Goal: Task Accomplishment & Management: Use online tool/utility

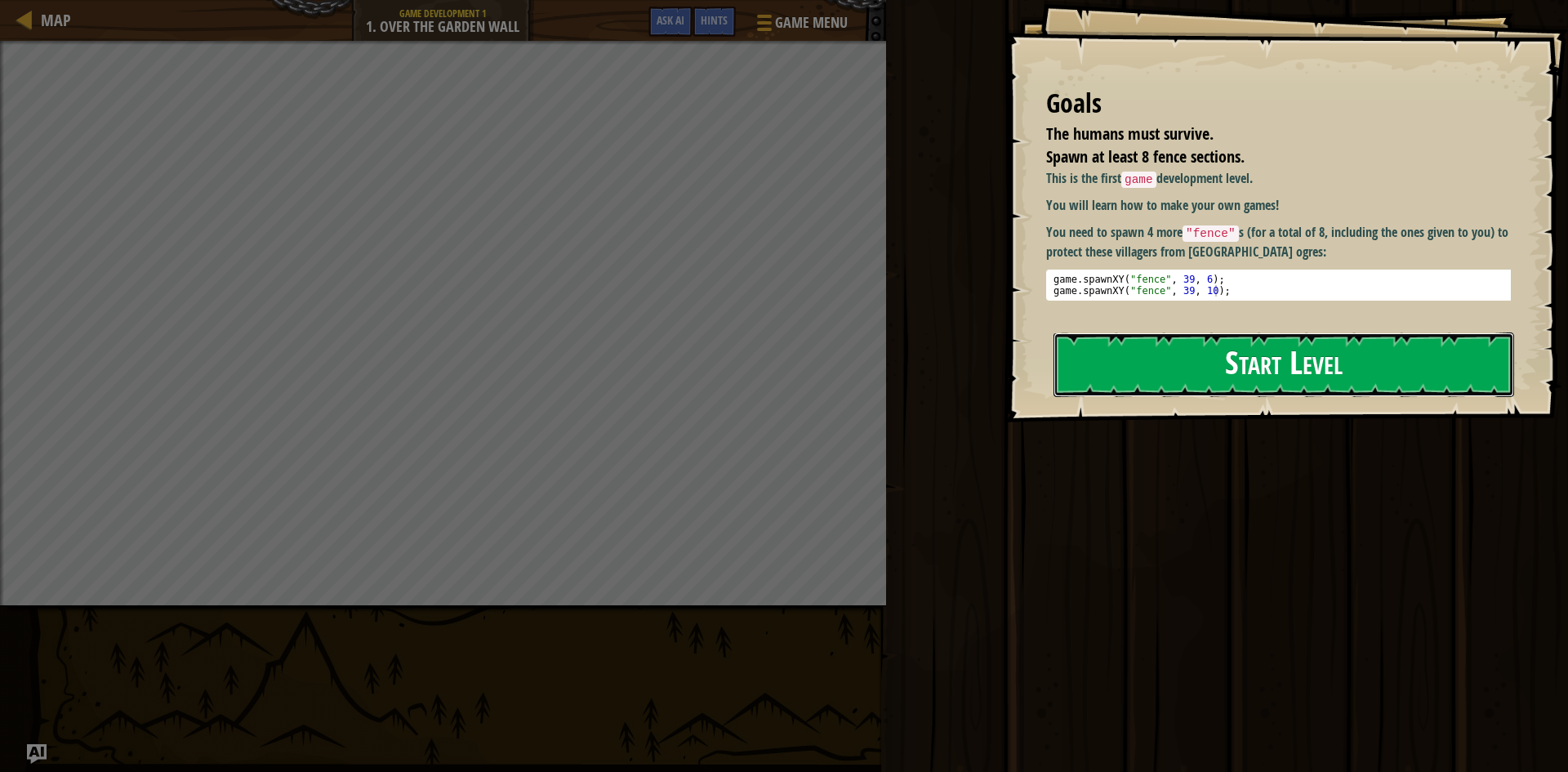
click at [1400, 364] on button "Start Level" at bounding box center [1284, 364] width 461 height 64
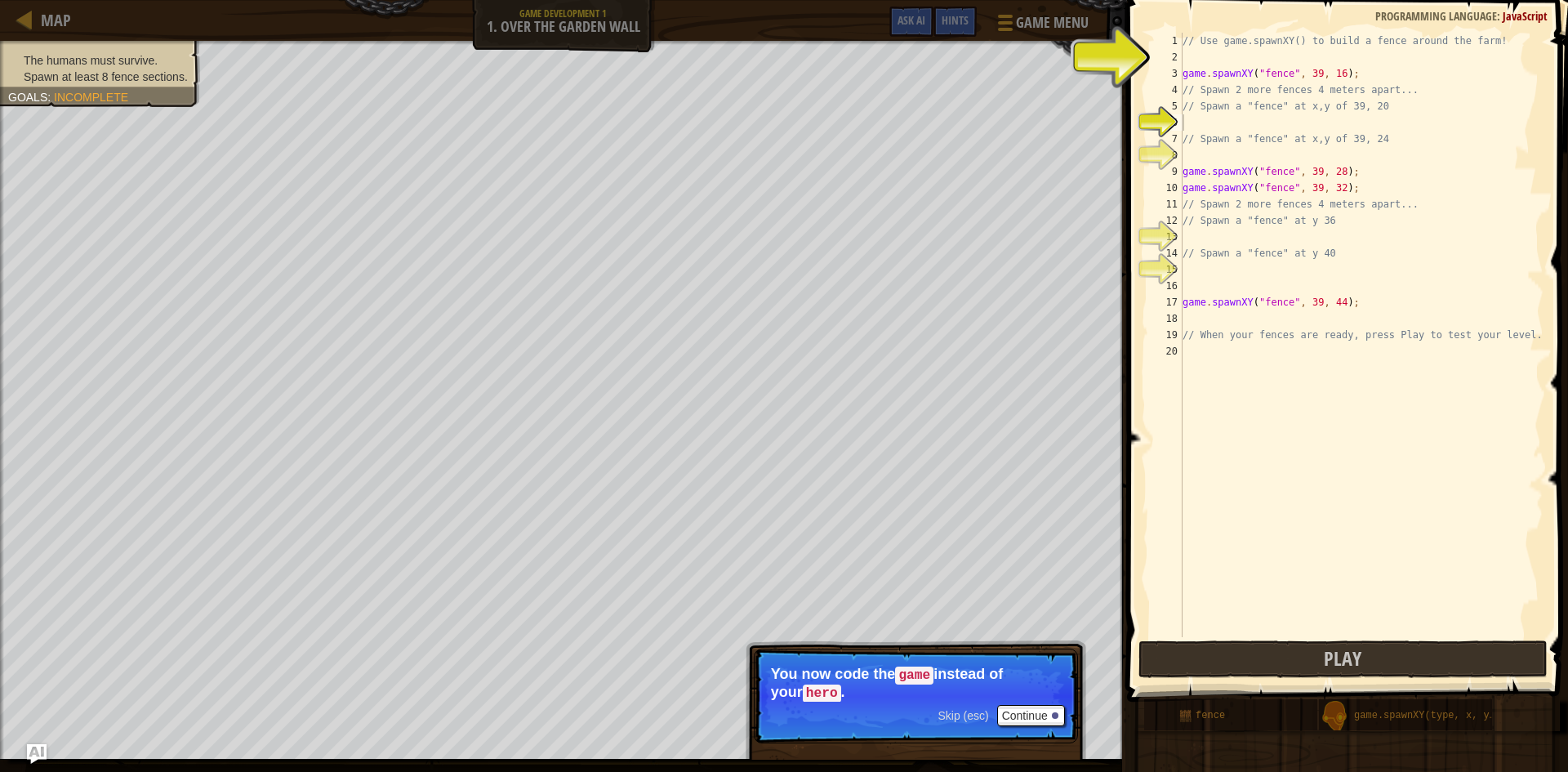
click at [978, 712] on span "Skip (esc)" at bounding box center [962, 715] width 50 height 13
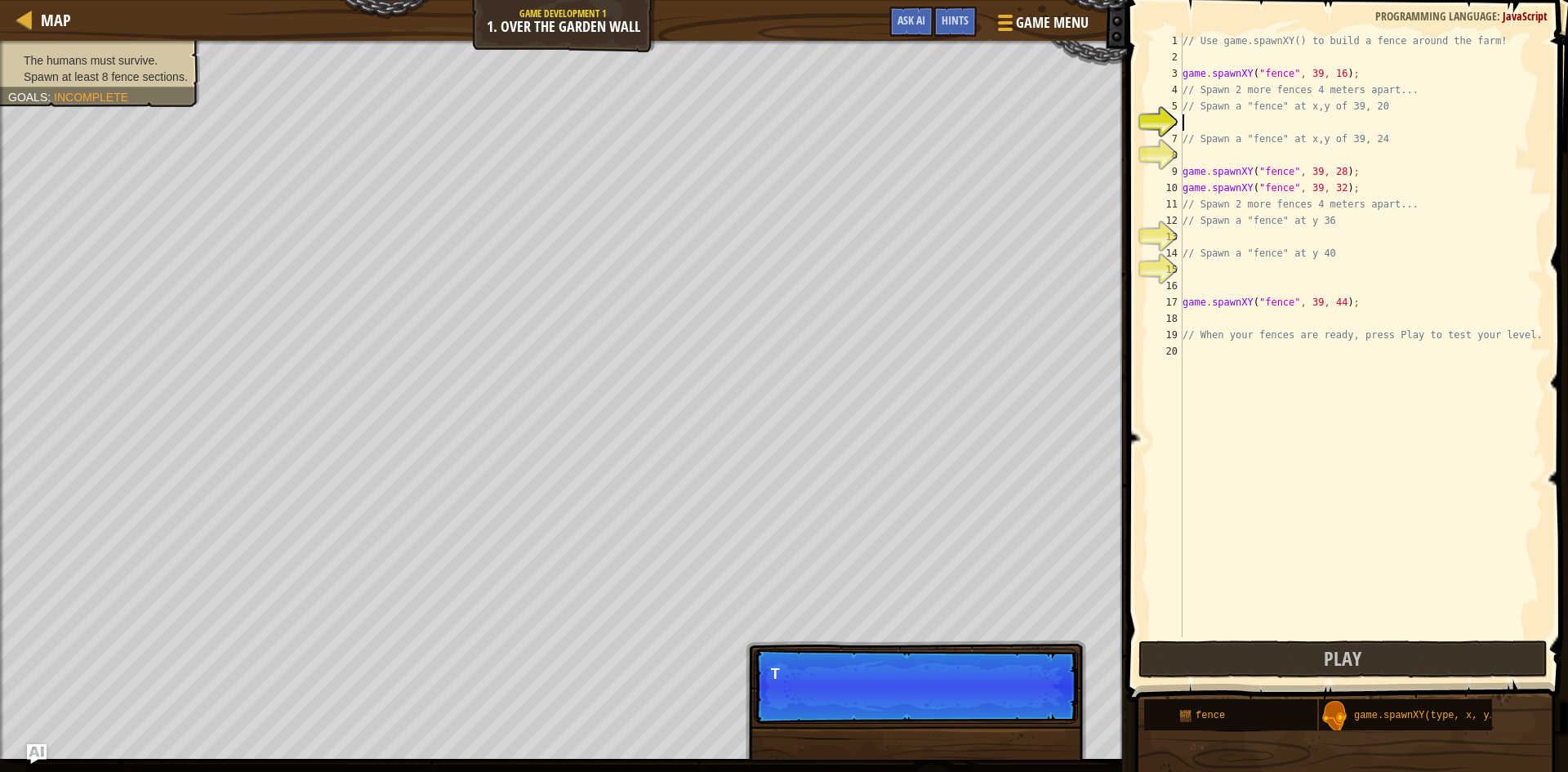
scroll to position [7, 0]
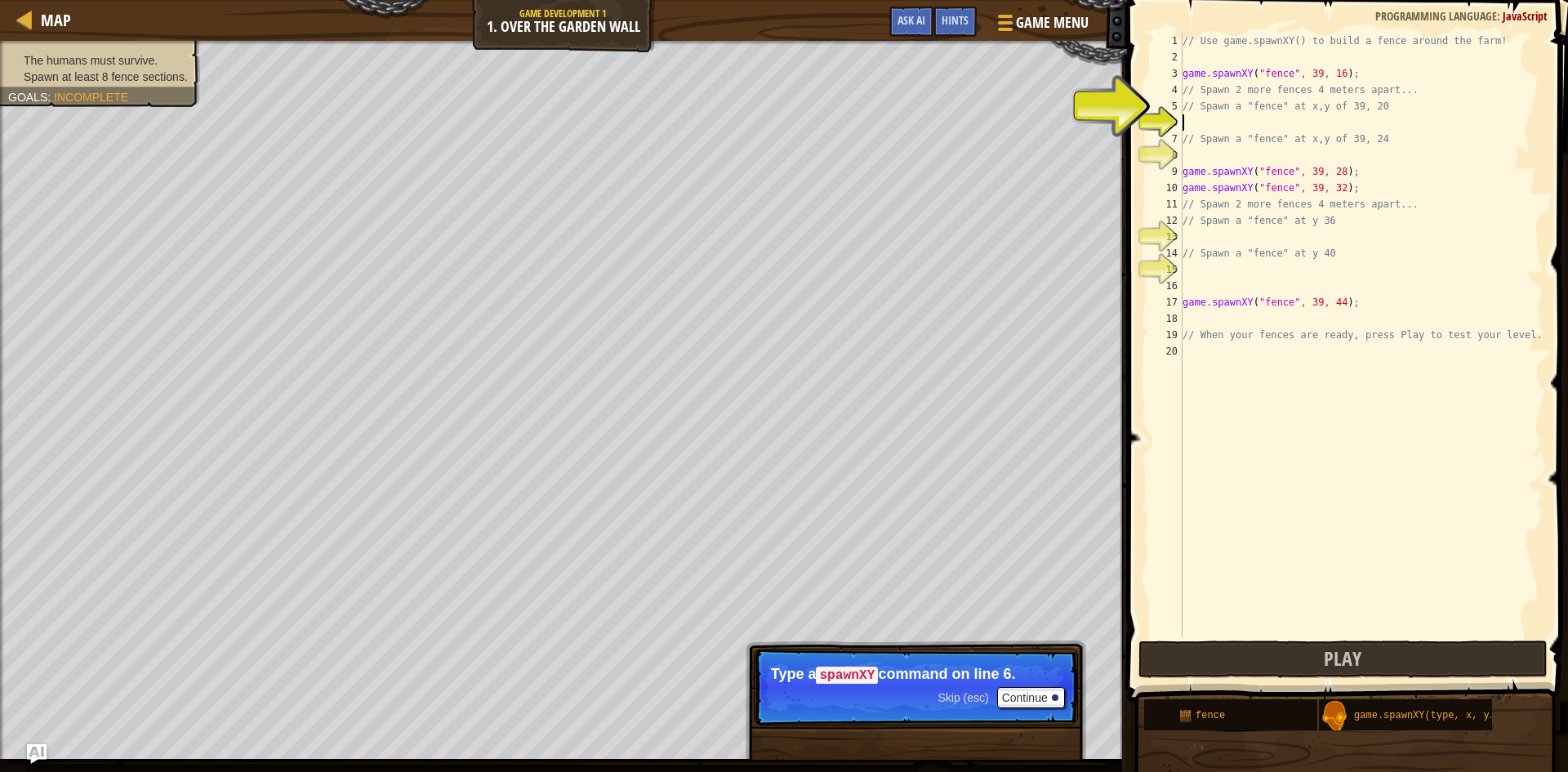
click at [947, 694] on span "Skip (esc)" at bounding box center [962, 697] width 50 height 13
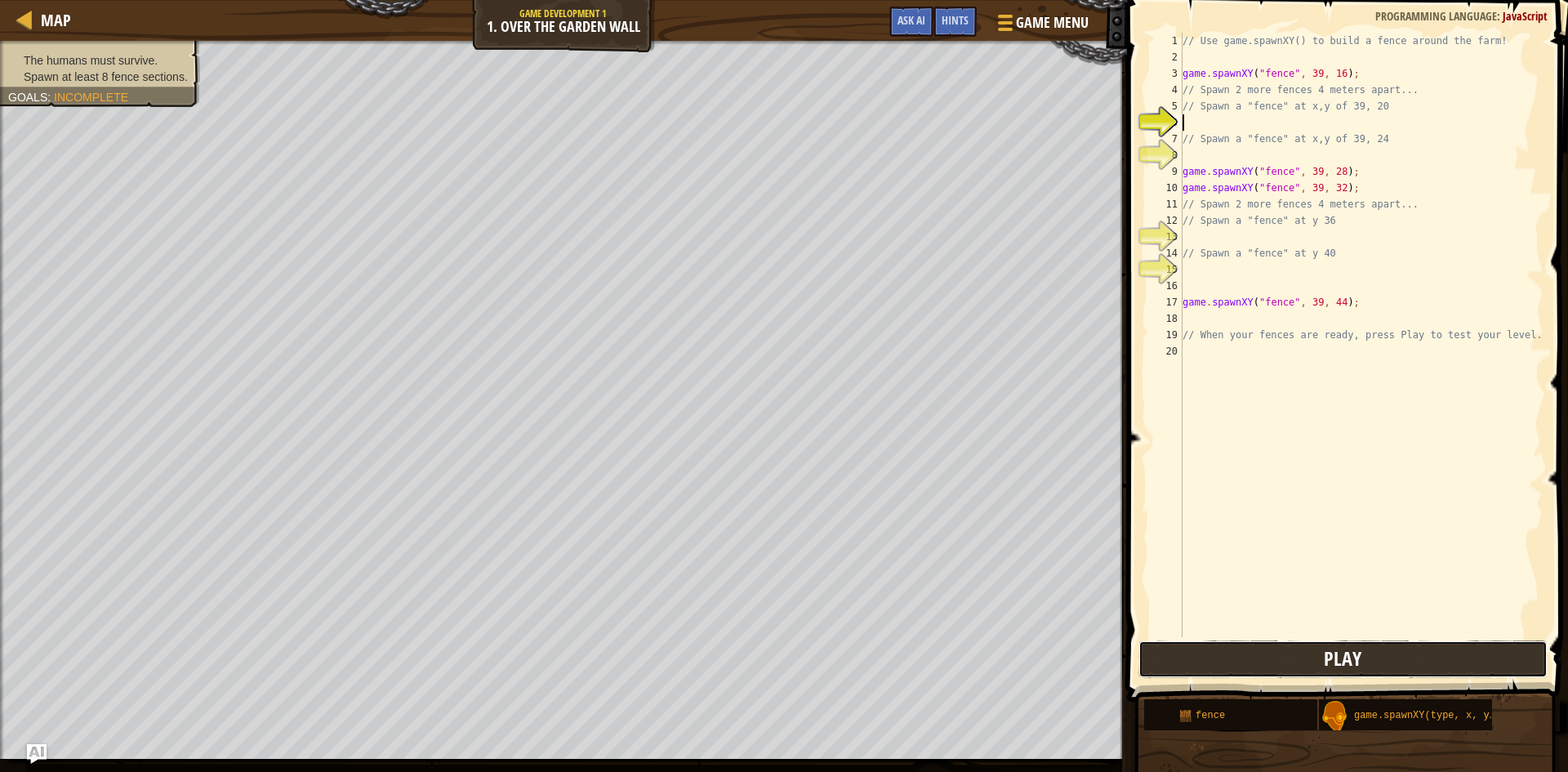
click at [1285, 660] on button "Play" at bounding box center [1343, 659] width 409 height 38
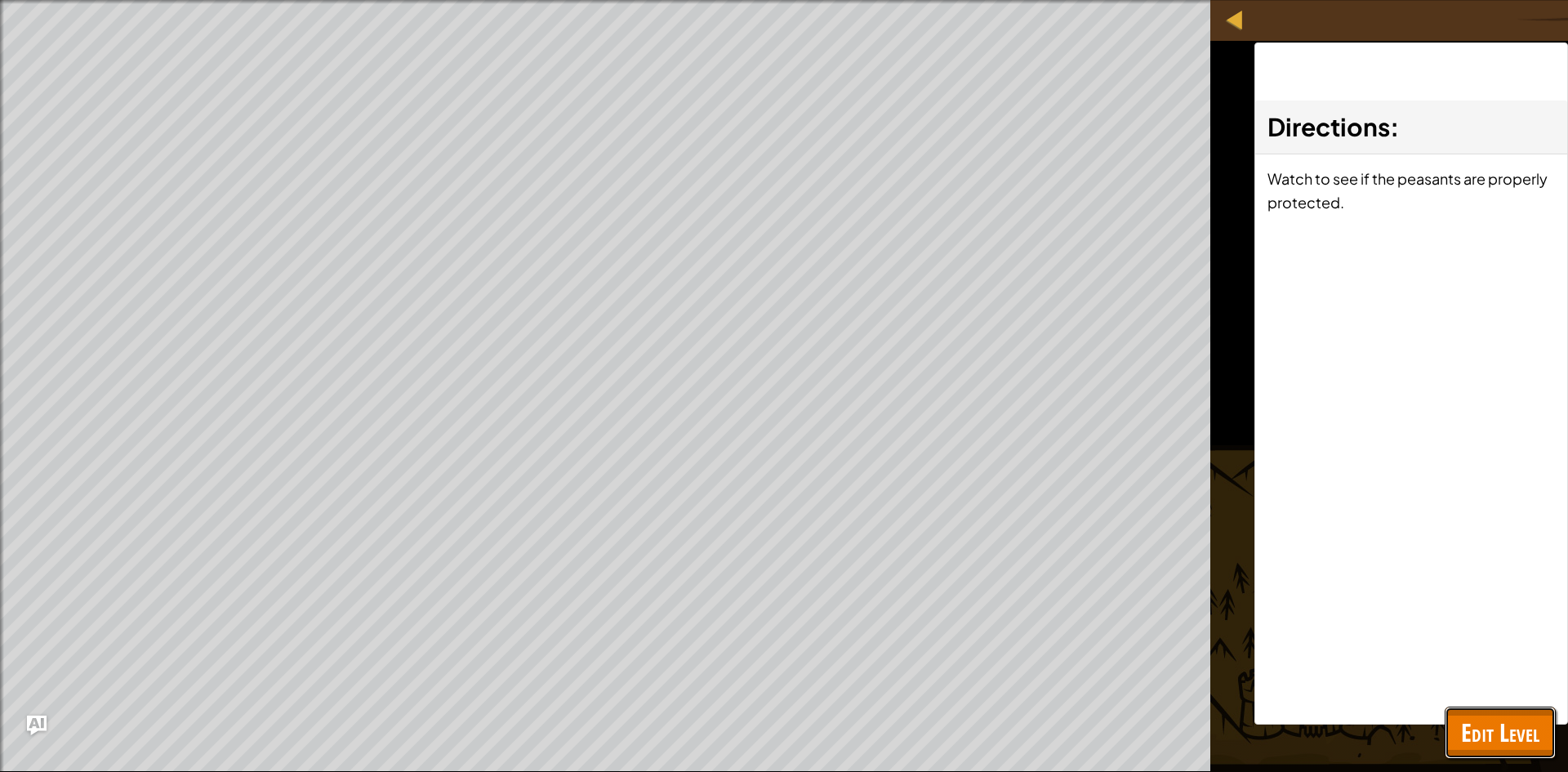
click at [1522, 732] on span "Edit Level" at bounding box center [1500, 732] width 78 height 33
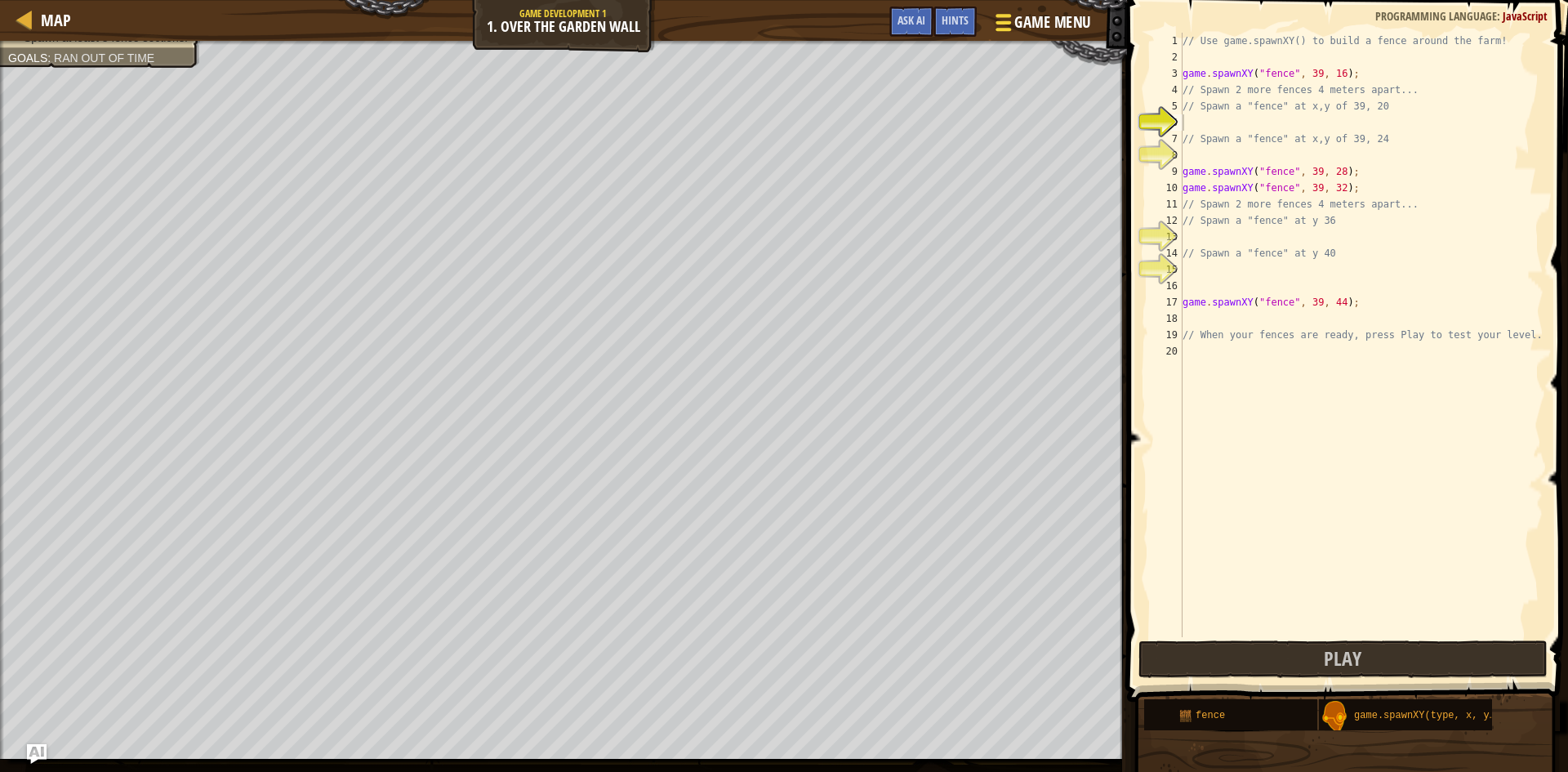
click at [1018, 26] on span "Game Menu" at bounding box center [1052, 22] width 76 height 22
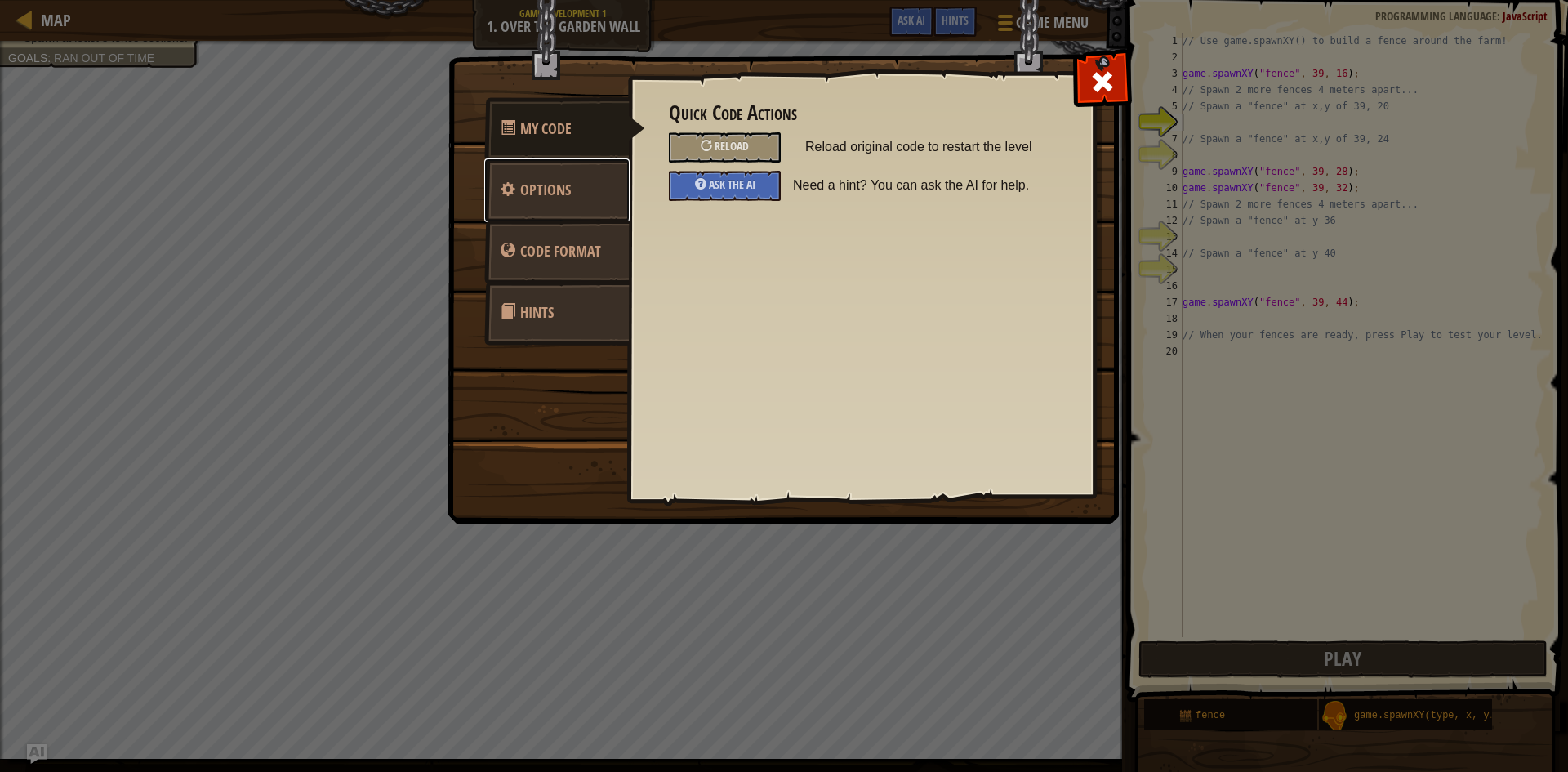
click at [591, 190] on link "Options" at bounding box center [557, 190] width 145 height 63
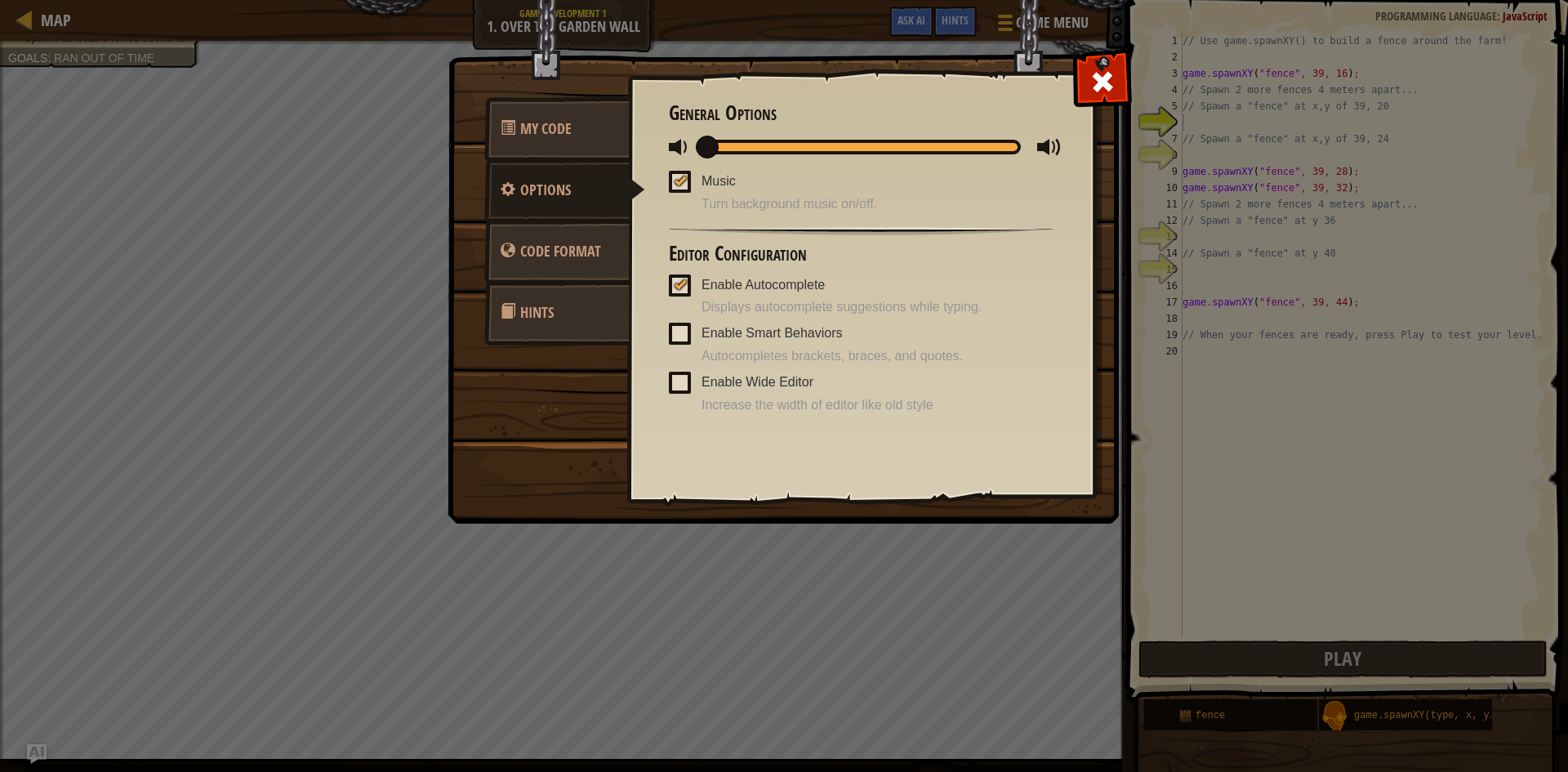
drag, startPoint x: 1014, startPoint y: 146, endPoint x: 673, endPoint y: 189, distance: 343.7
click at [673, 189] on div "General Options Music Turn background music on/off. Editor Configuration Enable…" at bounding box center [861, 258] width 385 height 313
click at [673, 182] on span at bounding box center [680, 182] width 22 height 22
click at [0, 0] on input "Music" at bounding box center [0, 0] width 0 height 0
click at [1111, 91] on span at bounding box center [1103, 82] width 26 height 26
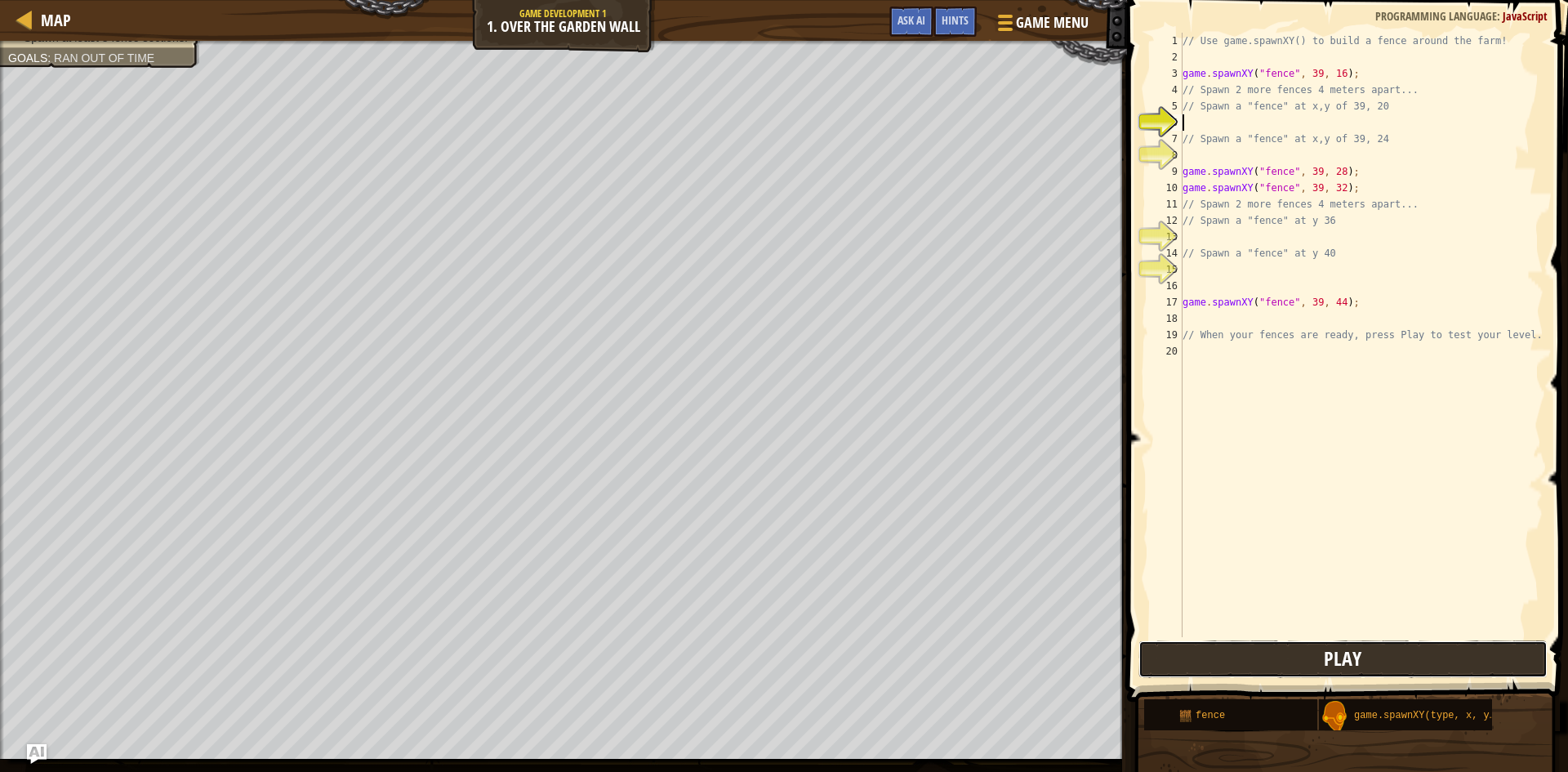
click at [1312, 664] on button "Play" at bounding box center [1343, 659] width 409 height 38
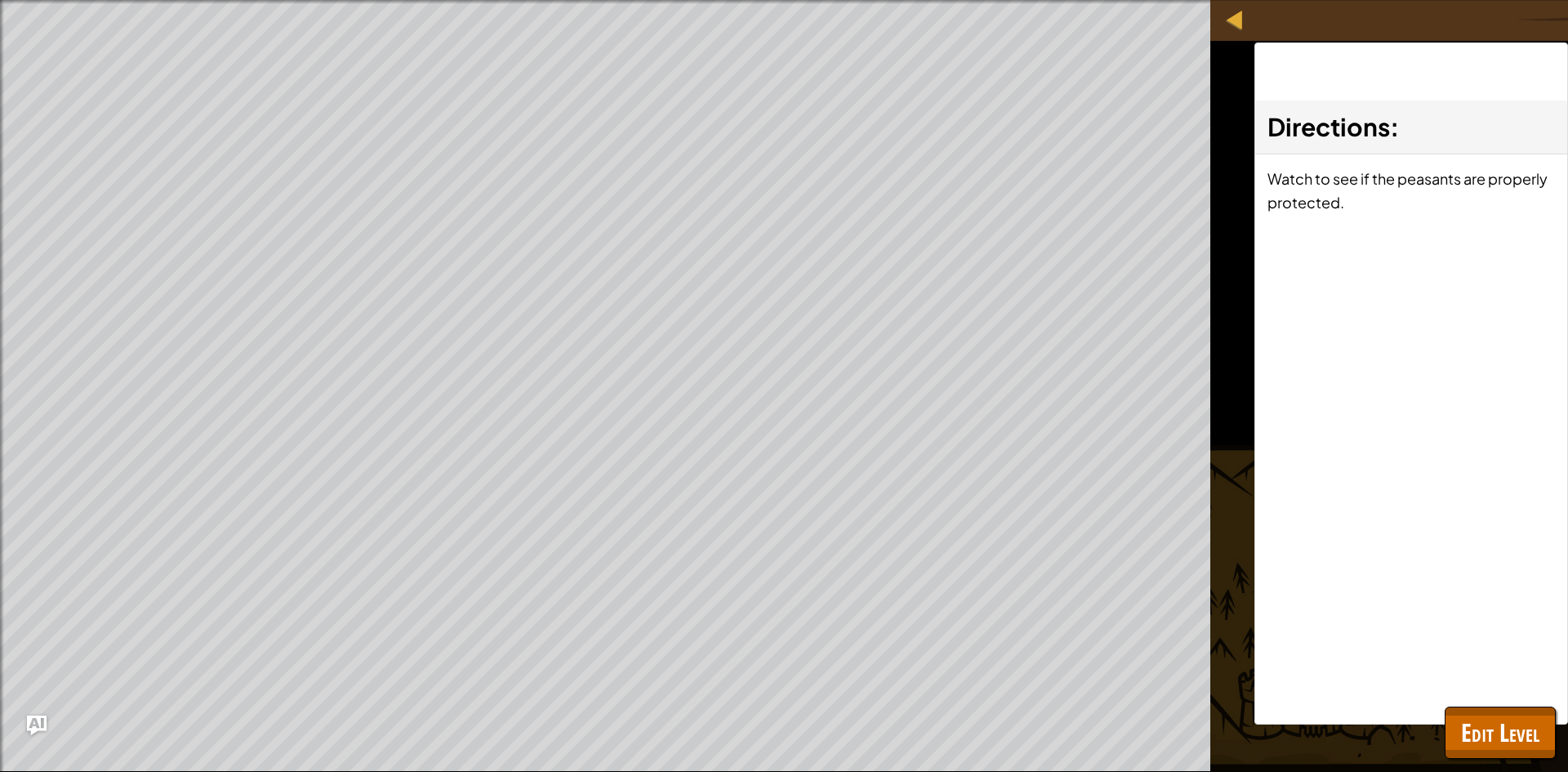
drag, startPoint x: 1423, startPoint y: 274, endPoint x: 1355, endPoint y: 170, distance: 124.3
click at [1423, 268] on div "Directions : Watch to see if the peasants are properly protected." at bounding box center [1412, 383] width 314 height 682
click at [1347, 163] on div "Watch to see if the peasants are properly protected." at bounding box center [1411, 196] width 312 height 84
click at [1344, 133] on span "Directions" at bounding box center [1328, 126] width 123 height 31
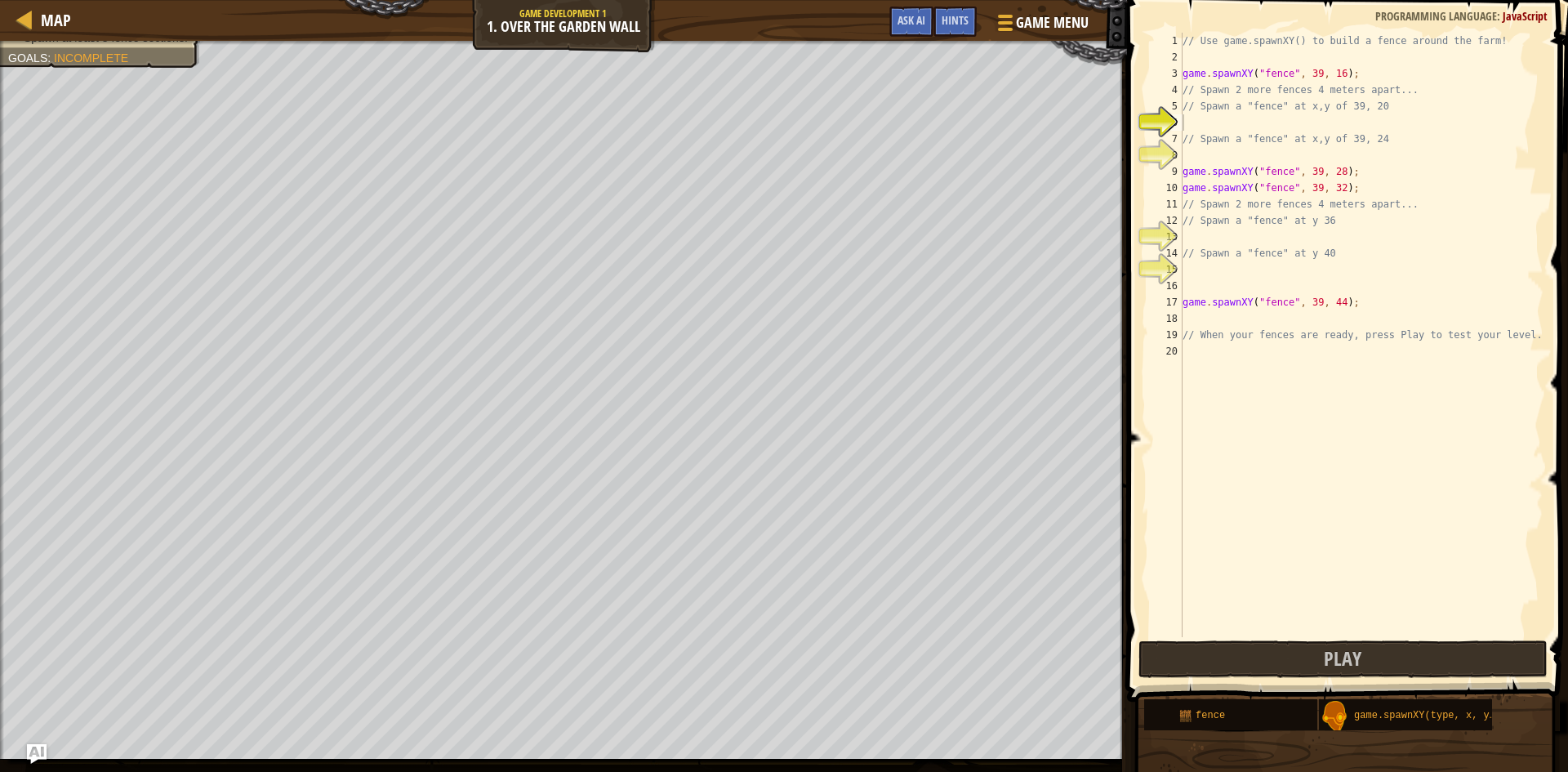
type textarea "// Spawn 2 more fences 4 meters apart..."
click at [1277, 206] on div "// Use game.spawnXY() to build a fence around the farm! game . spawnXY ( "fence…" at bounding box center [1361, 351] width 364 height 637
click at [1328, 233] on div "// Use game.spawnXY() to build a fence around the farm! game . spawnXY ( "fence…" at bounding box center [1361, 351] width 364 height 637
click at [1313, 239] on div "// Use game.spawnXY() to build a fence around the farm! game . spawnXY ( "fence…" at bounding box center [1361, 351] width 364 height 637
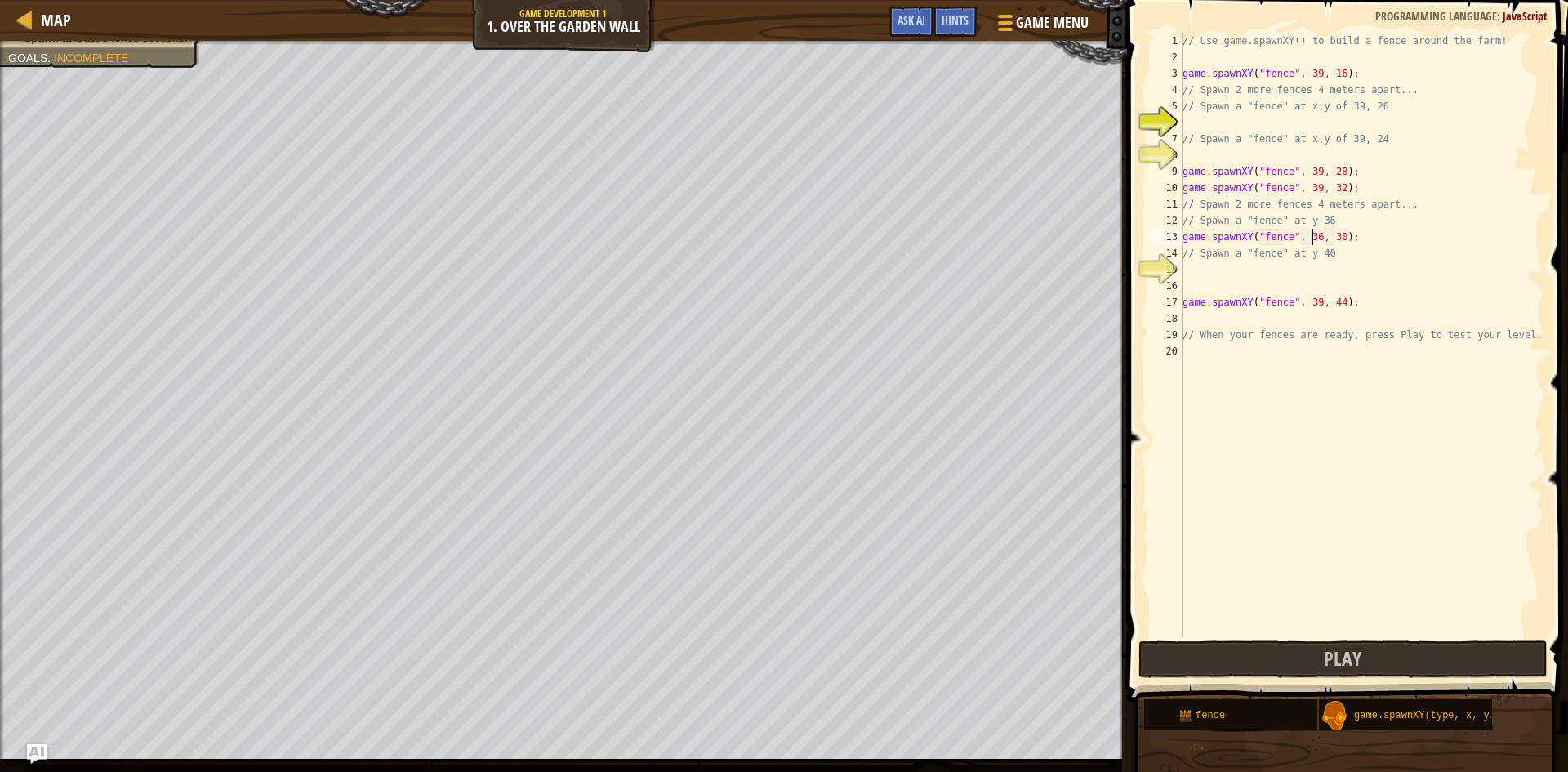
click at [1335, 234] on div "// Use game.spawnXY() to build a fence around the farm! game . spawnXY ( "fence…" at bounding box center [1361, 351] width 364 height 637
click at [1341, 657] on span "Play" at bounding box center [1342, 658] width 38 height 26
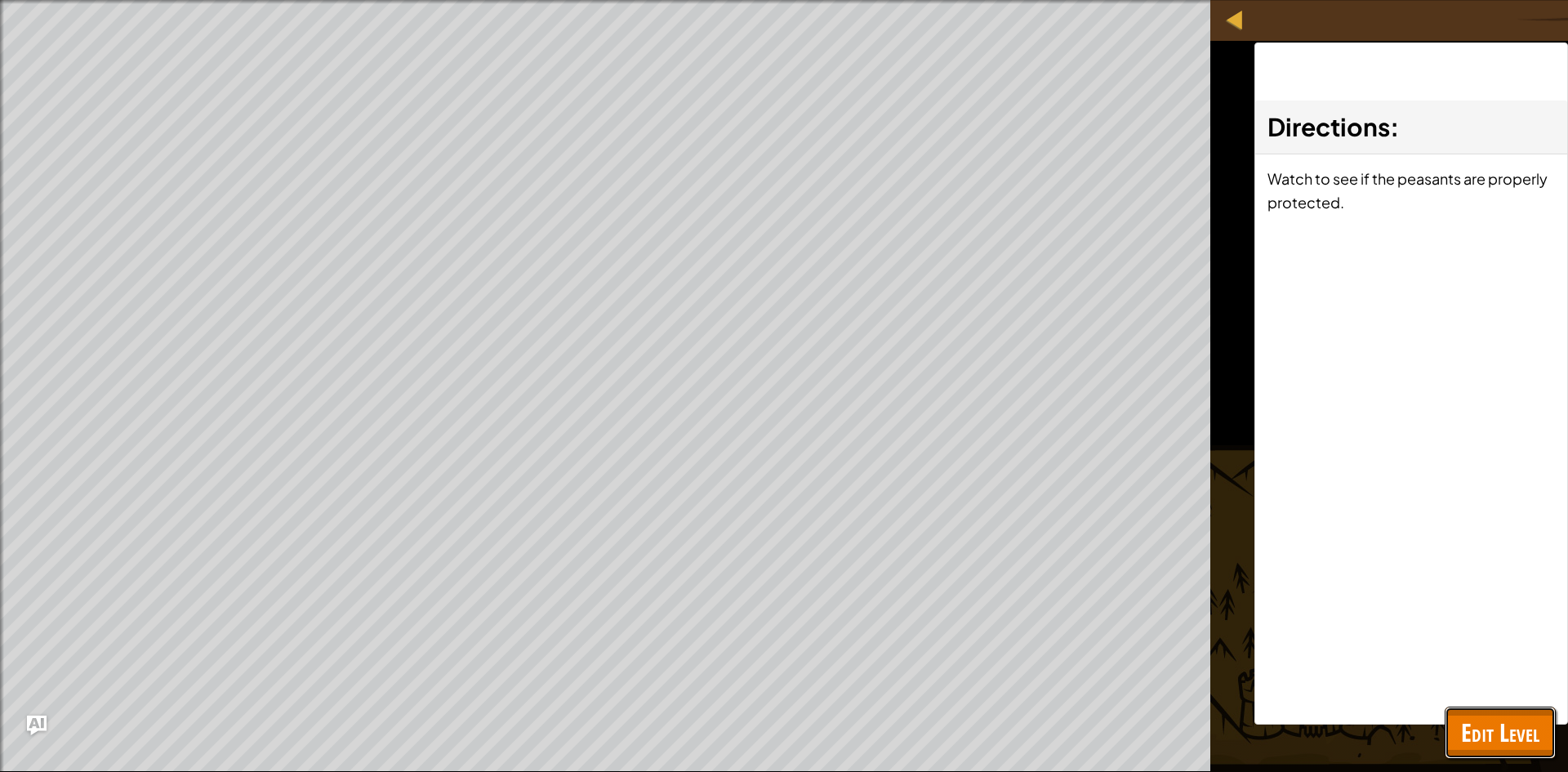
click at [1479, 720] on span "Edit Level" at bounding box center [1500, 732] width 78 height 33
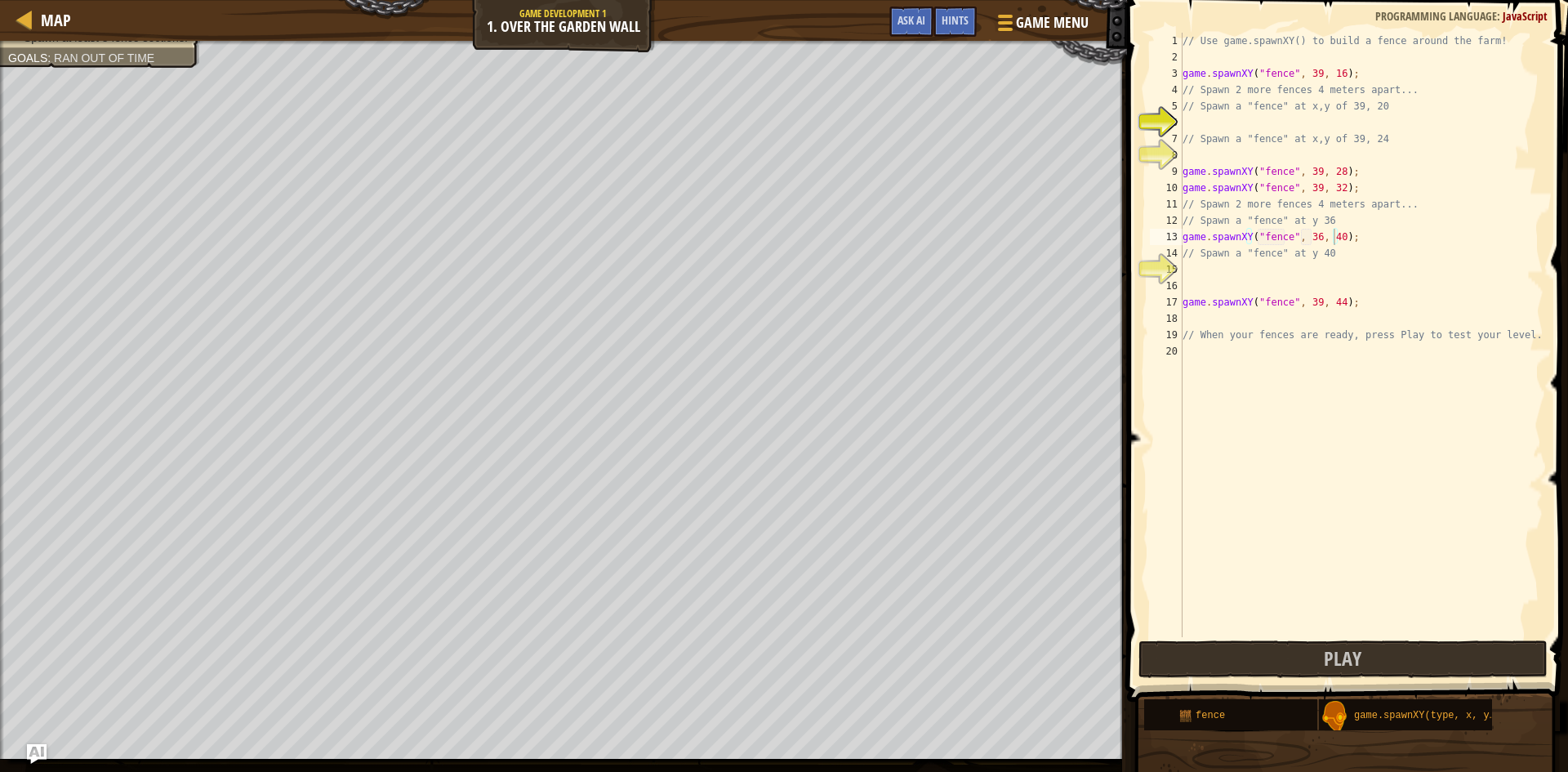
click at [1311, 237] on div "// Use game.spawnXY() to build a fence around the farm! game . spawnXY ( "fence…" at bounding box center [1361, 351] width 364 height 637
click at [1336, 233] on div "// Use game.spawnXY() to build a fence around the farm! game . spawnXY ( "fence…" at bounding box center [1361, 351] width 364 height 637
click at [1331, 241] on div "// Use game.spawnXY() to build a fence around the farm! game . spawnXY ( "fence…" at bounding box center [1361, 351] width 364 height 637
click at [1334, 240] on div "// Use game.spawnXY() to build a fence around the farm! game . spawnXY ( "fence…" at bounding box center [1361, 351] width 364 height 637
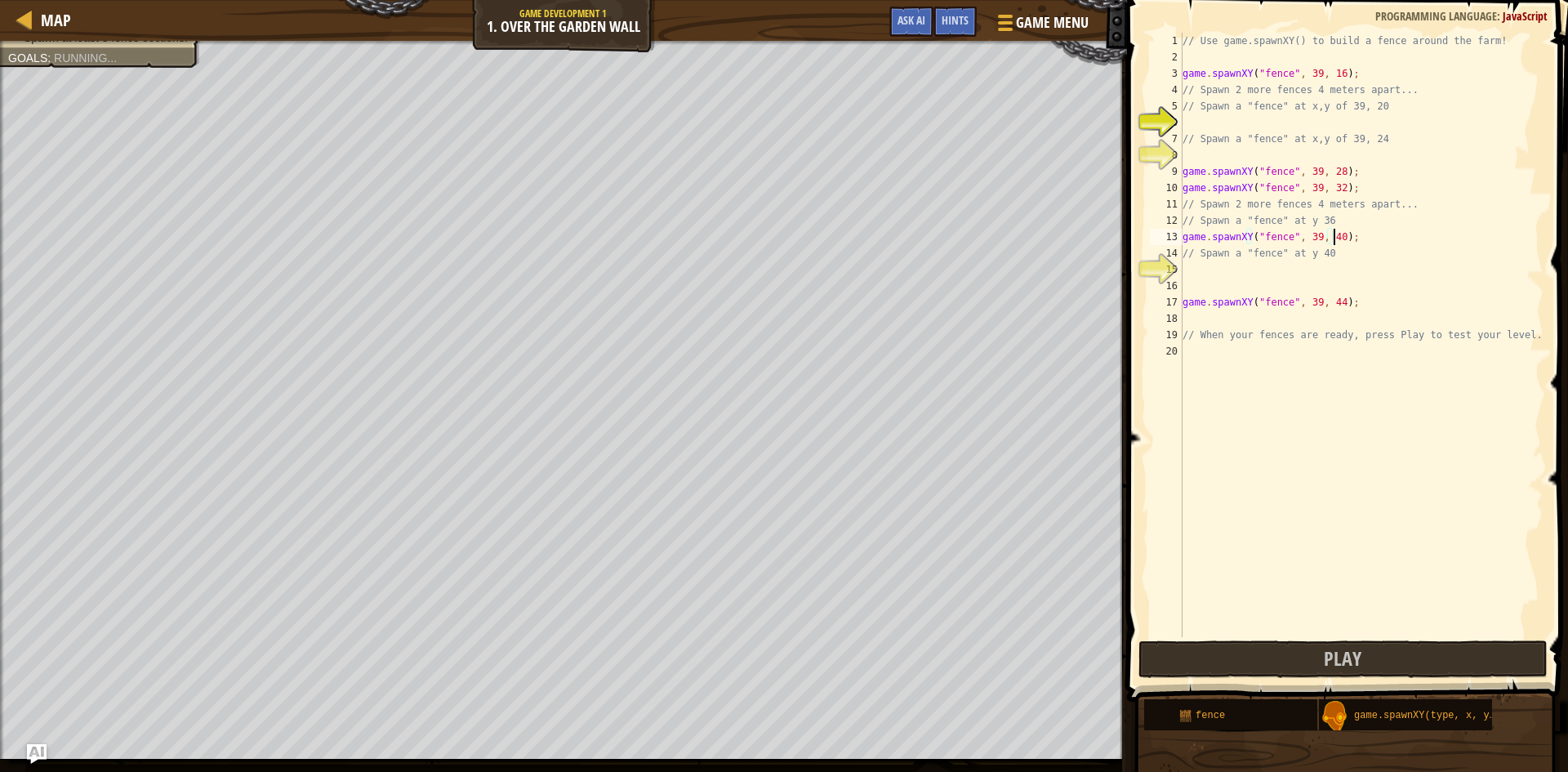
scroll to position [7, 12]
type textarea "game.spawnXY("fence", 39, 40);"
click at [1354, 657] on span "Play" at bounding box center [1342, 658] width 38 height 26
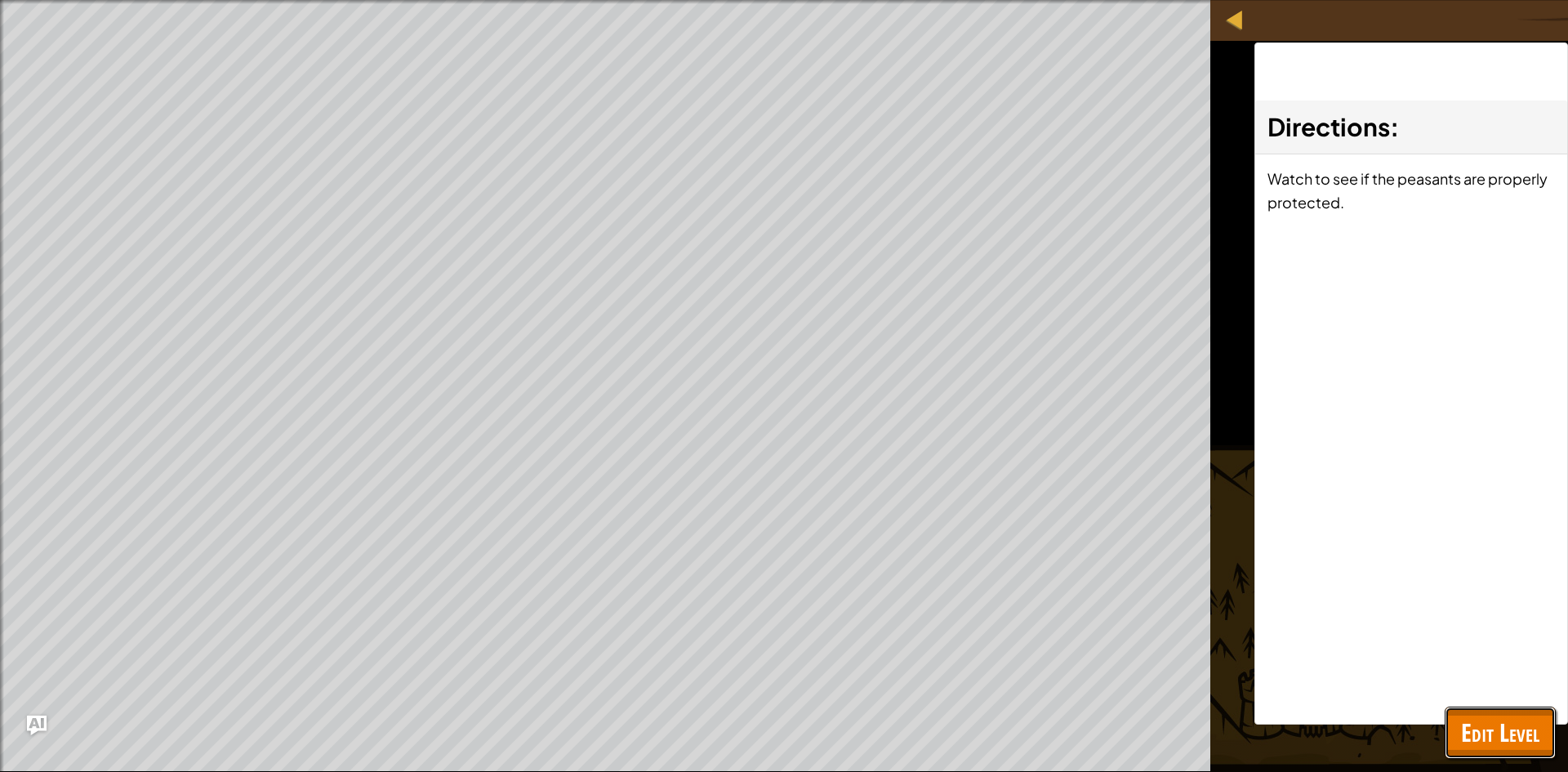
click at [1489, 730] on span "Edit Level" at bounding box center [1500, 732] width 78 height 33
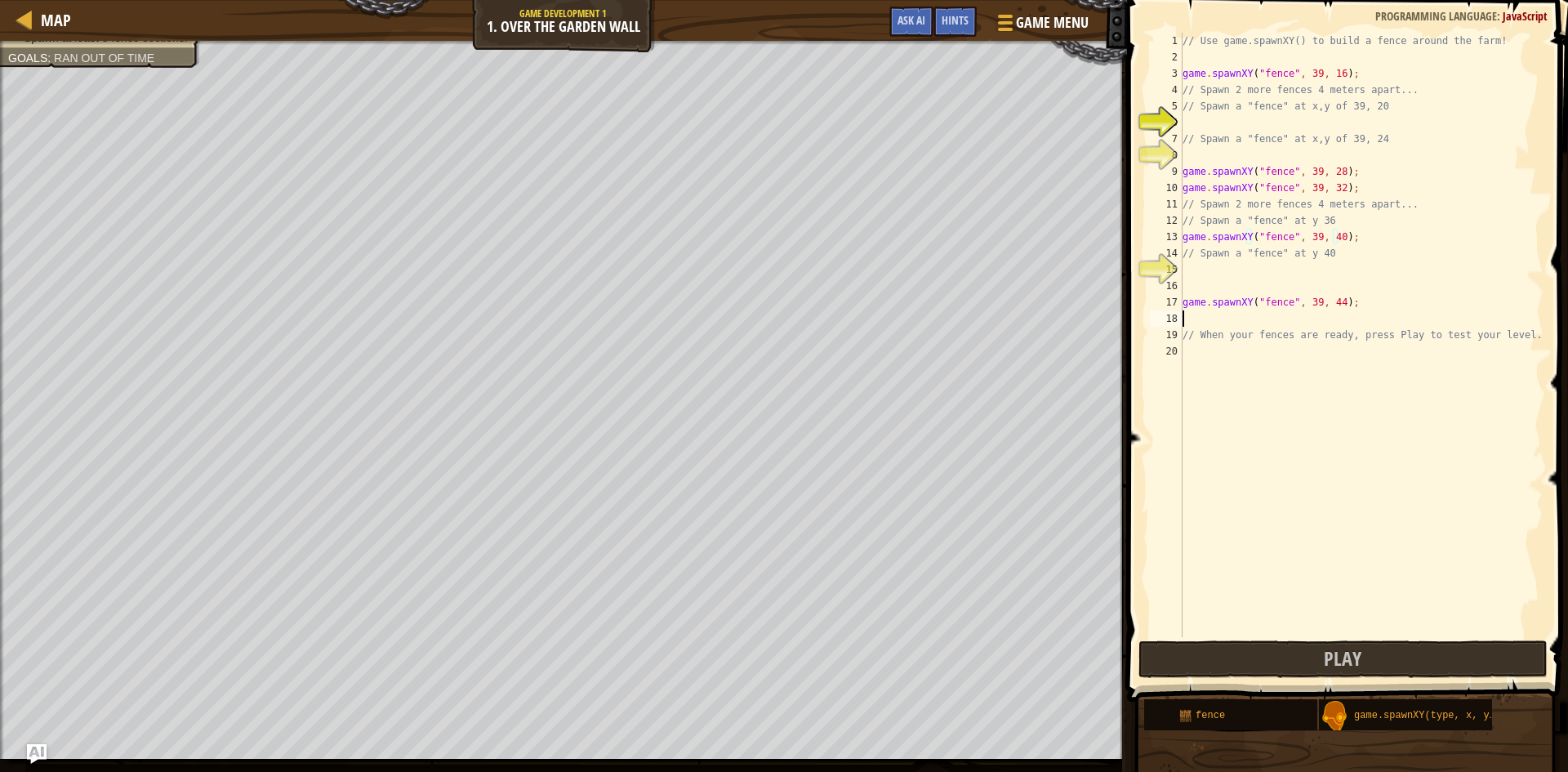
click at [1286, 318] on div "// Use game.spawnXY() to build a fence around the farm! game . spawnXY ( "fence…" at bounding box center [1361, 351] width 364 height 637
click at [1344, 239] on div "// Use game.spawnXY() to build a fence around the farm! game . spawnXY ( "fence…" at bounding box center [1361, 351] width 364 height 637
click at [1336, 240] on div "// Use game.spawnXY() to build a fence around the farm! game . spawnXY ( "fence…" at bounding box center [1361, 351] width 364 height 637
click at [1333, 237] on div "// Use game.spawnXY() to build a fence around the farm! game . spawnXY ( "fence…" at bounding box center [1361, 351] width 364 height 637
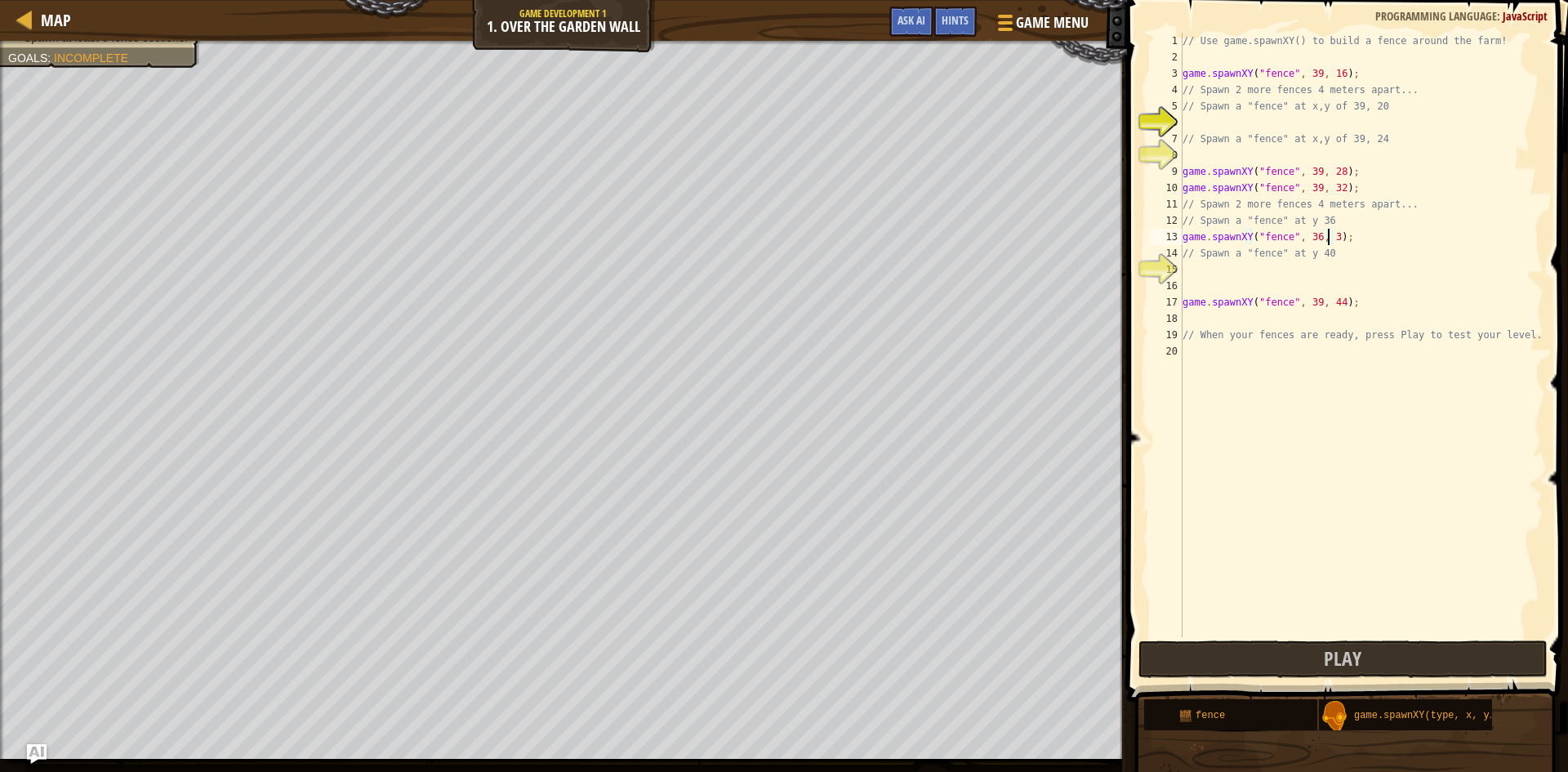
scroll to position [7, 12]
click at [1311, 241] on div "// Use game.spawnXY() to build a fence around the farm! game . spawnXY ( "fence…" at bounding box center [1361, 351] width 364 height 637
type textarea "game.spawnXY("fence", 39, 36);"
click at [1315, 269] on div "// Use game.spawnXY() to build a fence around the farm! game . spawnXY ( "fence…" at bounding box center [1361, 351] width 364 height 637
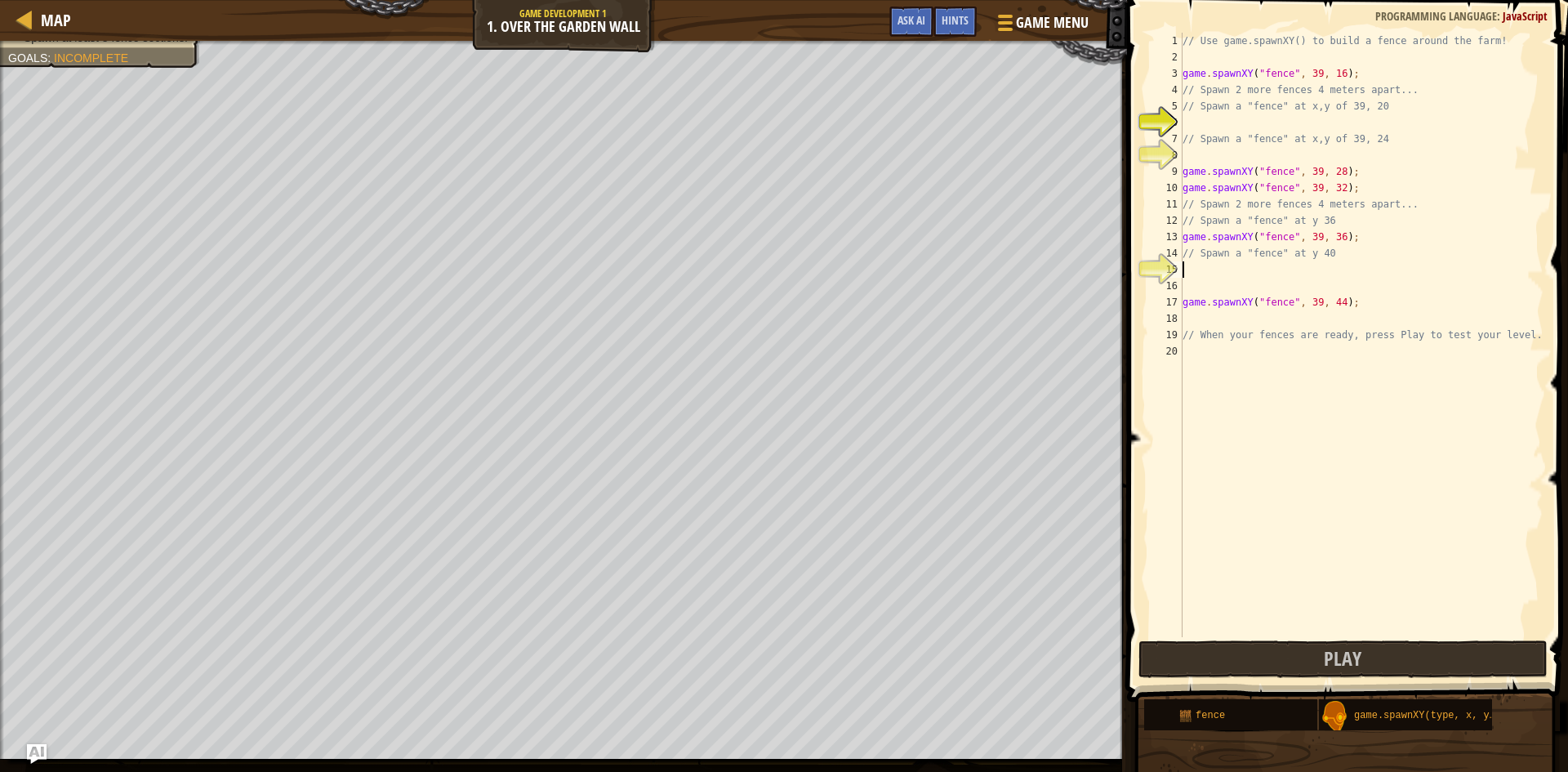
scroll to position [7, 0]
drag, startPoint x: 1344, startPoint y: 236, endPoint x: 1178, endPoint y: 242, distance: 166.1
click at [1178, 242] on div "1 2 3 4 5 6 7 8 9 10 11 12 13 14 15 16 17 18 19 20 // Use game.spawnXY() to bui…" at bounding box center [1345, 335] width 397 height 605
type textarea "game.spawnXY("fence", 39, 36);"
click at [1206, 264] on div "// Use game.spawnXY() to build a fence around the farm! game . spawnXY ( "fence…" at bounding box center [1361, 351] width 364 height 637
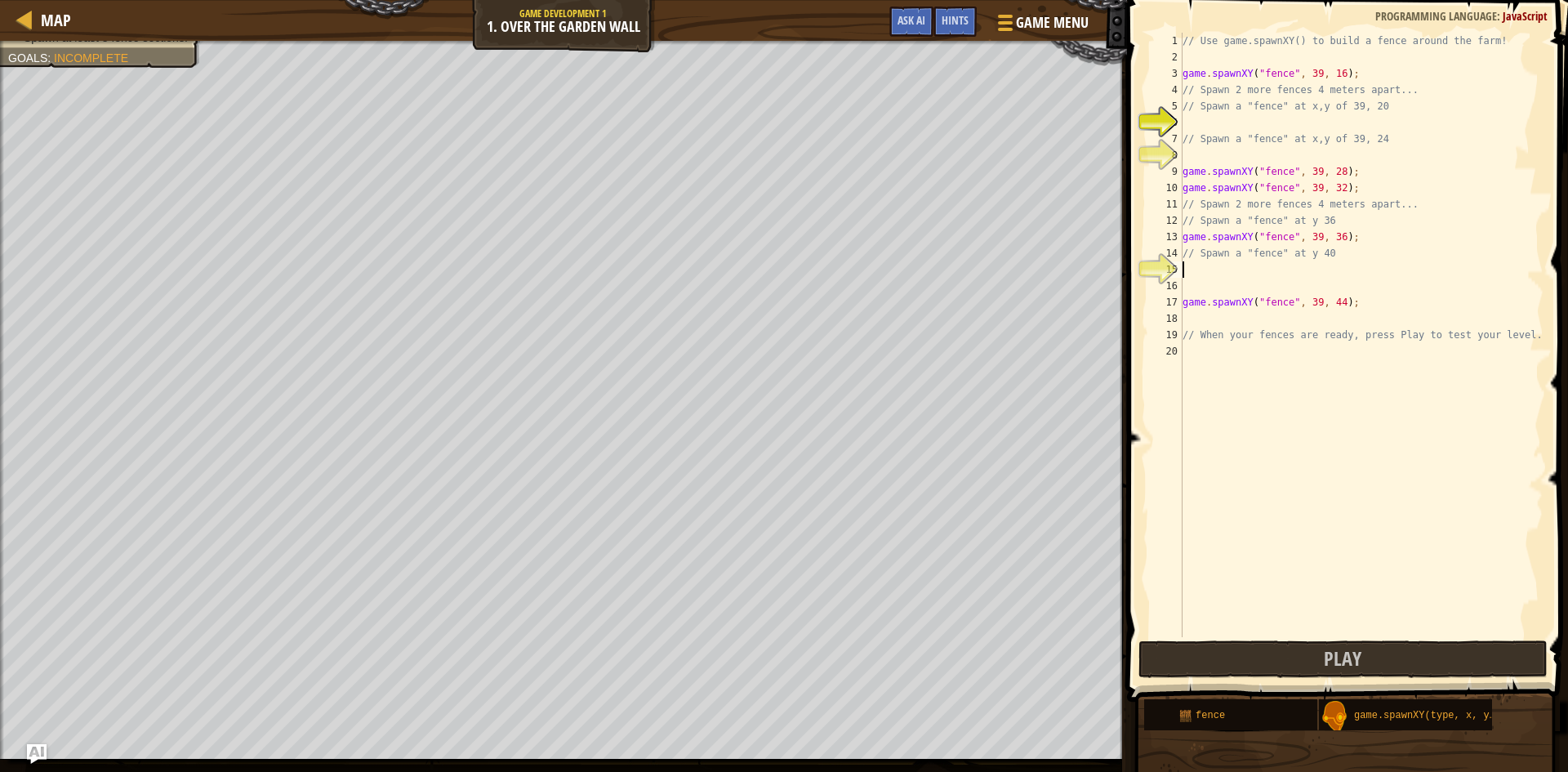
paste textarea "game.spawnXY("fence", 39, 36);"
click at [1335, 271] on div "// Use game.spawnXY() to build a fence around the farm! game . spawnXY ( "fence…" at bounding box center [1361, 351] width 364 height 637
type textarea "game.spawnXY("fence", 39, 40);"
click at [1312, 650] on button "Play" at bounding box center [1343, 659] width 409 height 38
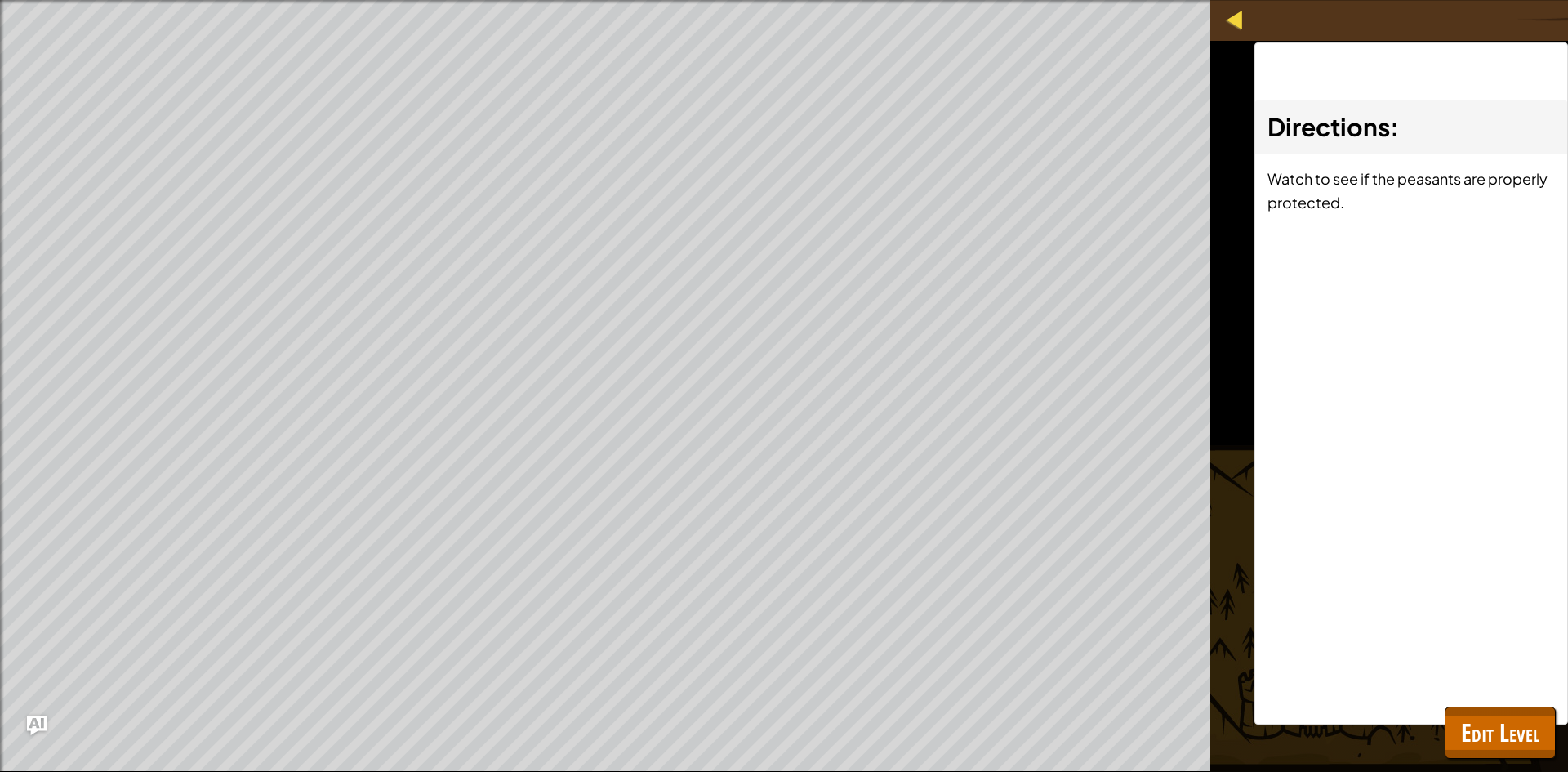
click at [1247, 35] on div "Map" at bounding box center [1247, 20] width 8 height 41
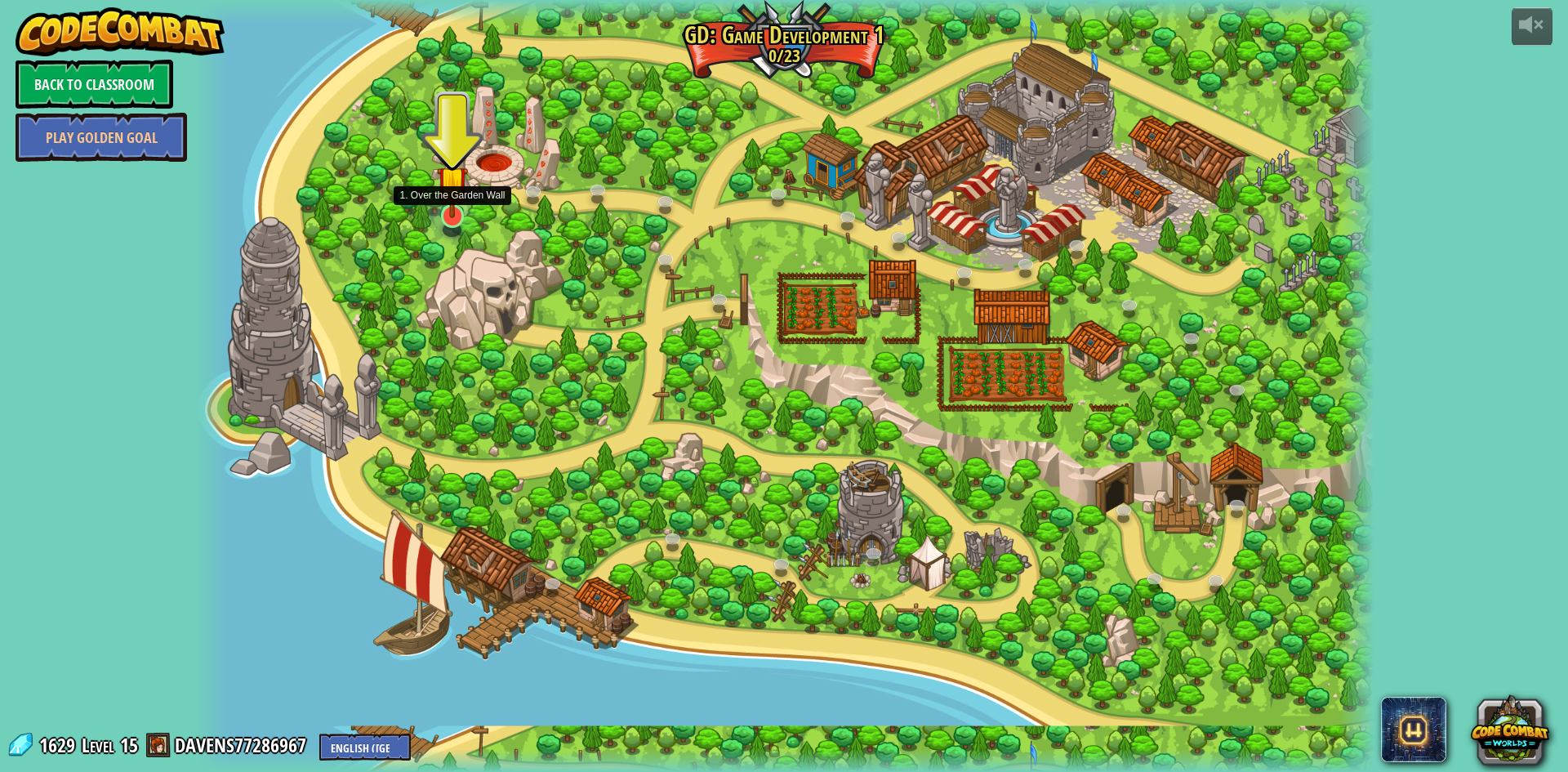
click at [458, 214] on img at bounding box center [453, 182] width 32 height 72
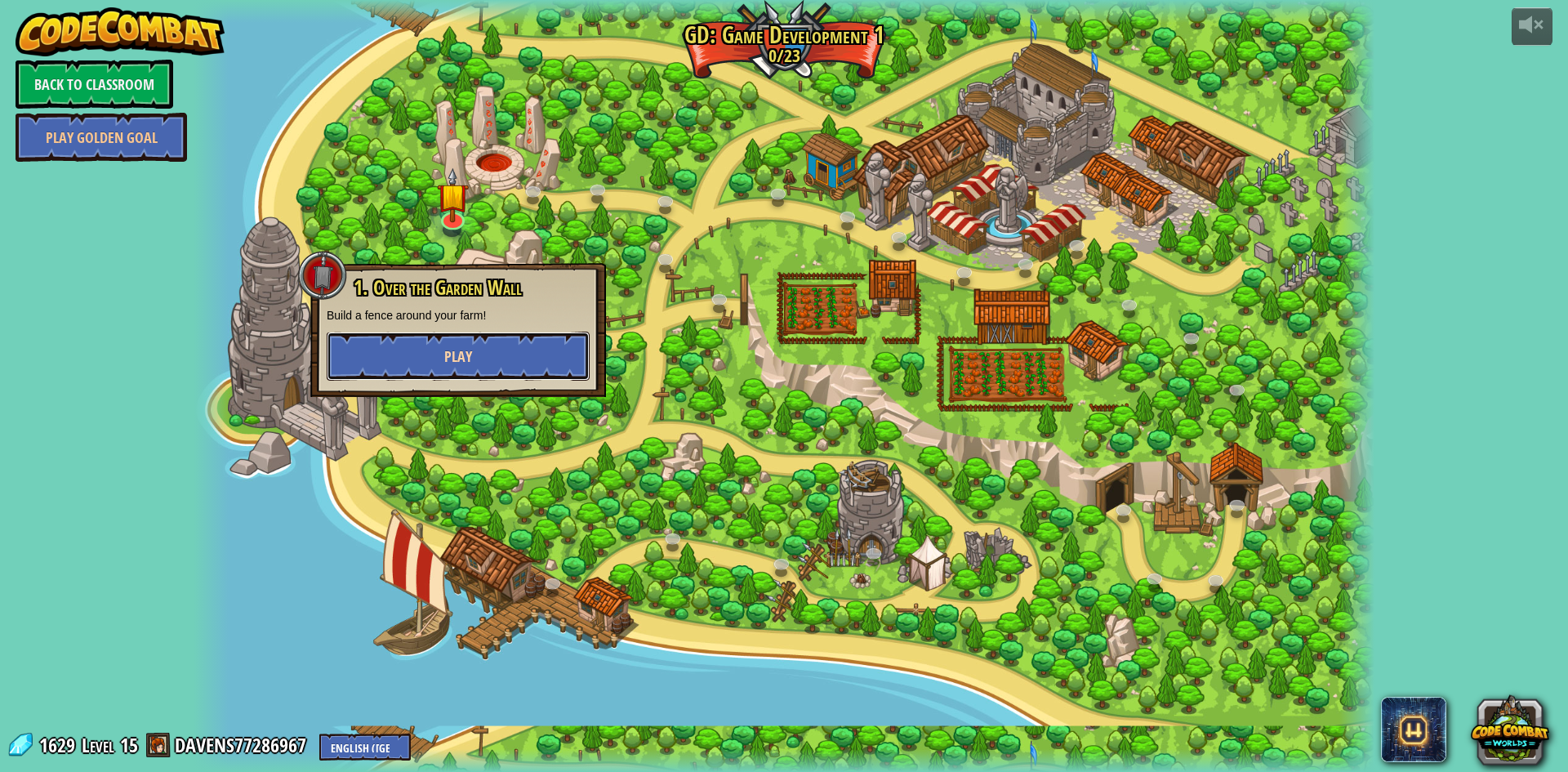
click at [442, 362] on button "Play" at bounding box center [458, 356] width 263 height 49
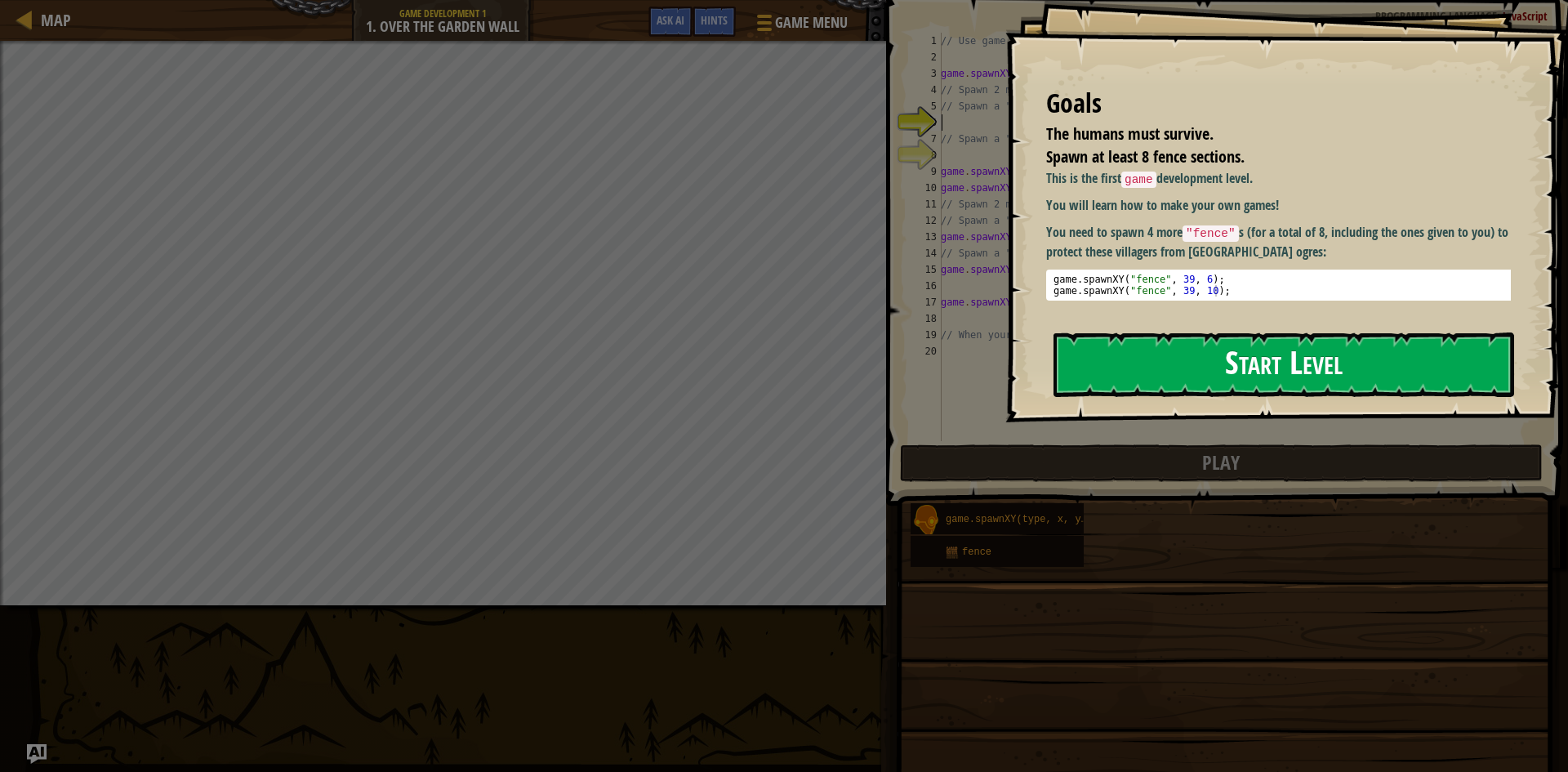
click at [1093, 336] on button "Start Level" at bounding box center [1284, 364] width 461 height 64
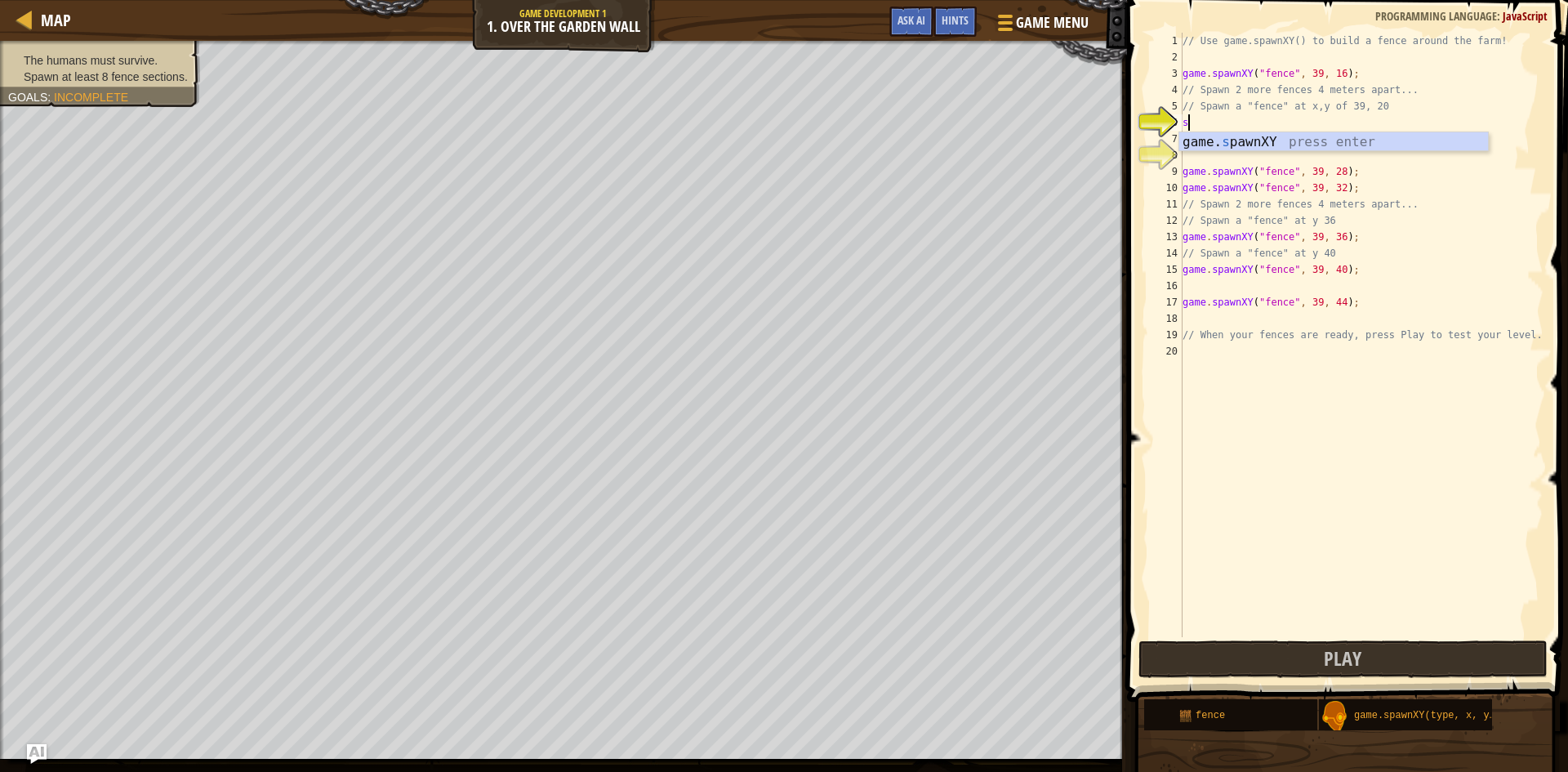
scroll to position [7, 0]
click at [1312, 144] on div "game. s pawnXY press enter" at bounding box center [1334, 161] width 308 height 59
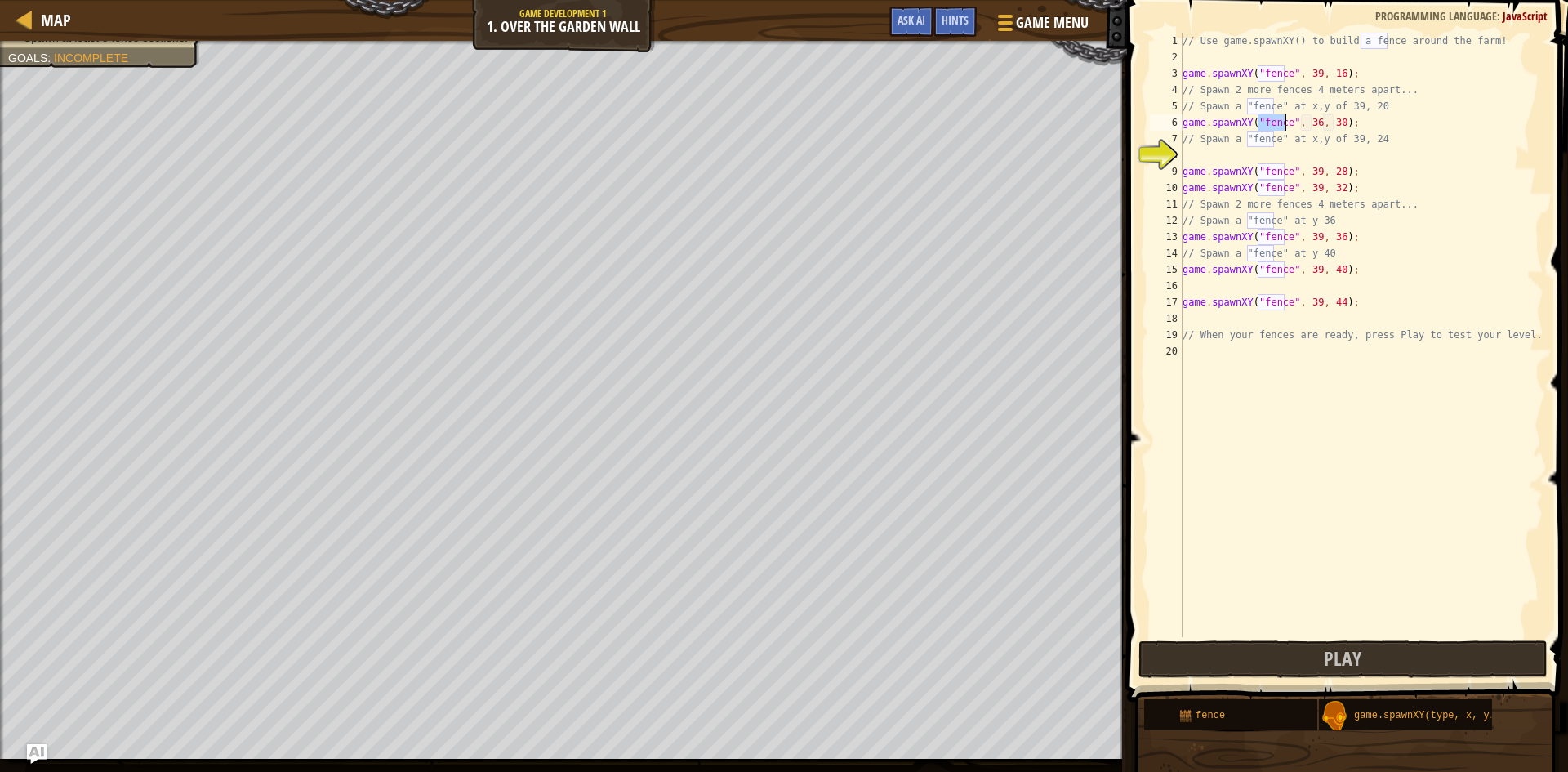
click at [1312, 124] on div "// Use game.spawnXY() to build a fence around the farm! game . spawnXY ( "fence…" at bounding box center [1361, 351] width 364 height 637
click at [1332, 117] on div "// Use game.spawnXY() to build a fence around the farm! game . spawnXY ( "fence…" at bounding box center [1361, 351] width 364 height 637
click at [1328, 121] on div "// Use game.spawnXY() to build a fence around the farm! game . spawnXY ( "fence…" at bounding box center [1361, 351] width 364 height 637
type textarea "game.spawnXY("fence", 39, 20);"
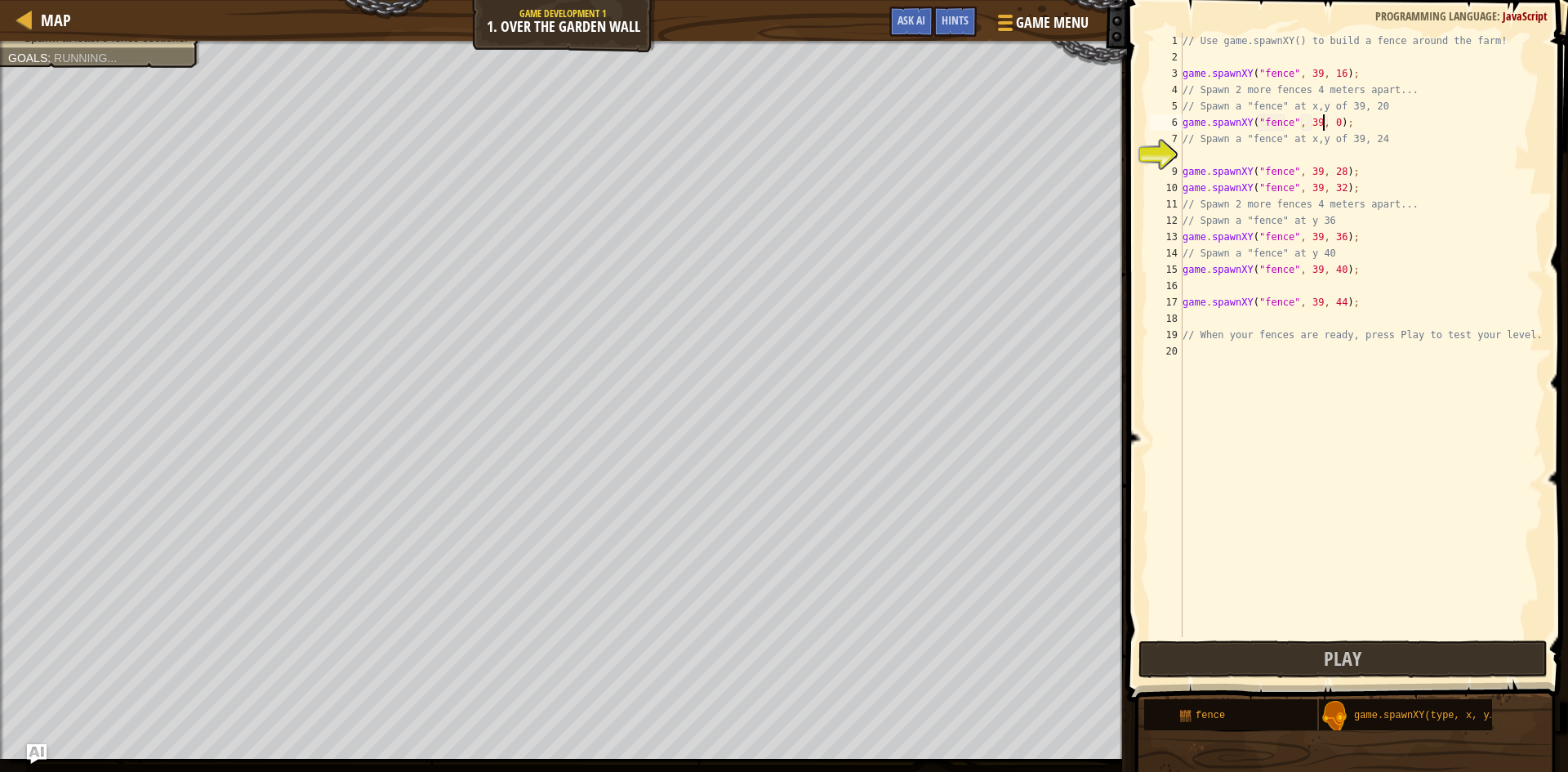
scroll to position [7, 11]
click at [1344, 148] on div "// Use game.spawnXY() to build a fence around the farm! game . spawnXY ( "fence…" at bounding box center [1361, 351] width 364 height 637
click at [1343, 173] on div "g ame.spawnXY press enter" at bounding box center [1334, 194] width 308 height 59
click at [1310, 151] on div "// Use game.spawnXY() to build a fence around the farm! game . spawnXY ( "fence…" at bounding box center [1361, 351] width 364 height 637
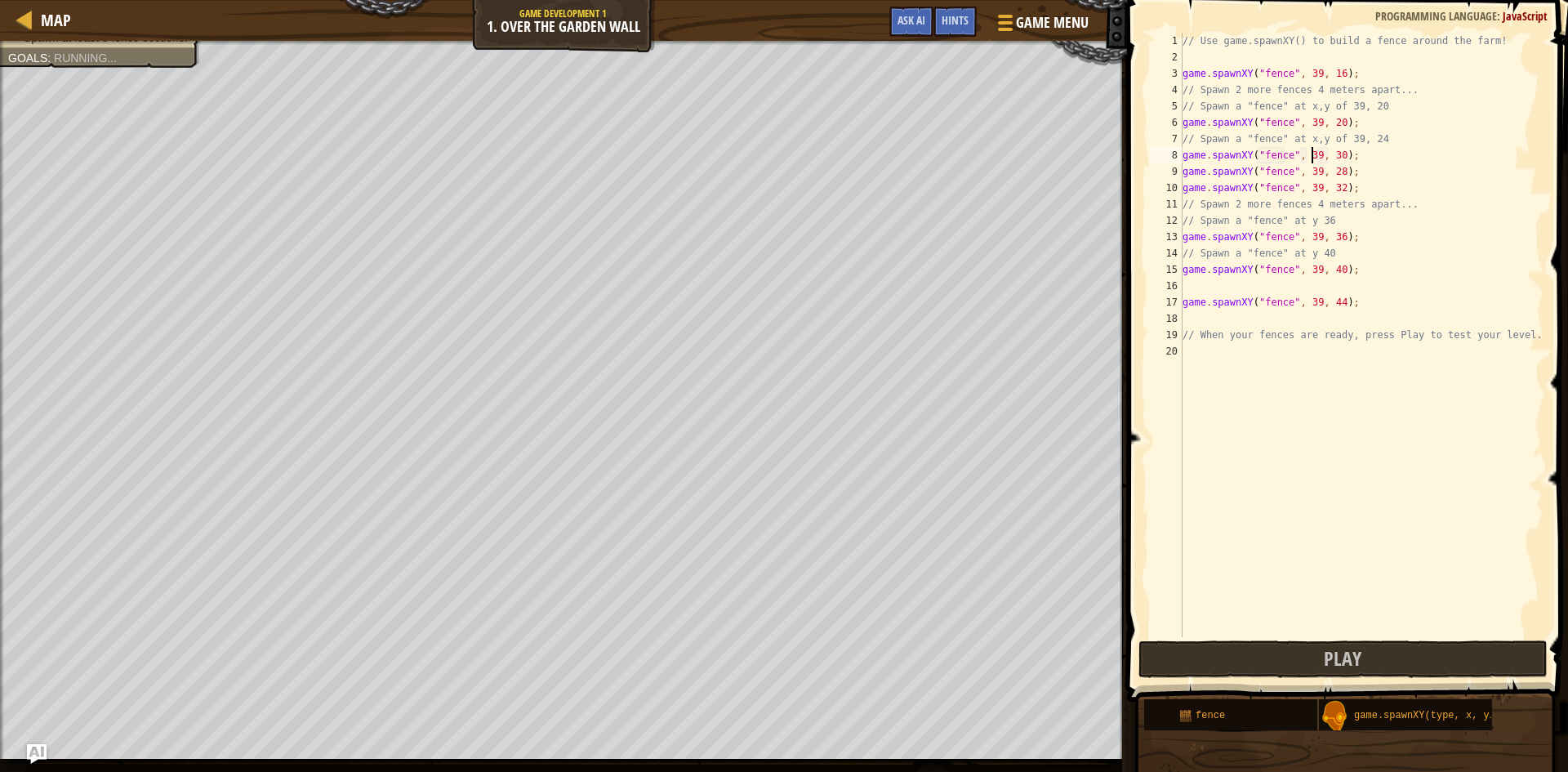
scroll to position [7, 11]
click at [1333, 160] on div "// Use game.spawnXY() to build a fence around the farm! game . spawnXY ( "fence…" at bounding box center [1361, 351] width 364 height 637
type textarea "game.spawnXY("fence", 39, 24);"
click at [1359, 657] on span "Play" at bounding box center [1342, 658] width 38 height 26
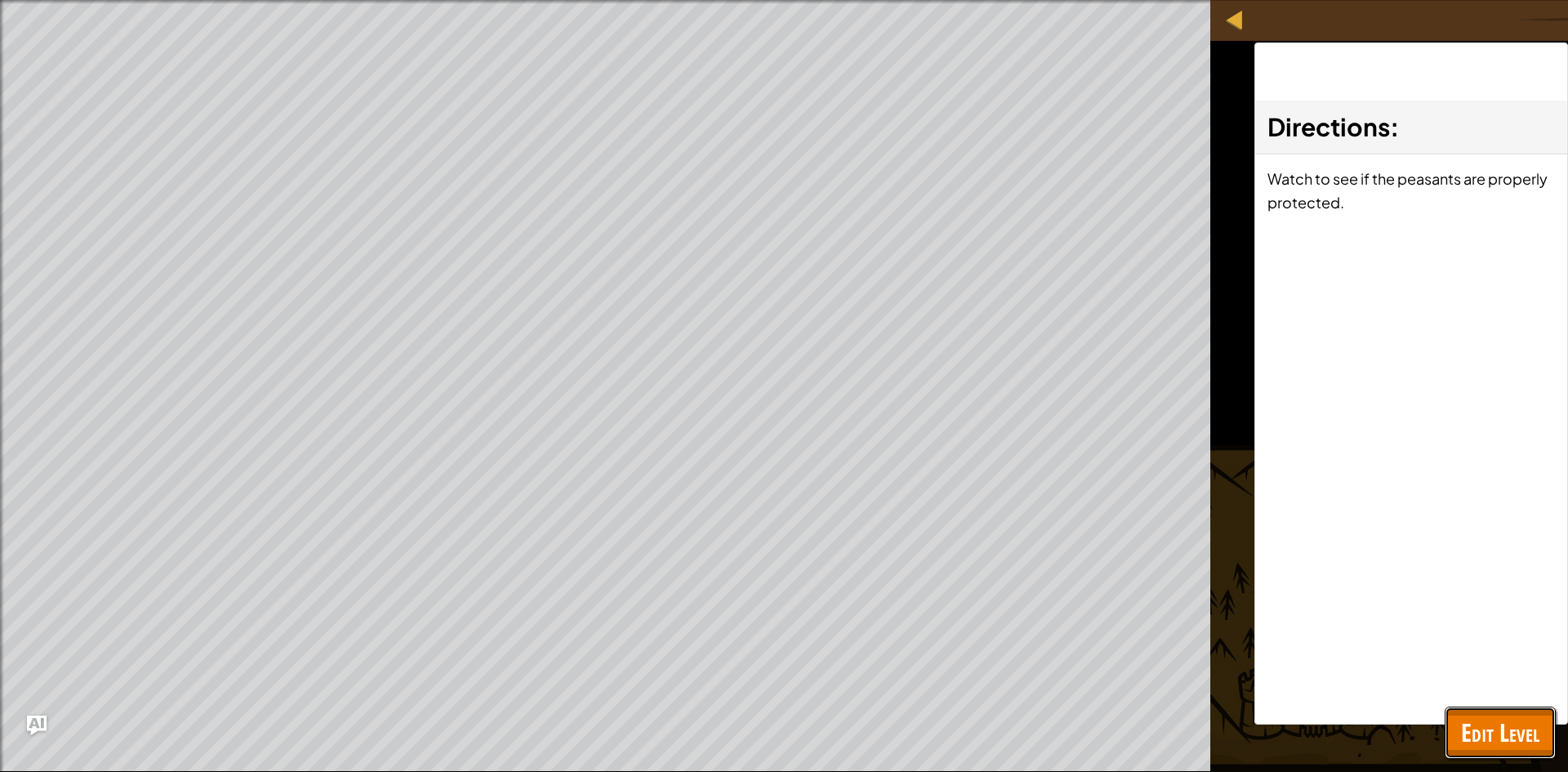
click at [1461, 734] on span "Edit Level" at bounding box center [1500, 732] width 78 height 33
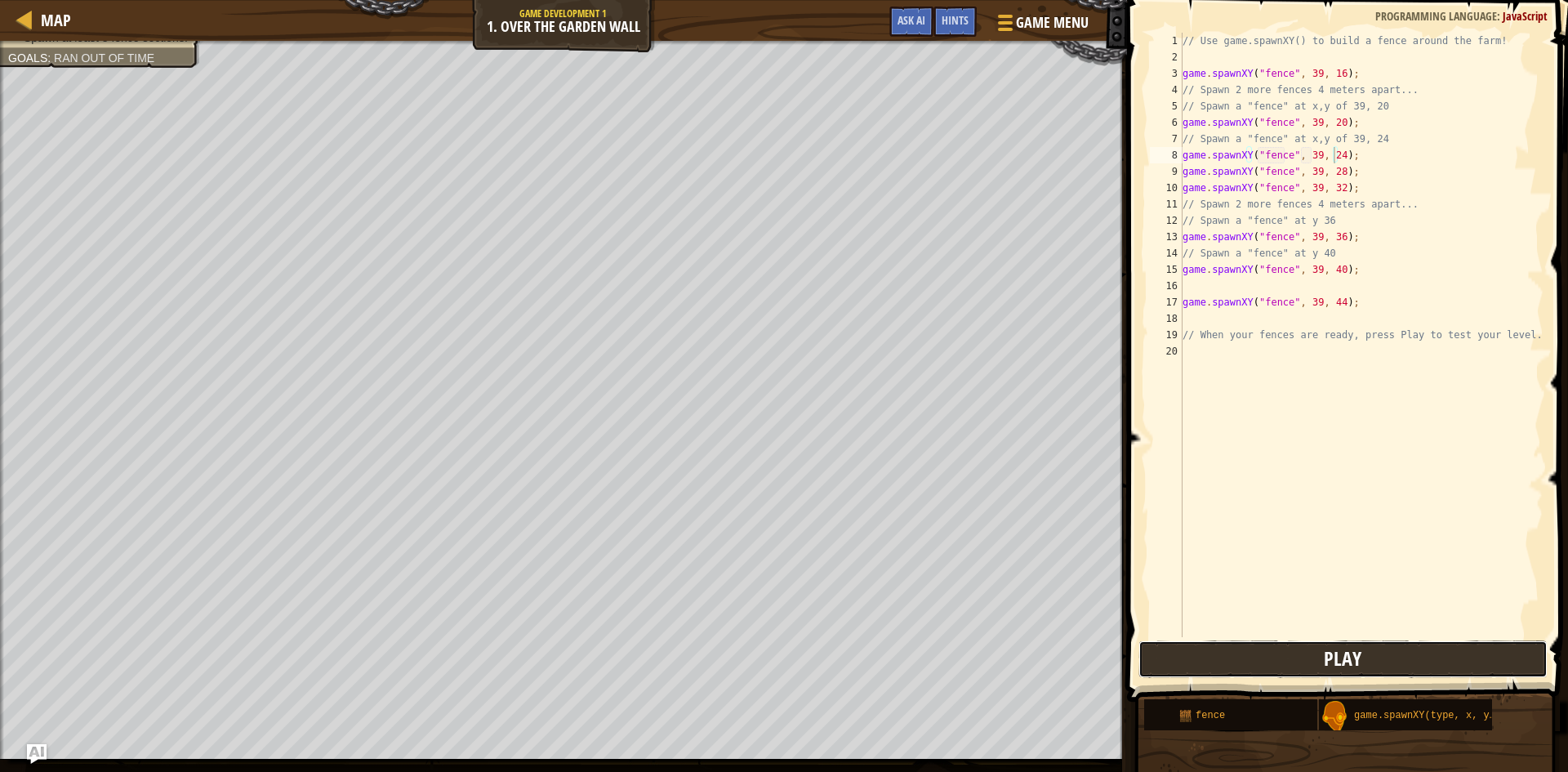
click at [1297, 664] on button "Play" at bounding box center [1343, 659] width 409 height 38
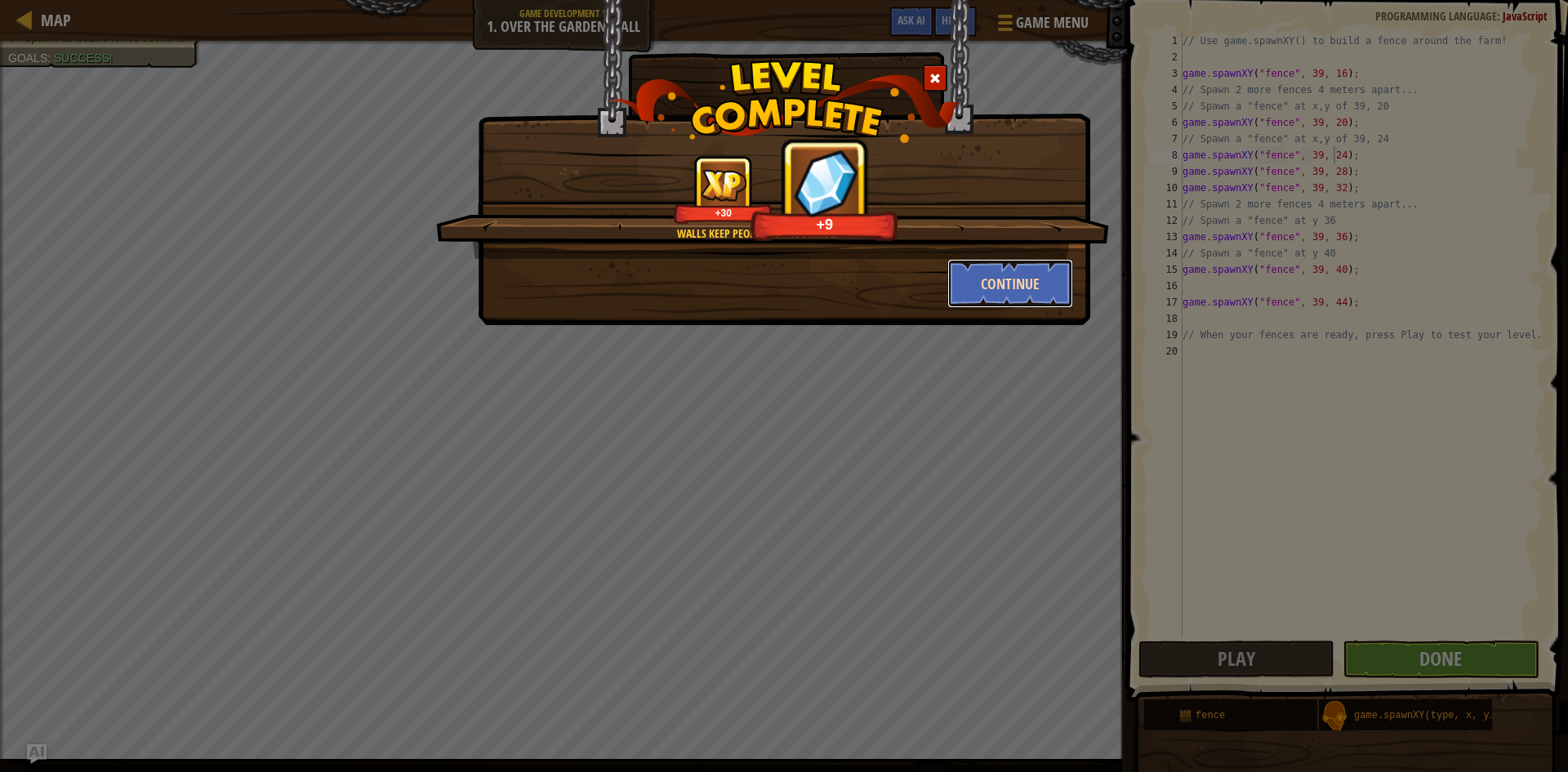
click at [977, 288] on button "Continue" at bounding box center [1011, 284] width 127 height 49
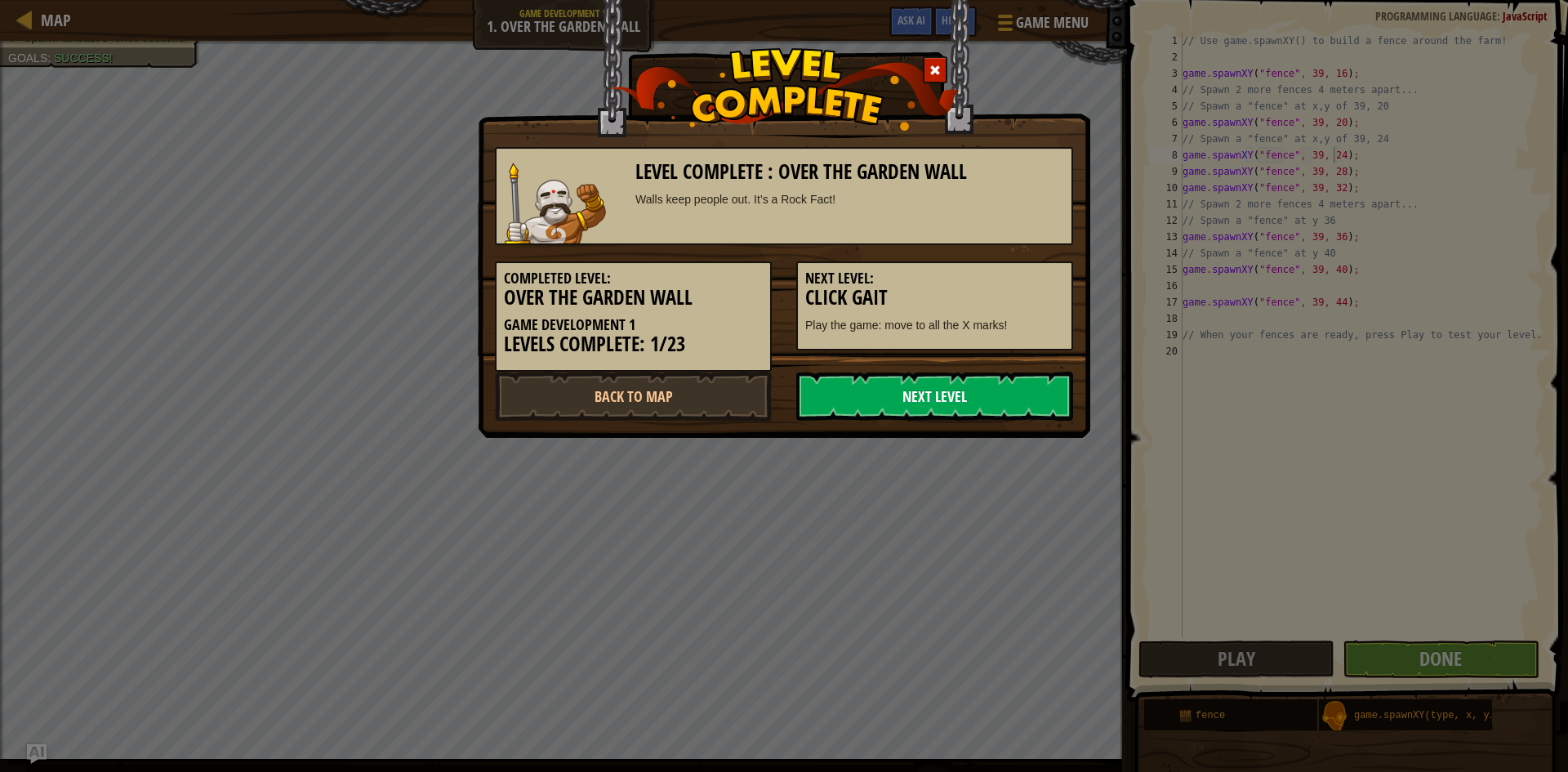
click at [940, 388] on link "Next Level" at bounding box center [935, 397] width 277 height 49
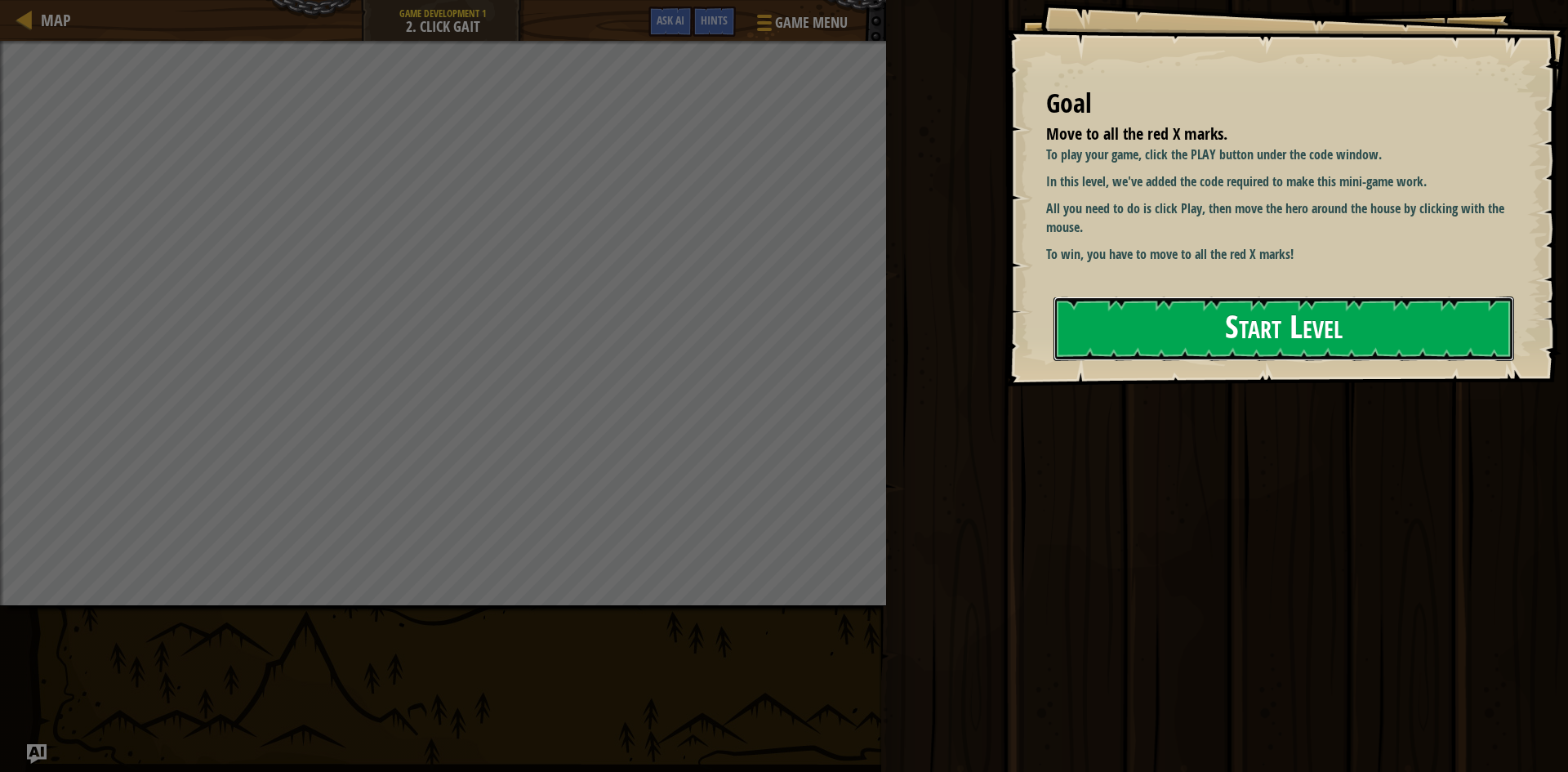
click at [1221, 337] on button "Start Level" at bounding box center [1284, 328] width 461 height 64
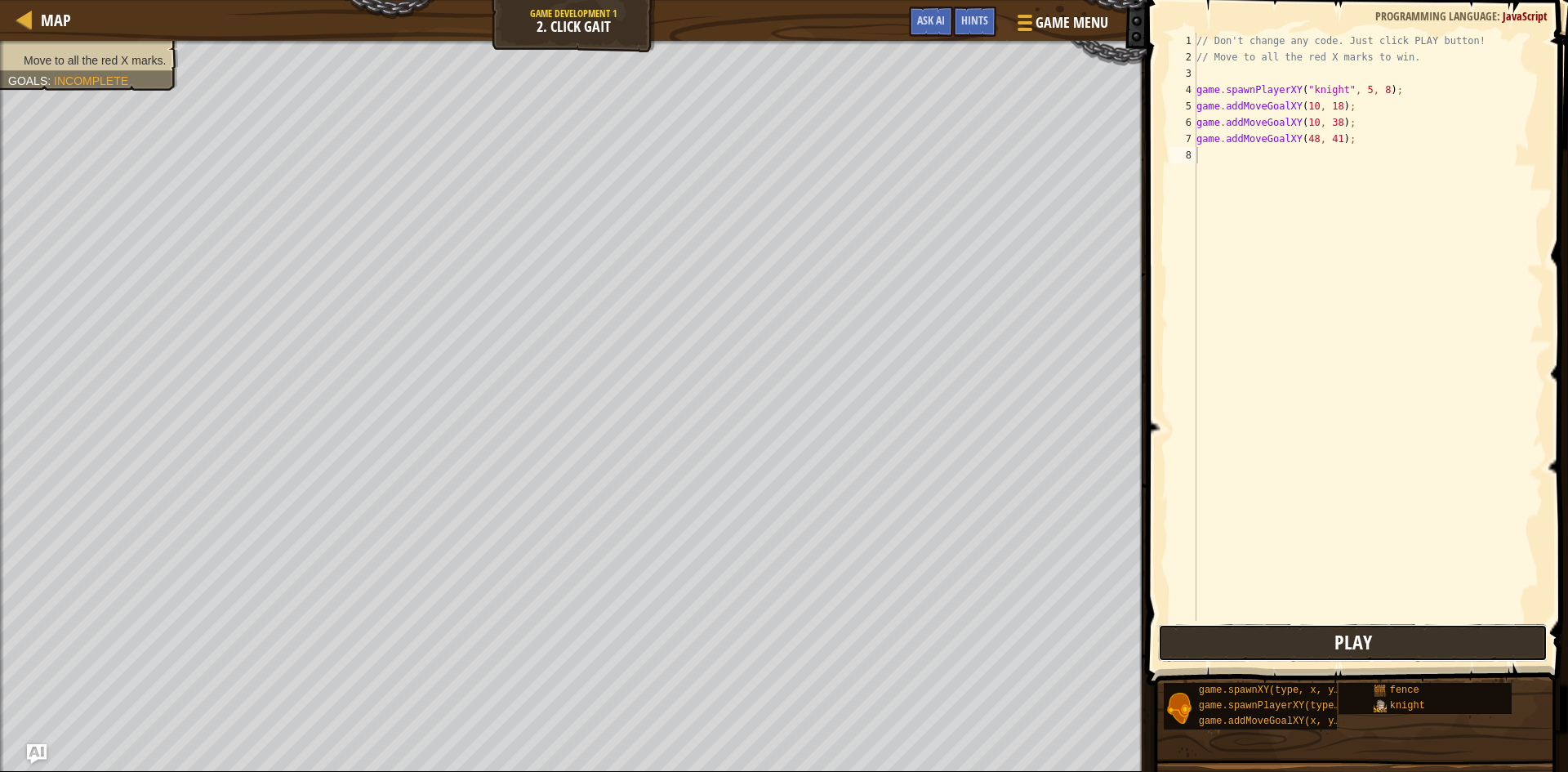
click at [1273, 627] on button "Play" at bounding box center [1353, 642] width 390 height 38
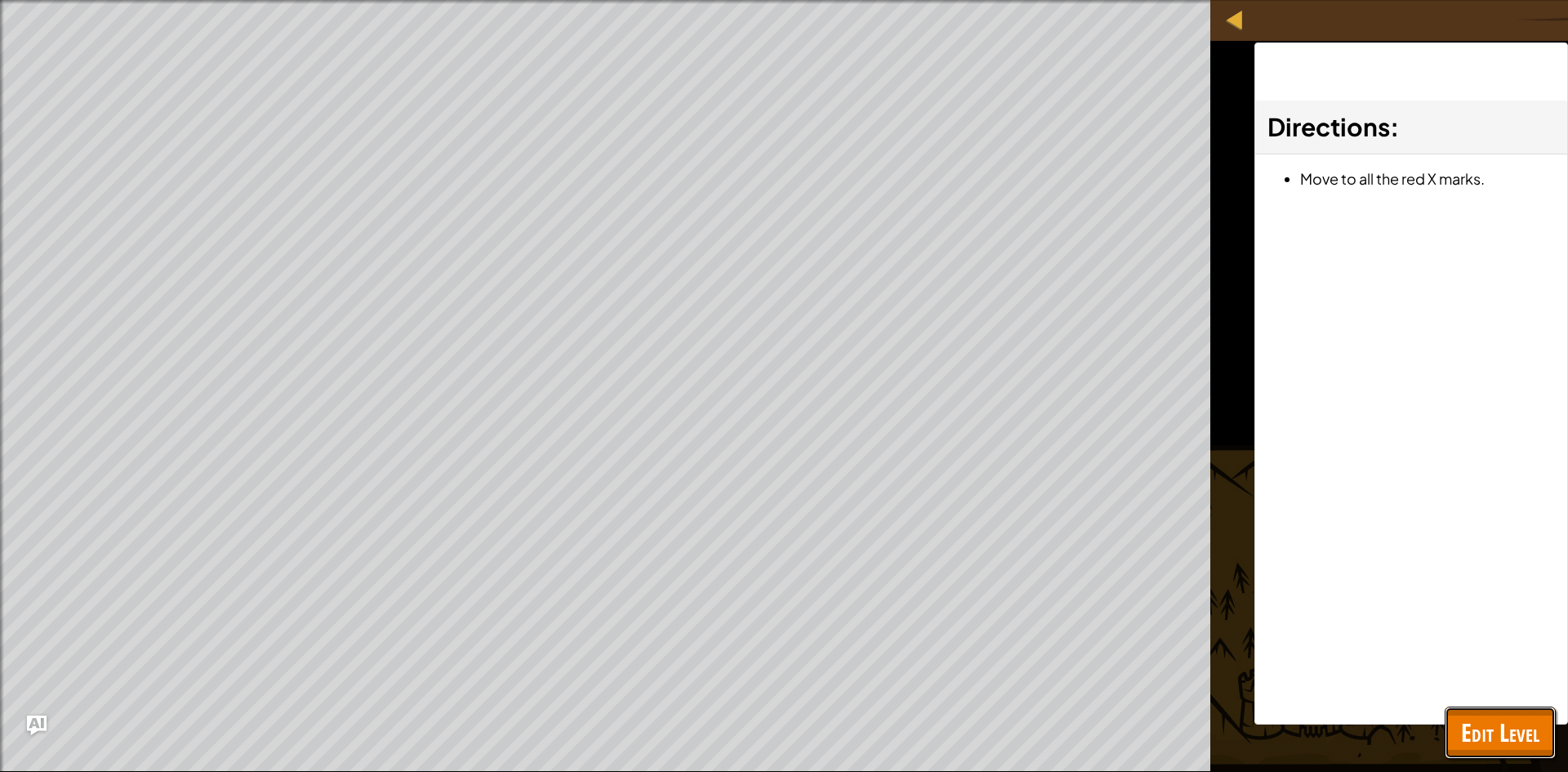
click at [1485, 740] on span "Edit Level" at bounding box center [1500, 732] width 78 height 33
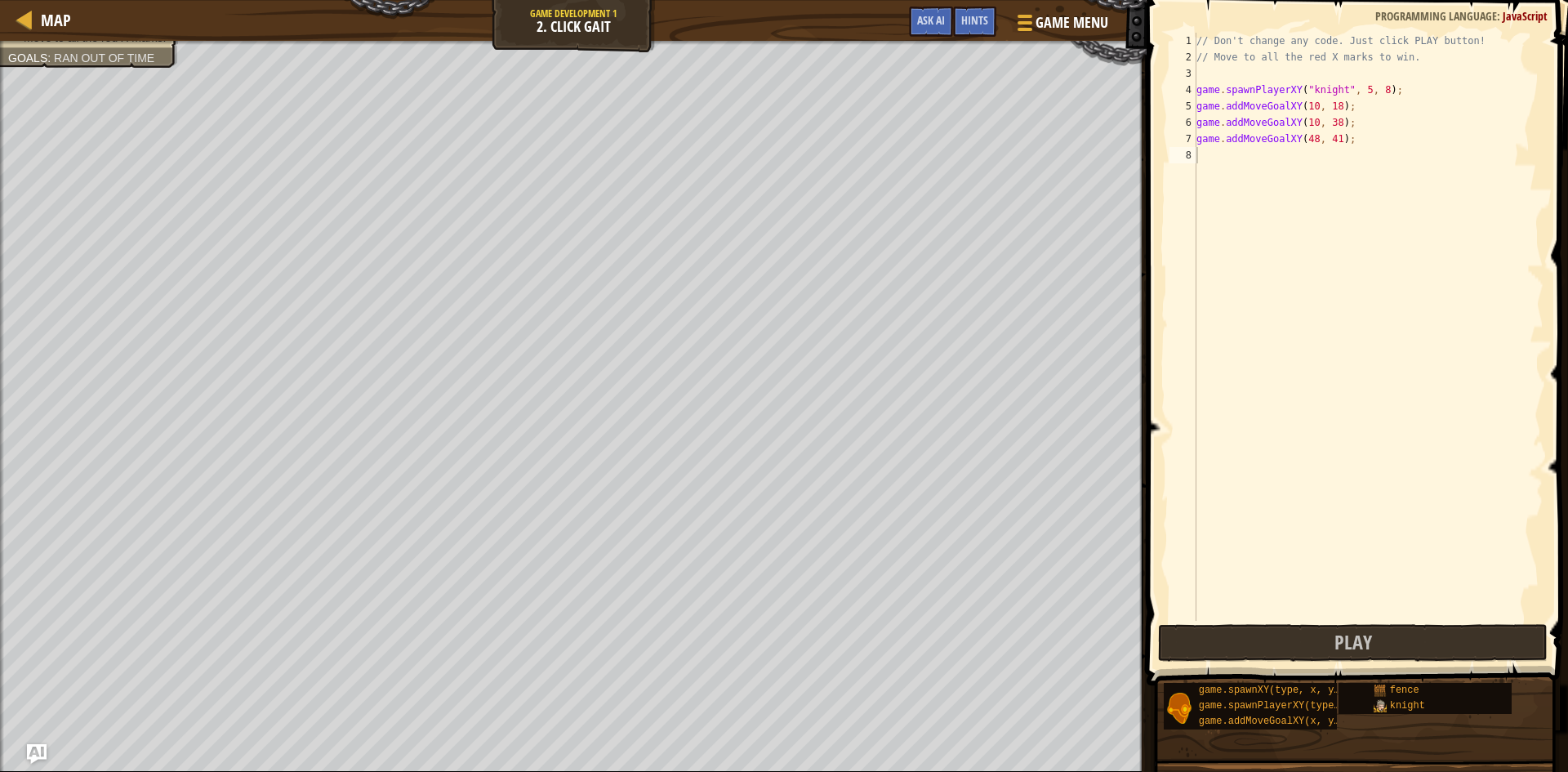
click at [1263, 169] on div "// Don't change any code. Just click PLAY button! // Move to all the red X mark…" at bounding box center [1369, 343] width 351 height 620
type textarea "g"
type textarea "m"
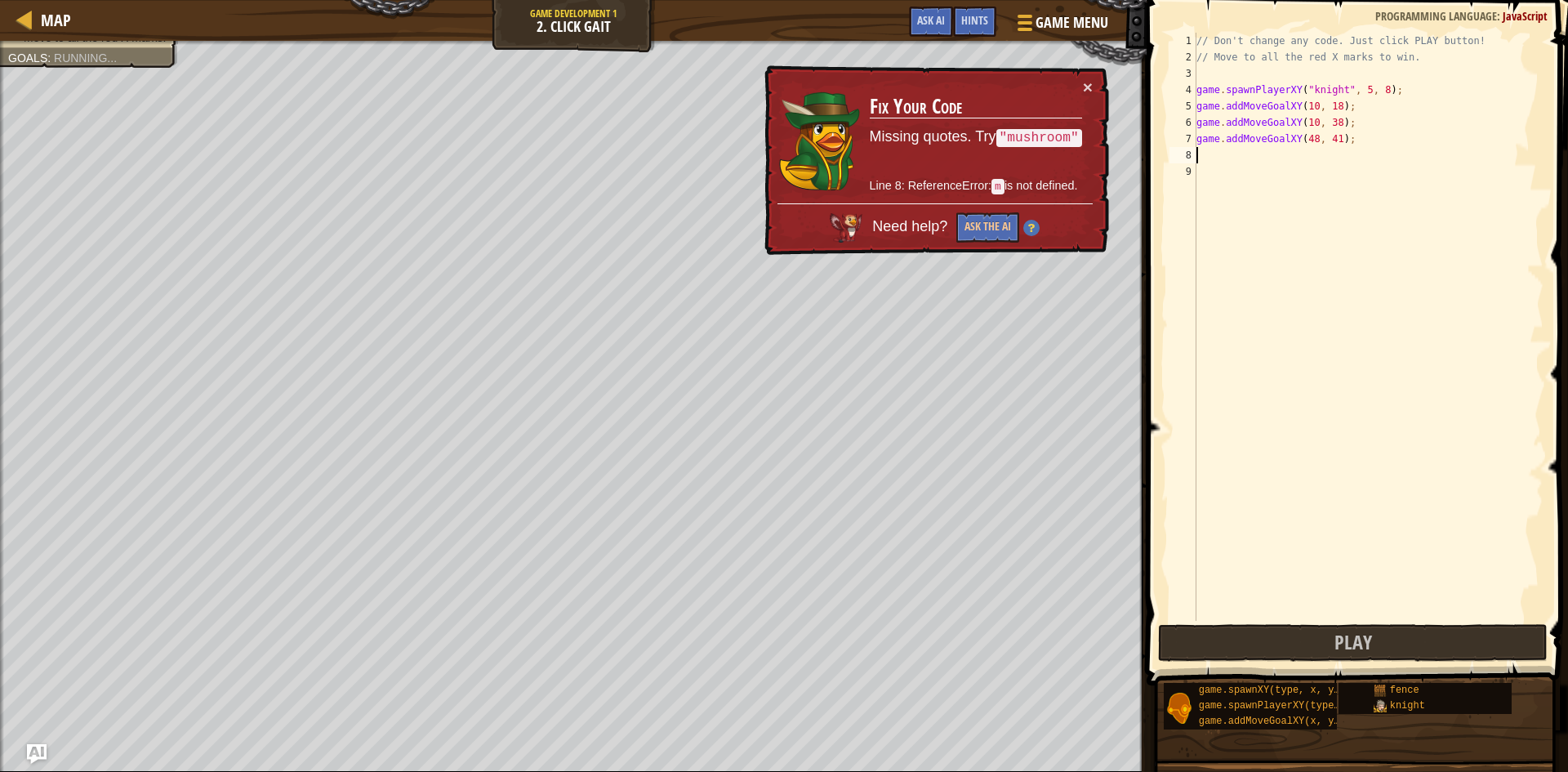
type textarea "s"
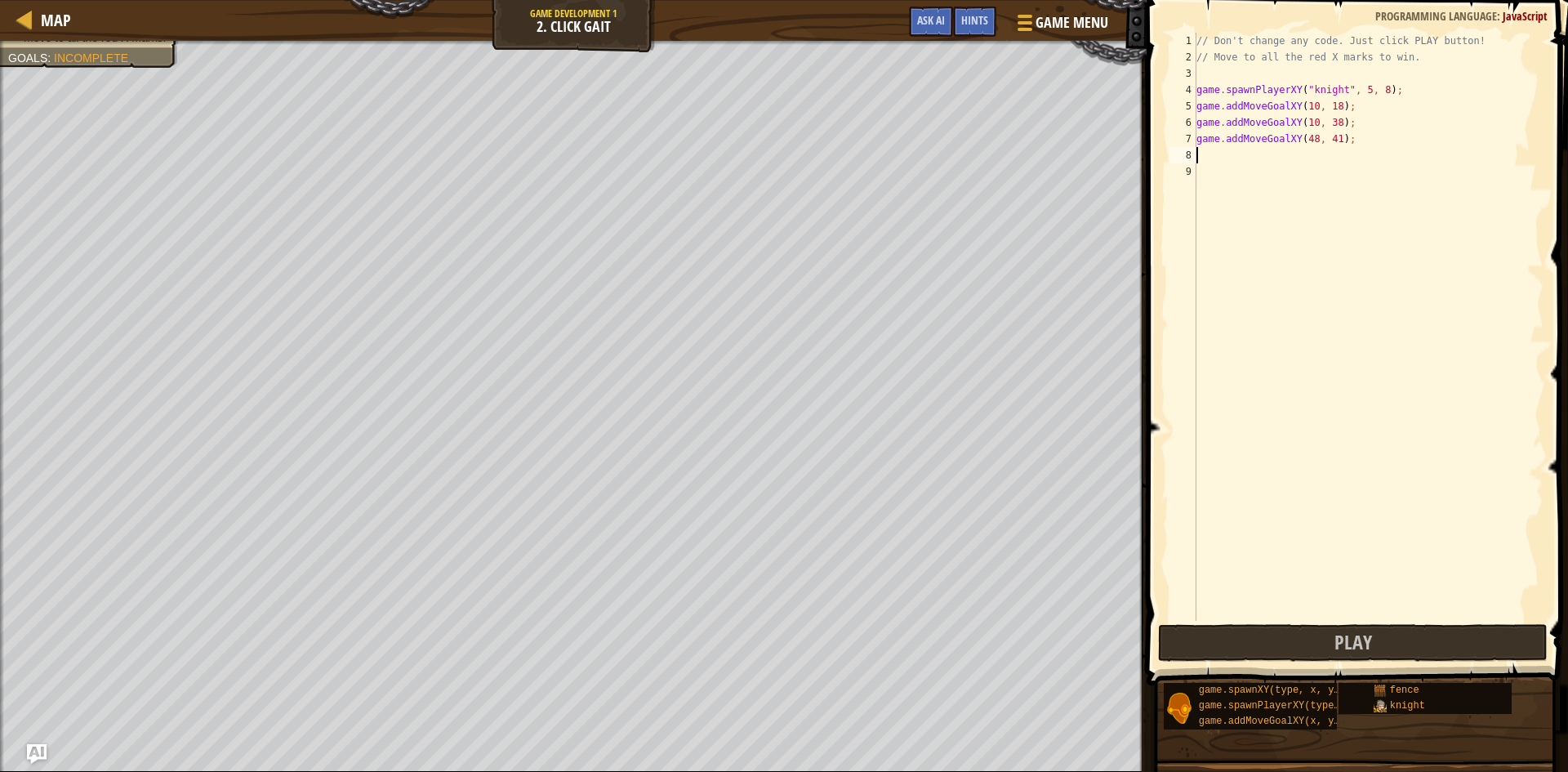
type textarea "w"
type textarea "s"
type textarea "w"
type textarea "q"
type textarea "w"
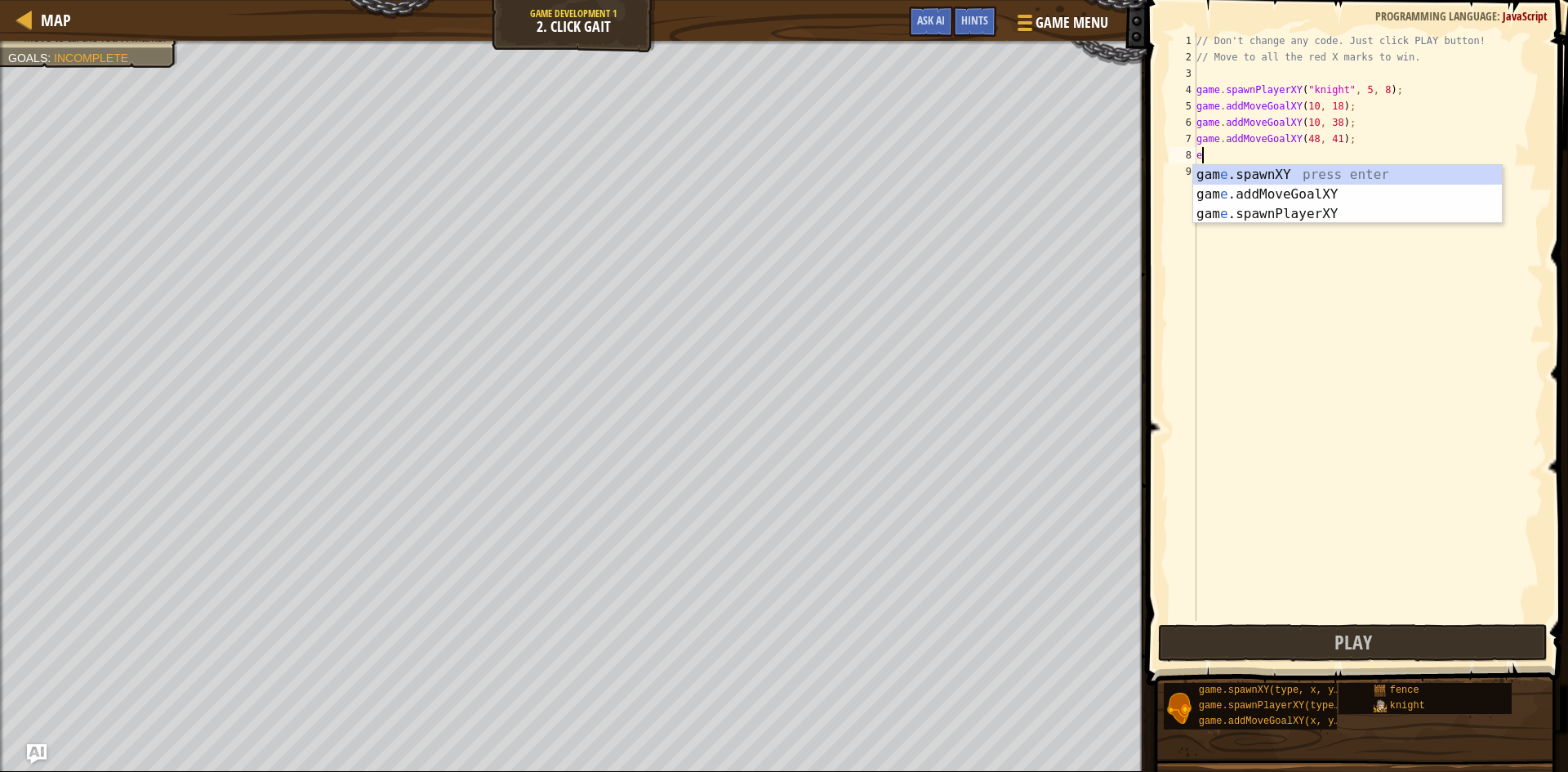
type textarea "e"
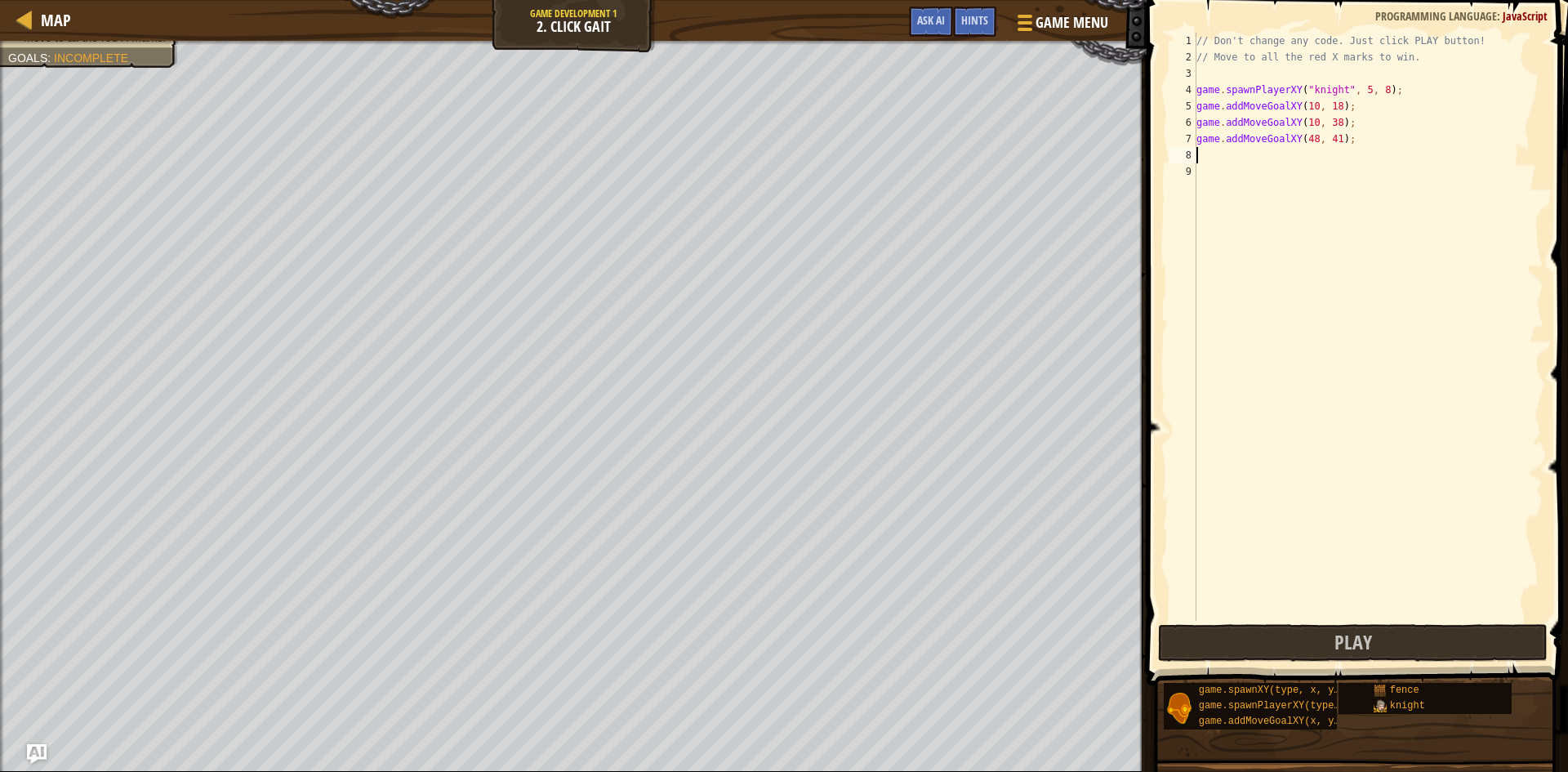
type textarea "r"
type textarea "t"
type textarea "y"
type textarea "u"
type textarea "i"
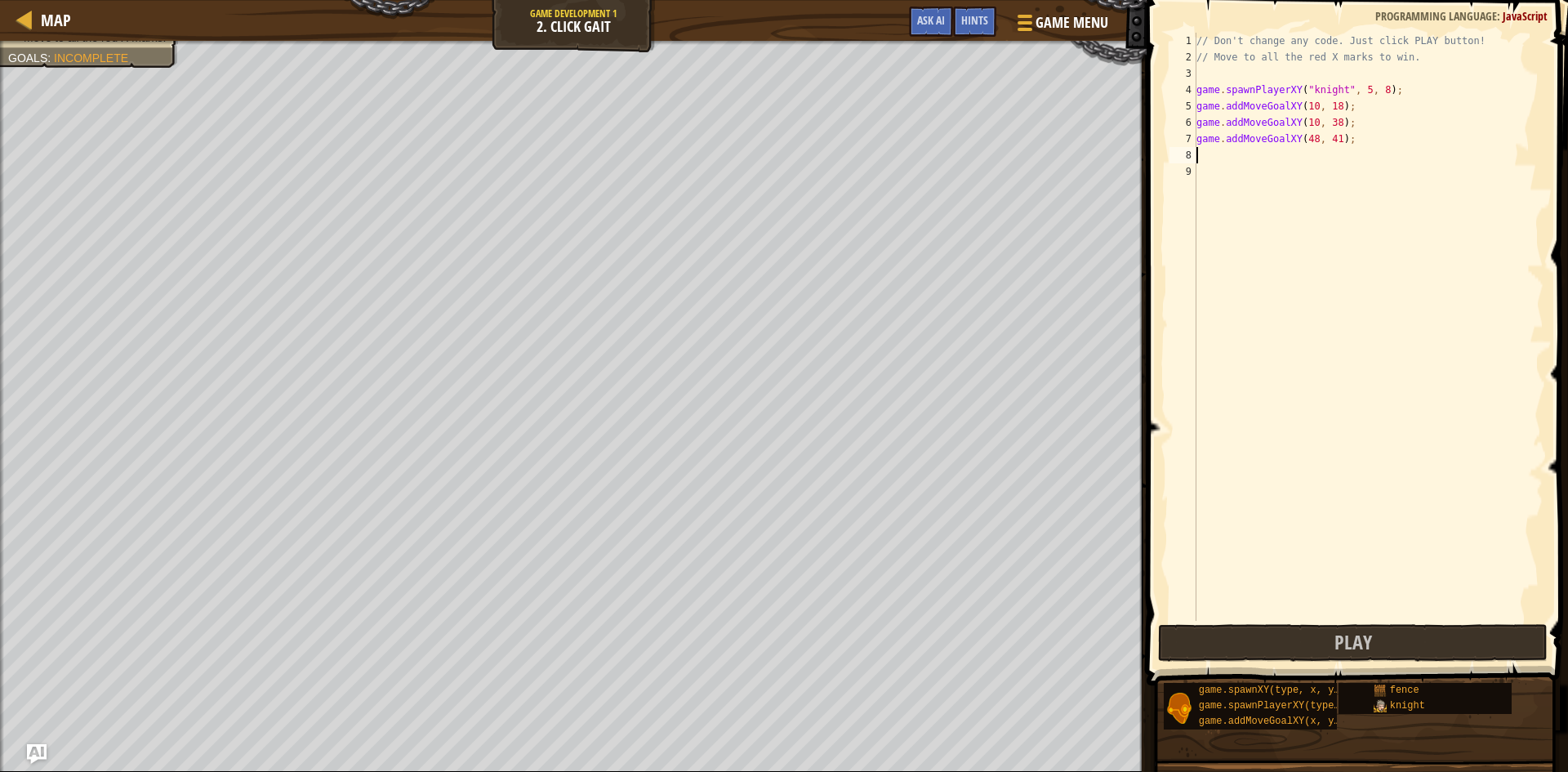
type textarea "o"
type textarea "p"
type textarea "a"
type textarea "s"
type textarea "d"
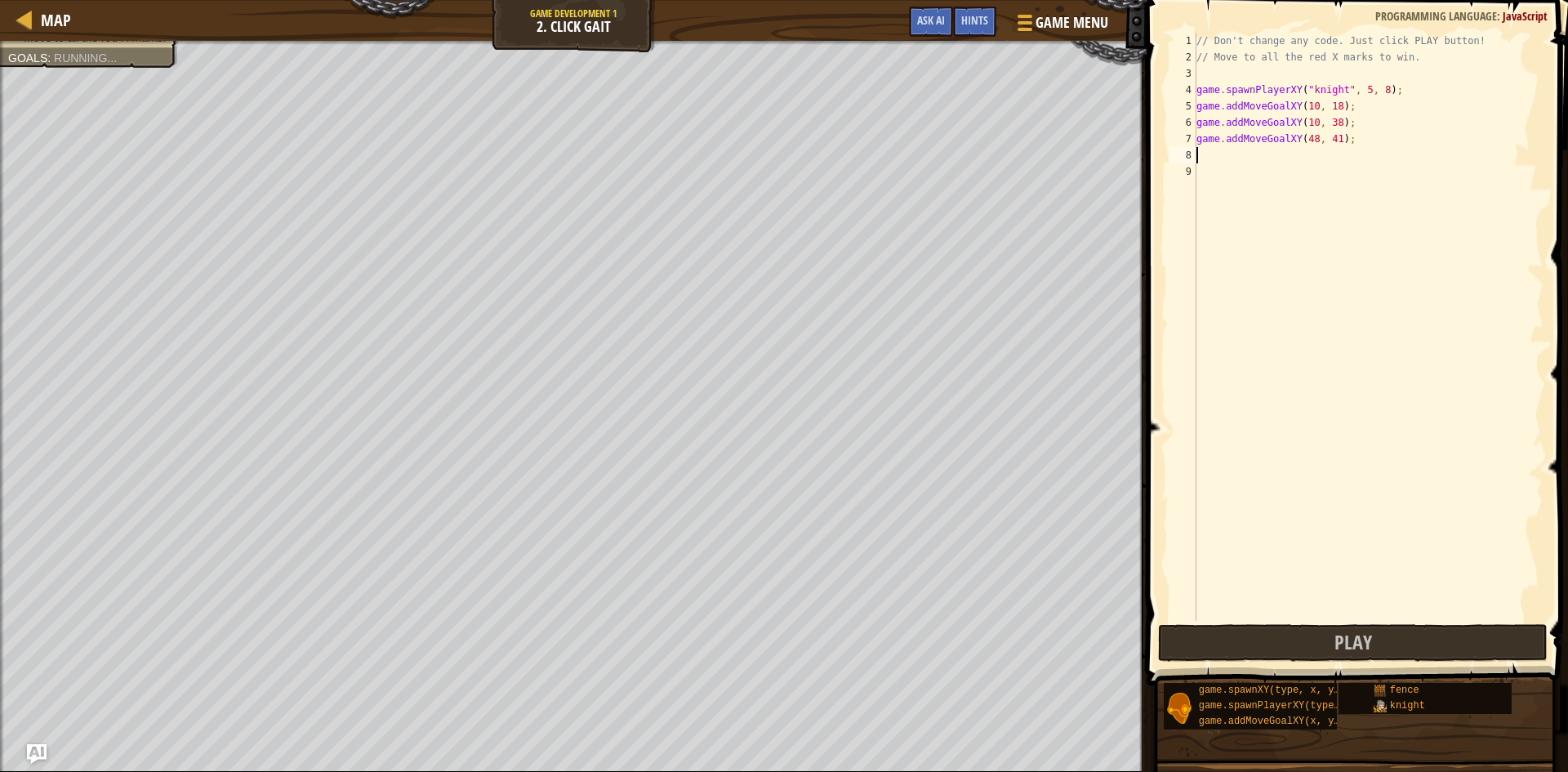
type textarea "f"
type textarea "g"
type textarea "h"
type textarea "j"
type textarea "k"
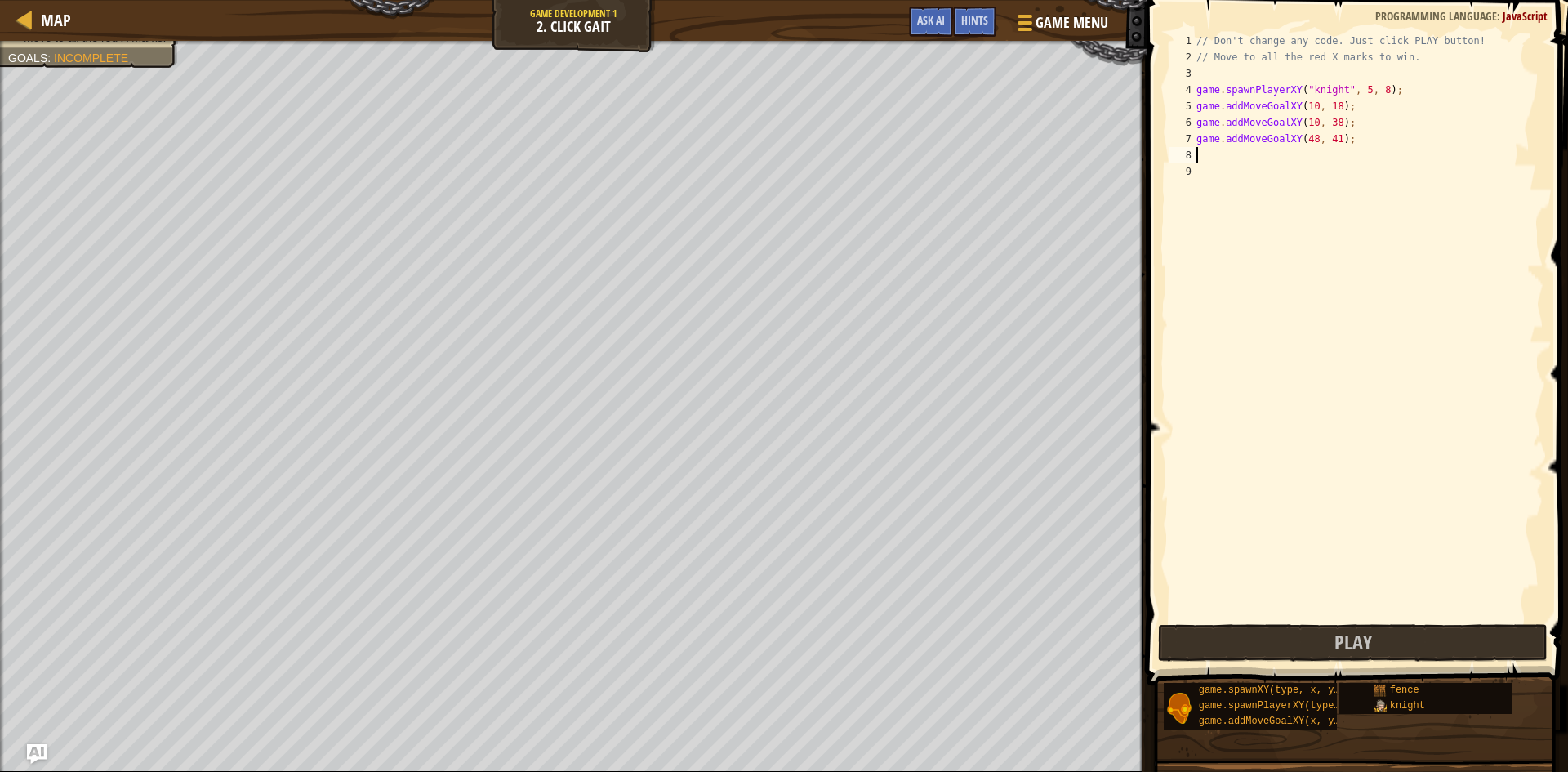
type textarea "l"
type textarea "gae"
type textarea "l"
type textarea "k"
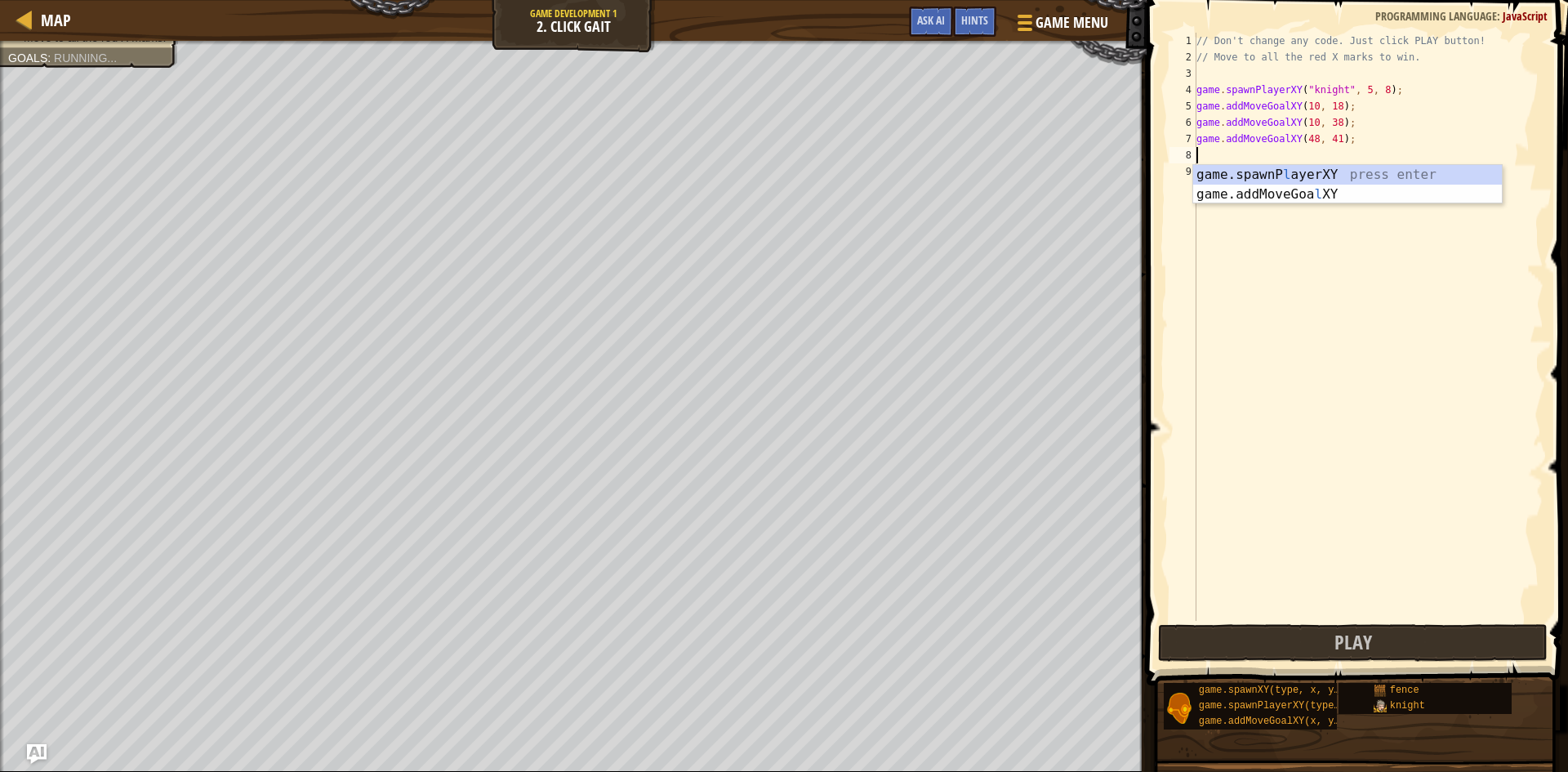
scroll to position [7, 0]
type textarea "j"
type textarea "h"
type textarea "g"
type textarea "f"
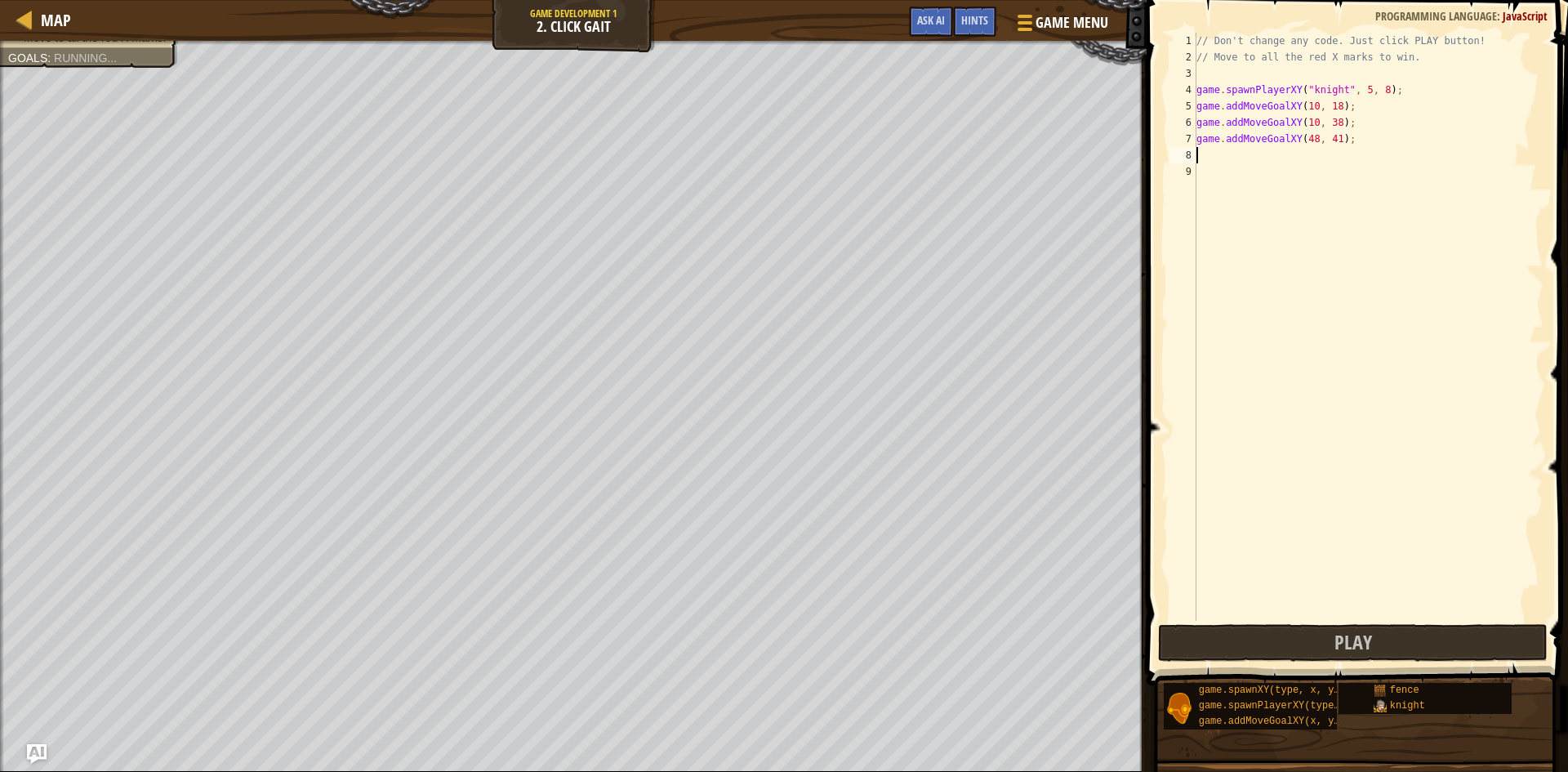
type textarea "d"
type textarea "s"
type textarea "a"
type textarea "p"
type textarea "o"
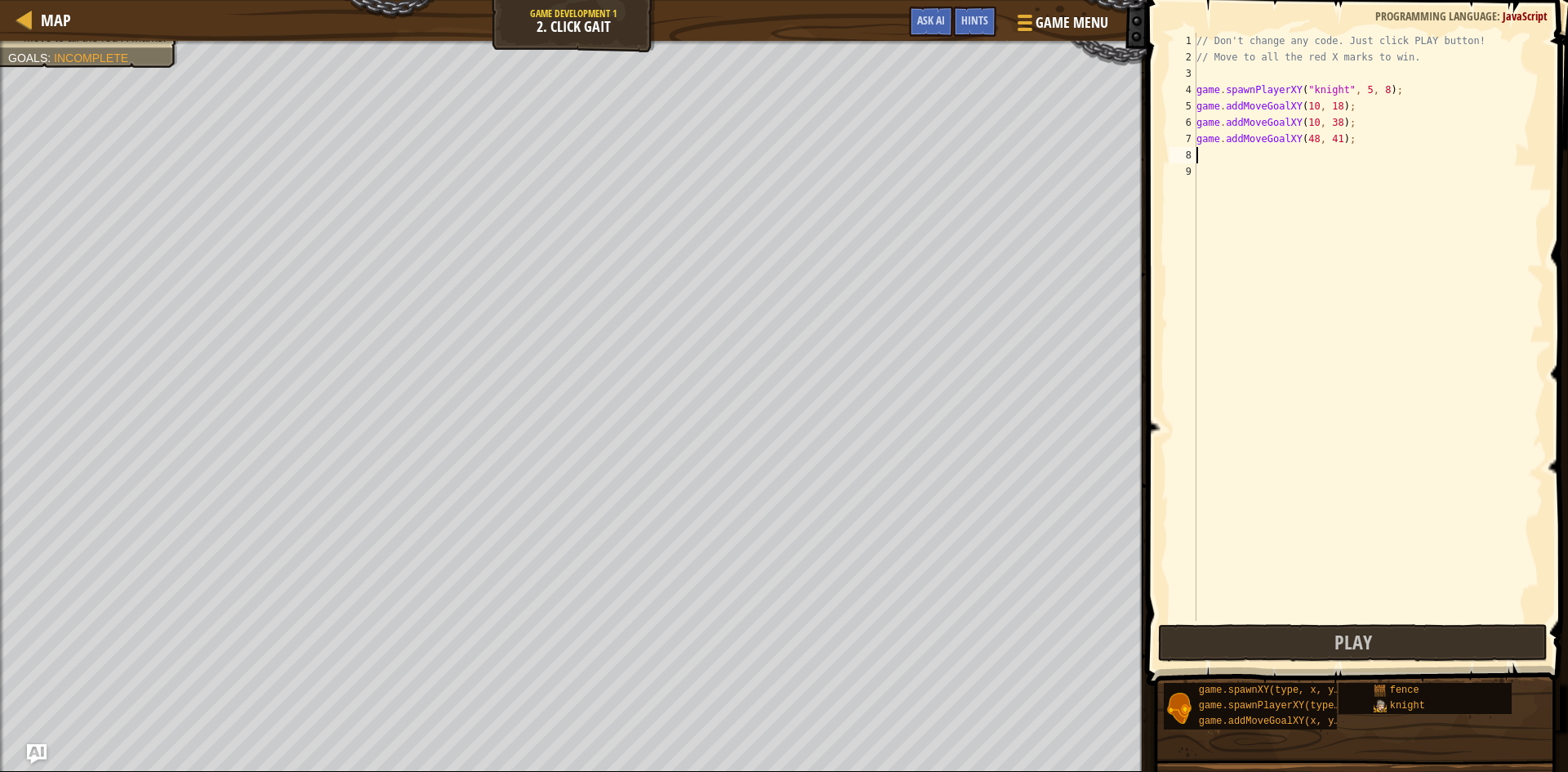
type textarea "i"
type textarea "u"
type textarea "y"
type textarea "t"
type textarea "r"
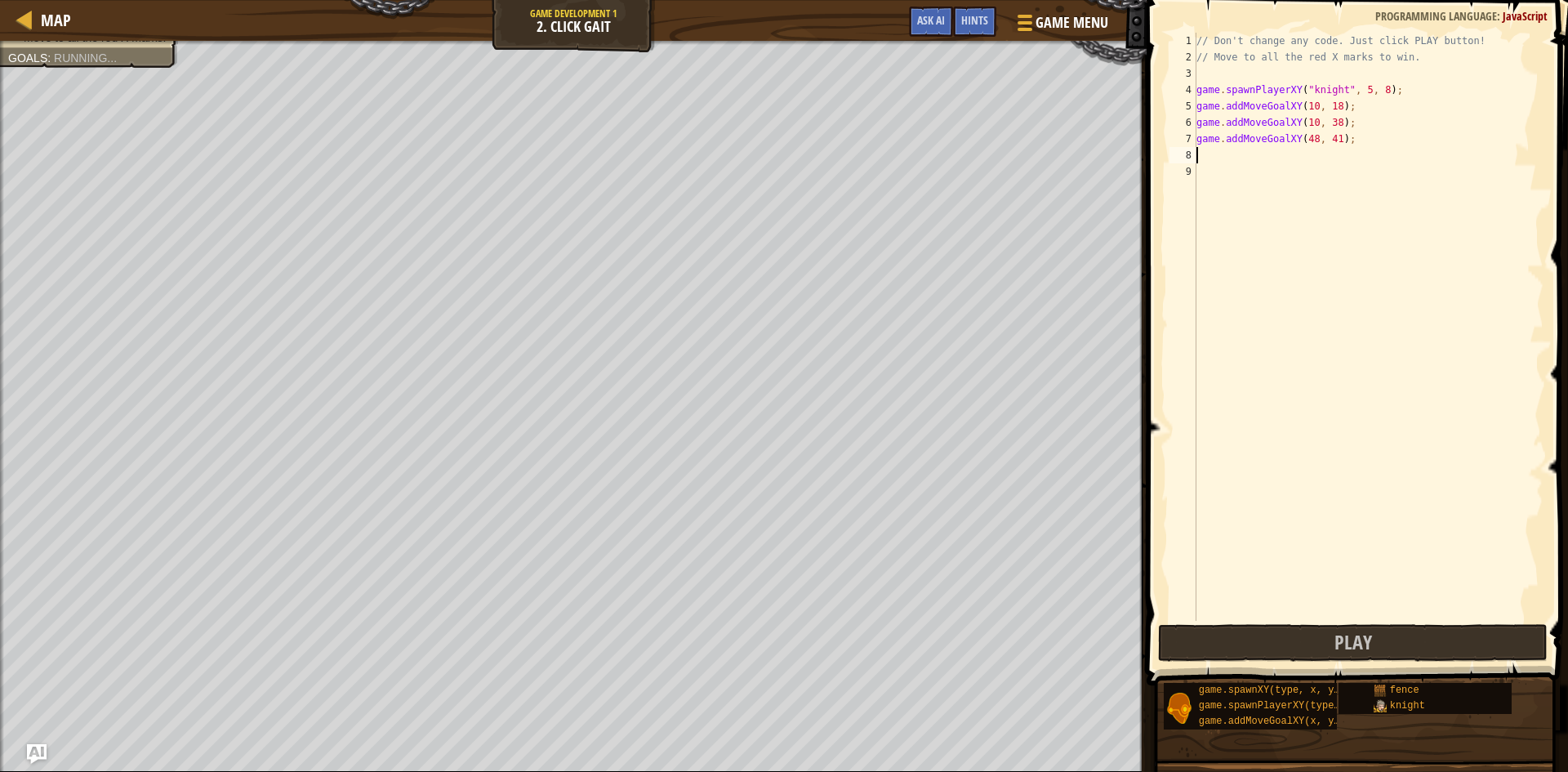
type textarea "e"
type textarea "w"
type textarea "q"
type textarea "w"
type textarea "s"
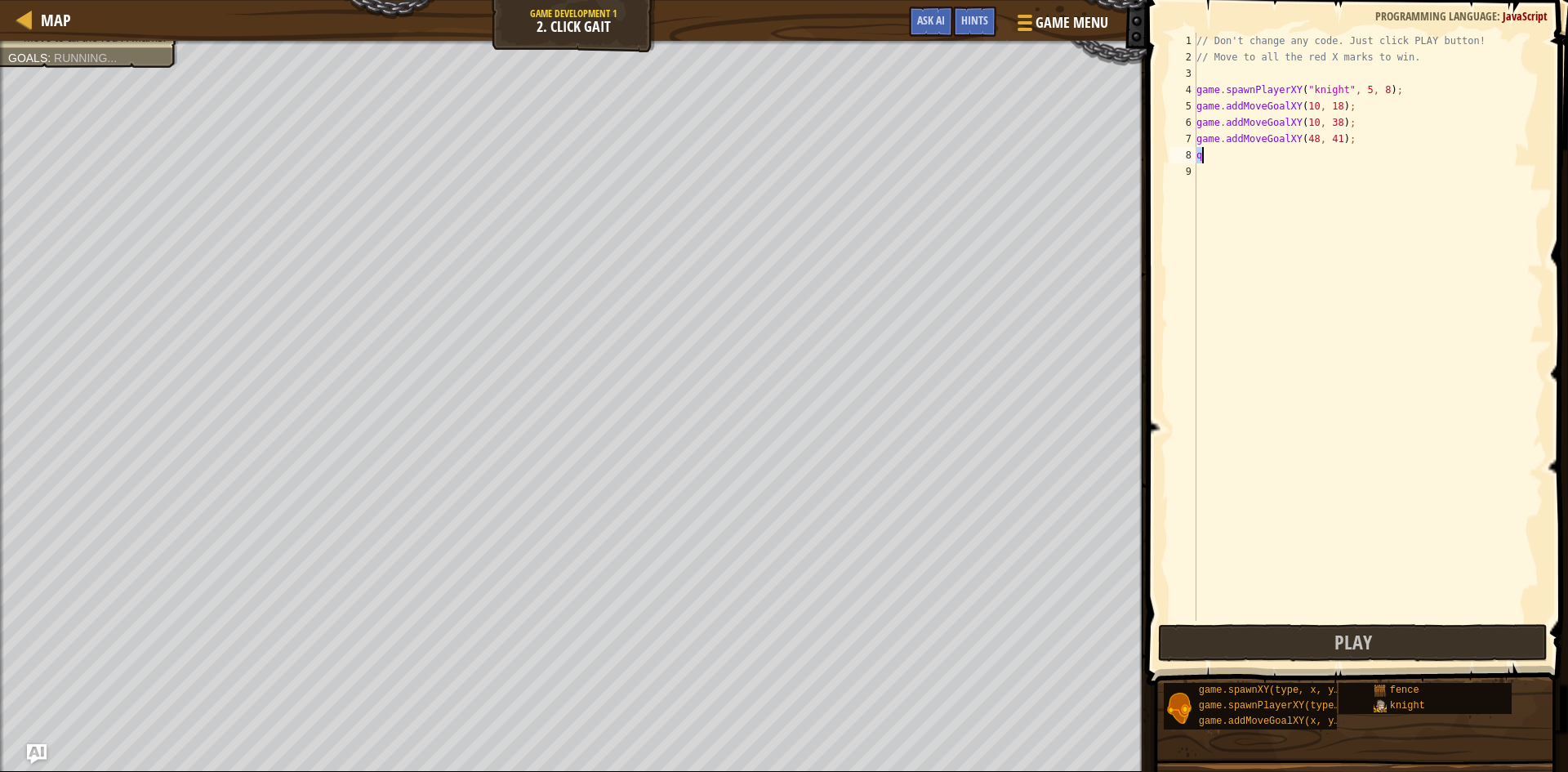
type textarea "w"
type textarea "s"
type textarea "mo\\"
type textarea "g"
click at [1268, 640] on button "Play" at bounding box center [1353, 642] width 390 height 38
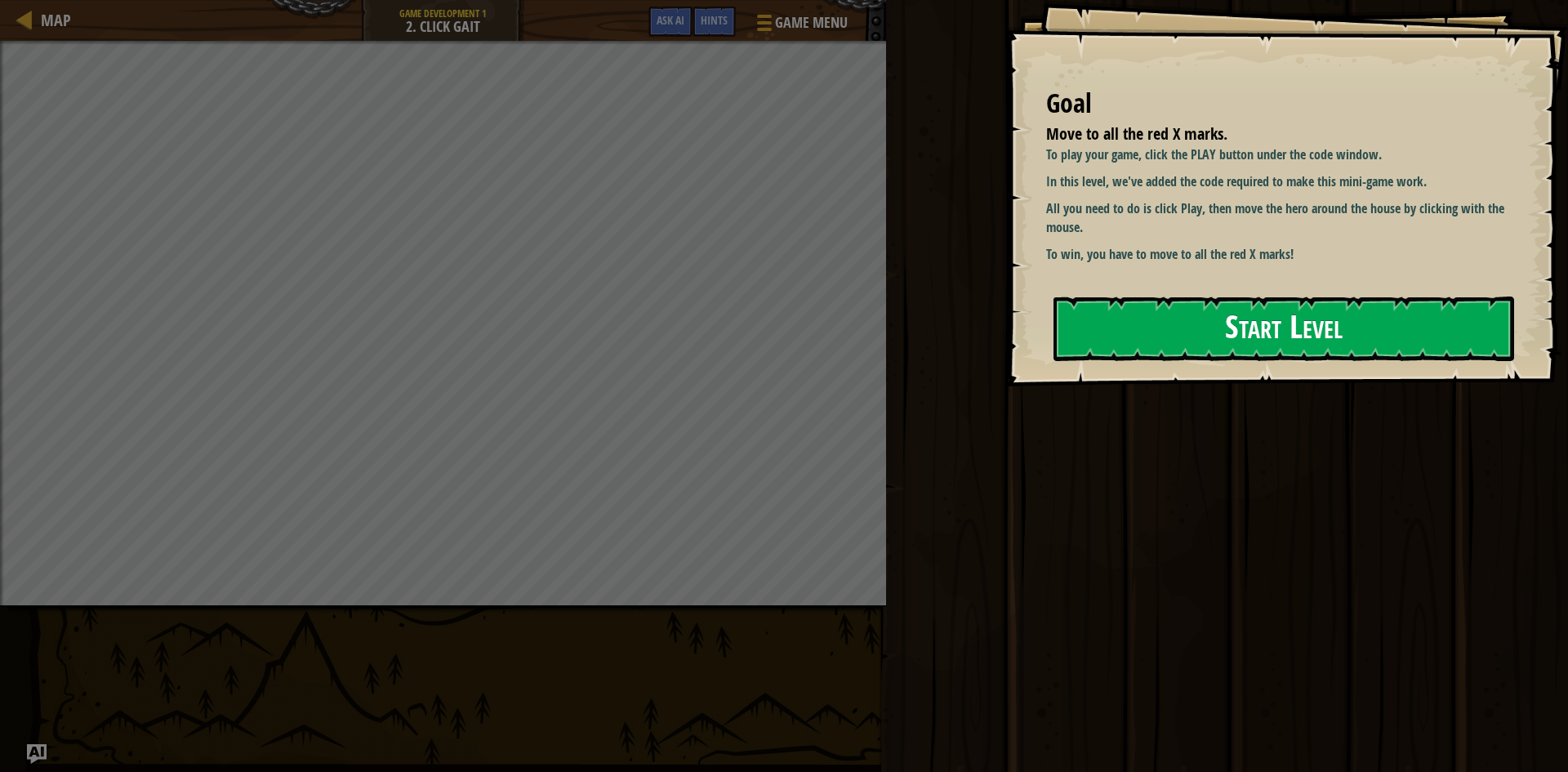
click at [1178, 317] on button "Start Level" at bounding box center [1284, 328] width 461 height 64
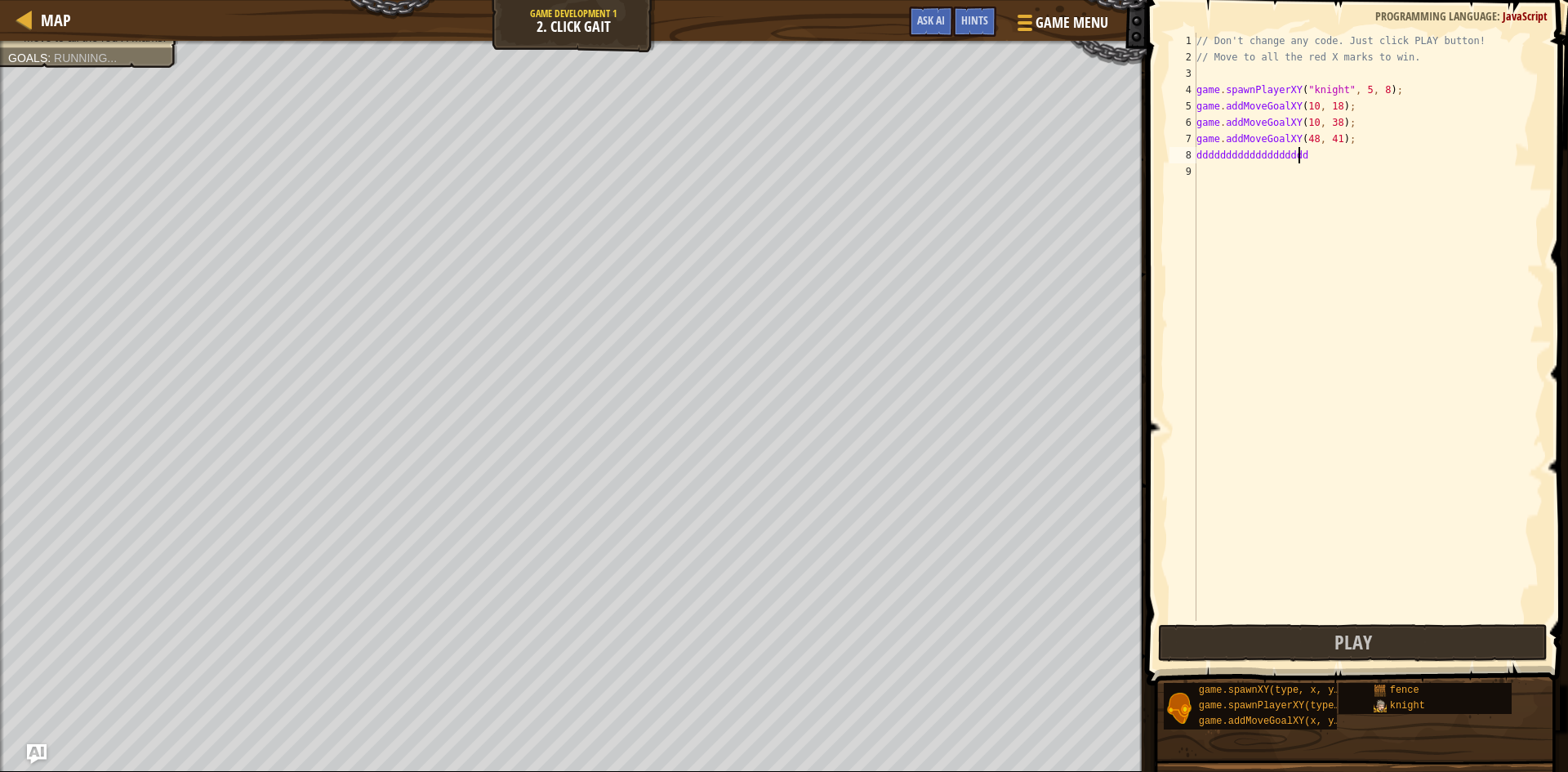
scroll to position [7, 9]
type textarea "d"
click at [1262, 646] on button "Play" at bounding box center [1353, 642] width 390 height 38
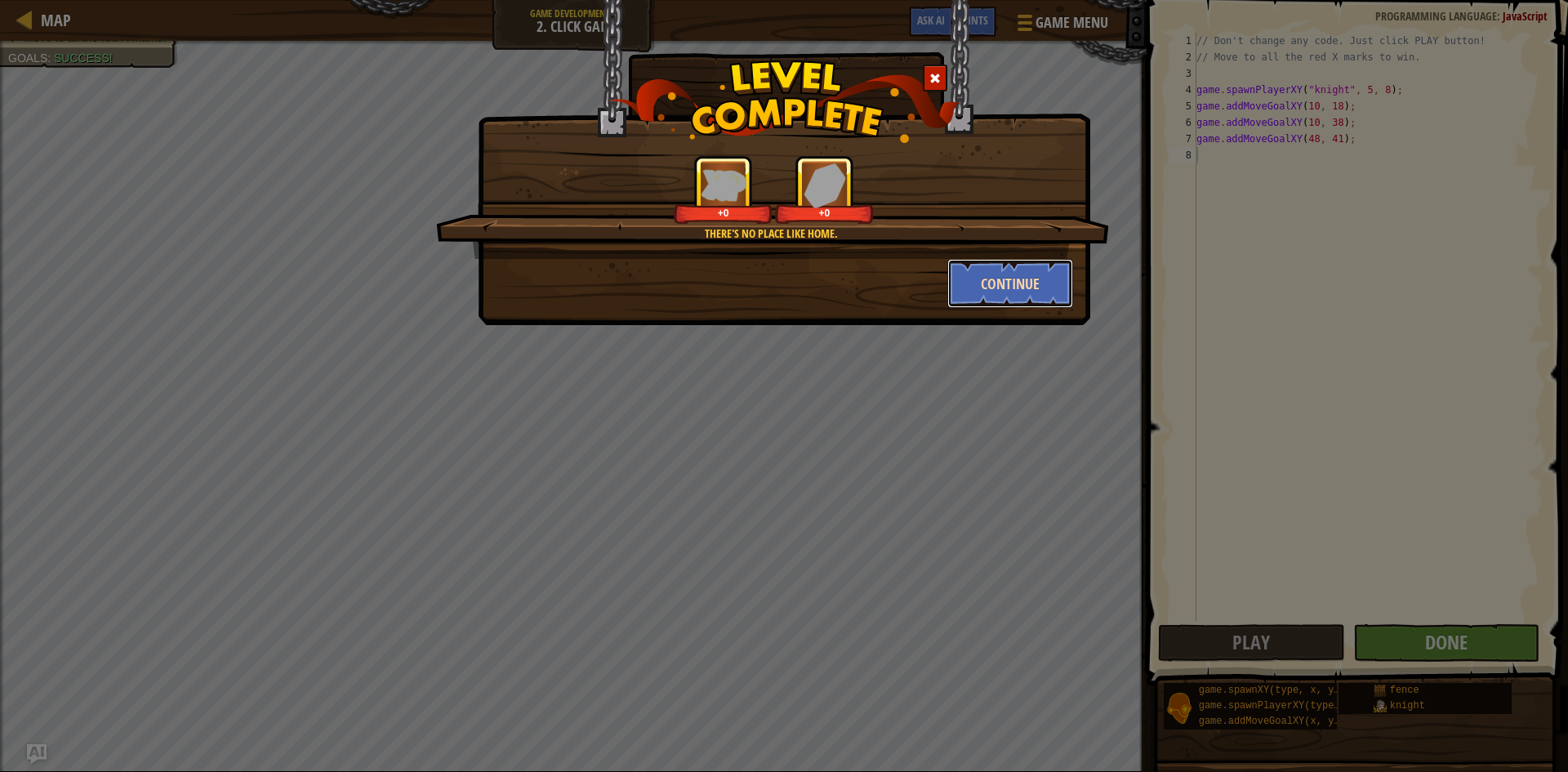
click at [981, 286] on button "Continue" at bounding box center [1011, 284] width 127 height 49
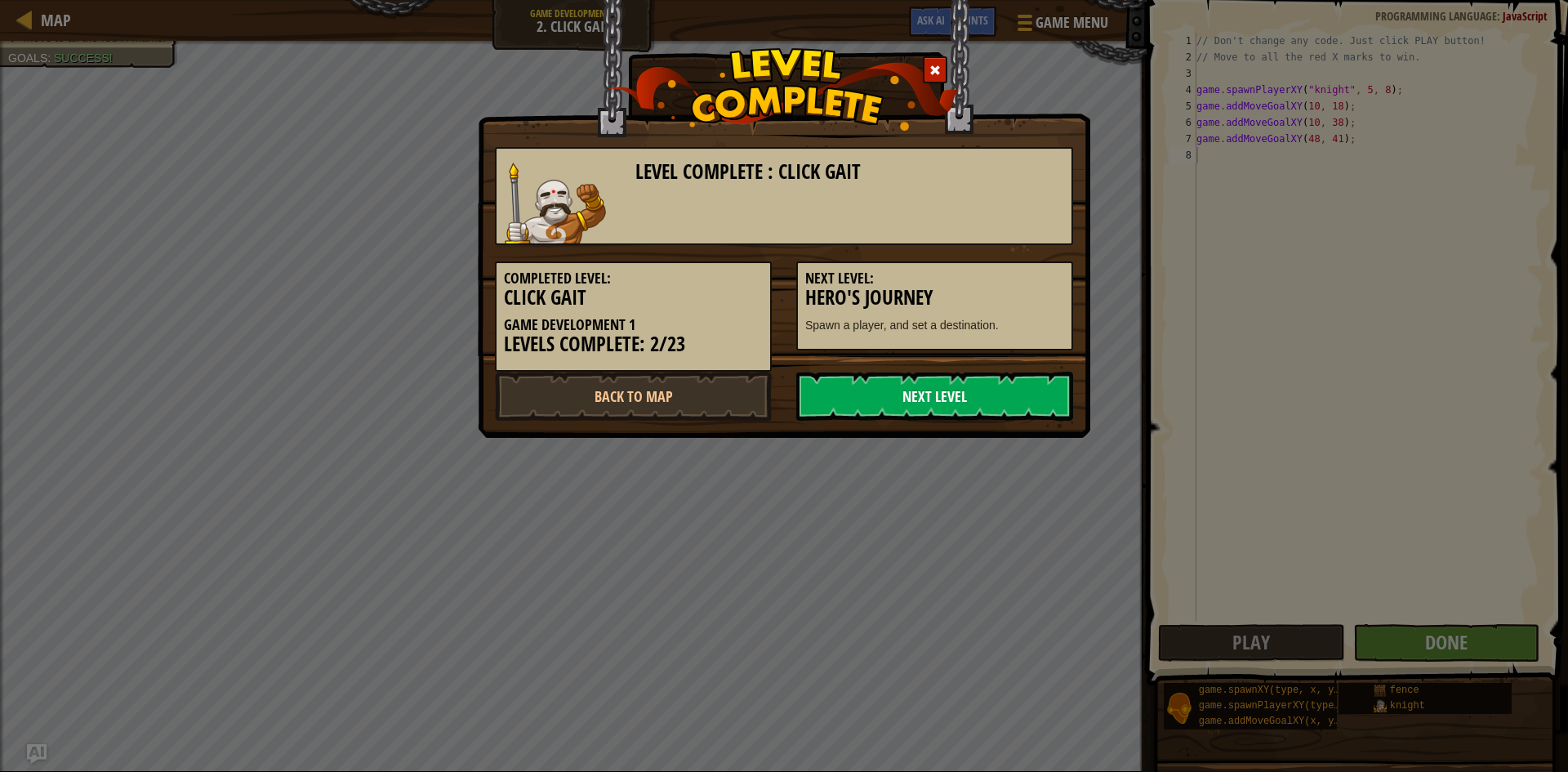
click at [939, 401] on link "Next Level" at bounding box center [935, 397] width 277 height 49
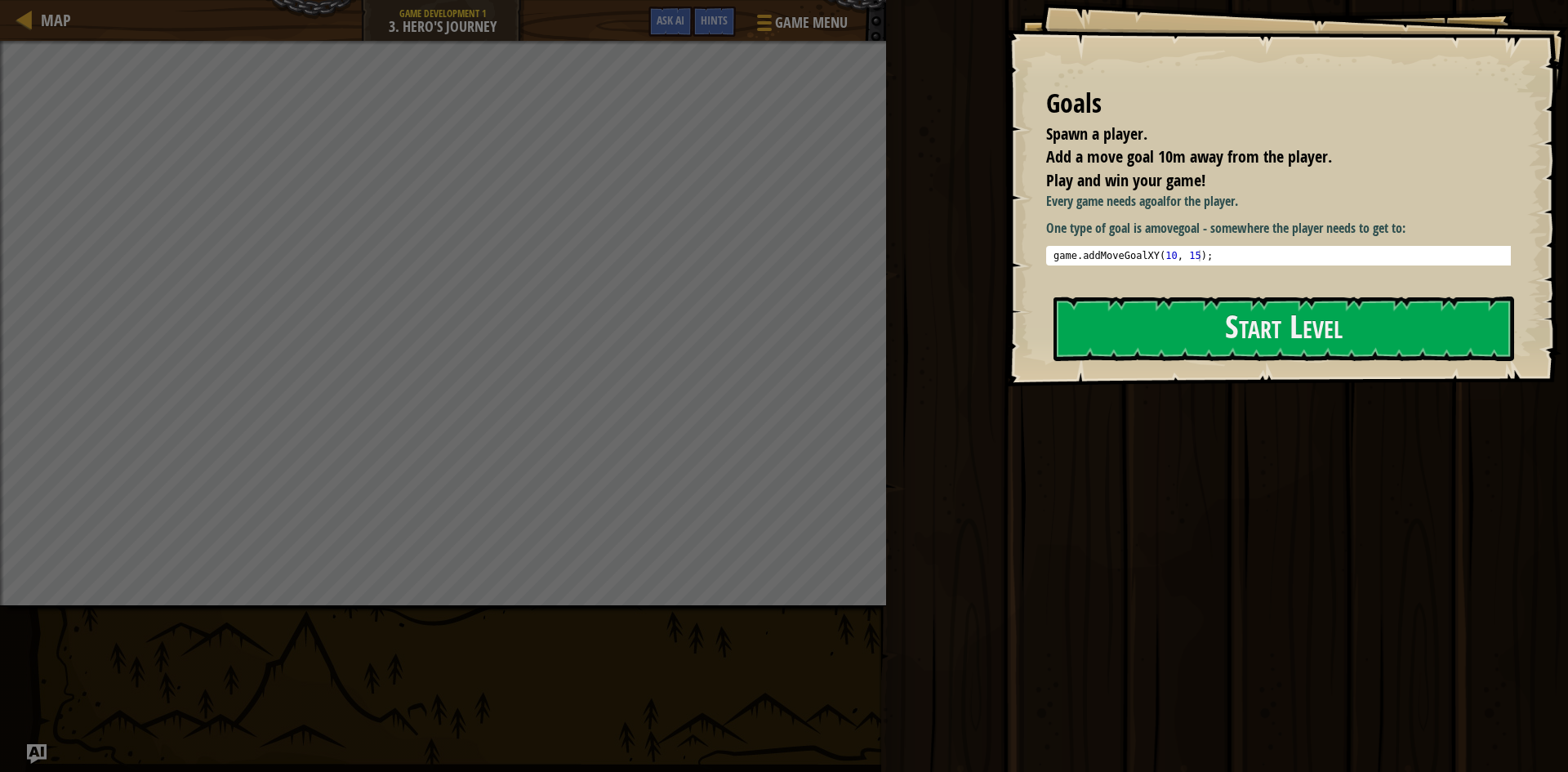
type textarea "game.addMoveGoalXY(10, 15);"
drag, startPoint x: 1255, startPoint y: 256, endPoint x: 969, endPoint y: 256, distance: 286.0
click at [969, 256] on div "Goals Spawn a player. Add a move goal 10m away from the player. Play and win yo…" at bounding box center [784, 386] width 1568 height 772
click at [1099, 323] on button "Start Level" at bounding box center [1284, 328] width 461 height 64
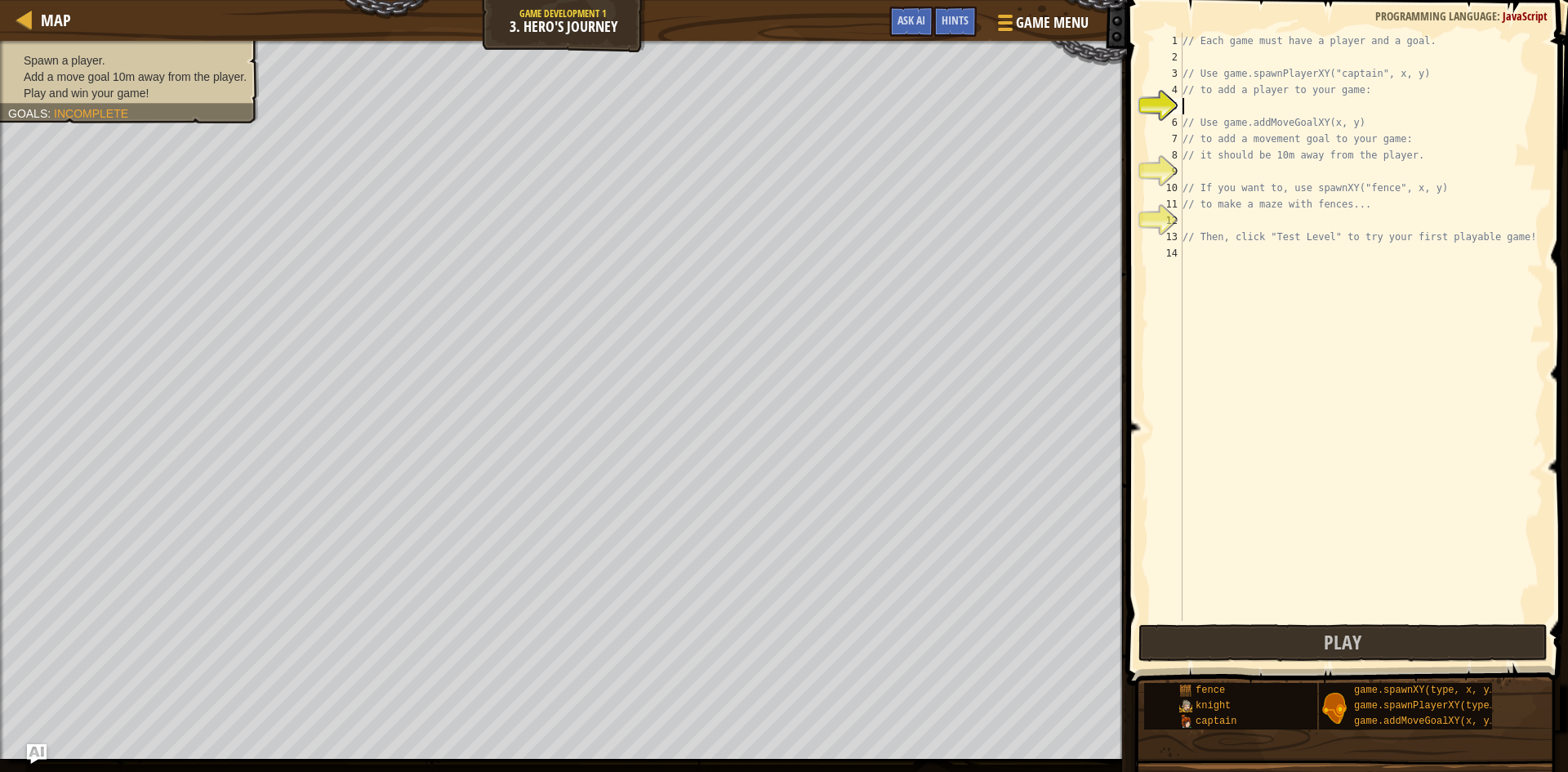
click at [1259, 108] on div "// Each game must have a player and a goal. // Use game.spawnPlayerXY("captain"…" at bounding box center [1361, 343] width 364 height 620
click at [1277, 170] on div "// Each game must have a player and a goal. // Use game.spawnPlayerXY("captain"…" at bounding box center [1361, 343] width 364 height 620
type textarea "game.addMoveGoalXY(10, 15);"
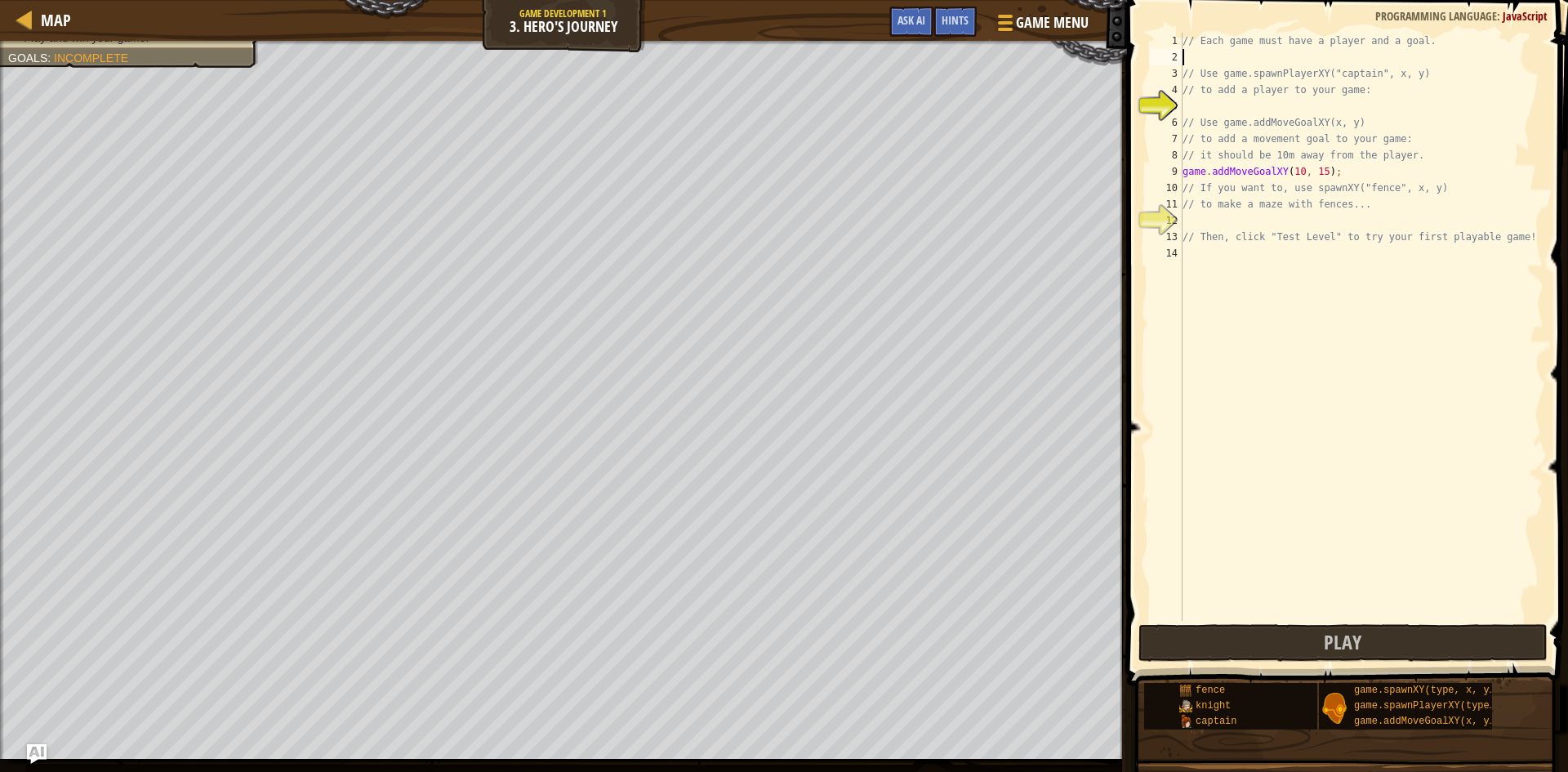
click at [1219, 54] on div "// Each game must have a player and a goal. // Use game.spawnPlayerXY("captain"…" at bounding box center [1361, 343] width 364 height 620
click at [1389, 118] on div "// Each game must have a player and a goal. s // Use game.spawnPlayerXY("captai…" at bounding box center [1361, 343] width 364 height 620
type textarea "// Use game.addMoveGoalXY(x, y)"
click at [1321, 103] on div "// Each game must have a player and a goal. s // Use game.spawnPlayerXY("captai…" at bounding box center [1361, 343] width 364 height 620
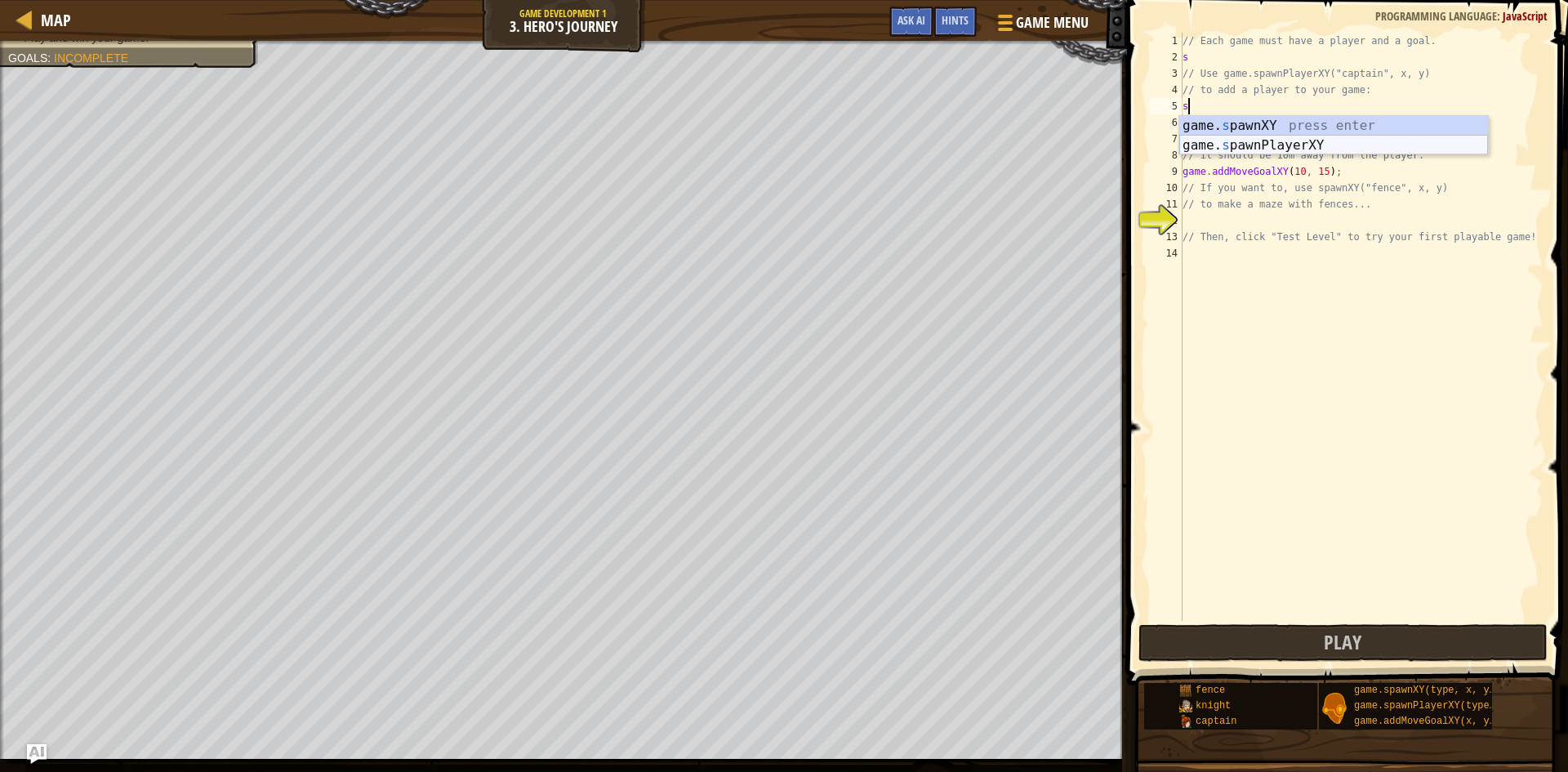
click at [1317, 137] on div "game. s pawnXY press enter game. s pawnPlayerXY press enter" at bounding box center [1334, 155] width 308 height 78
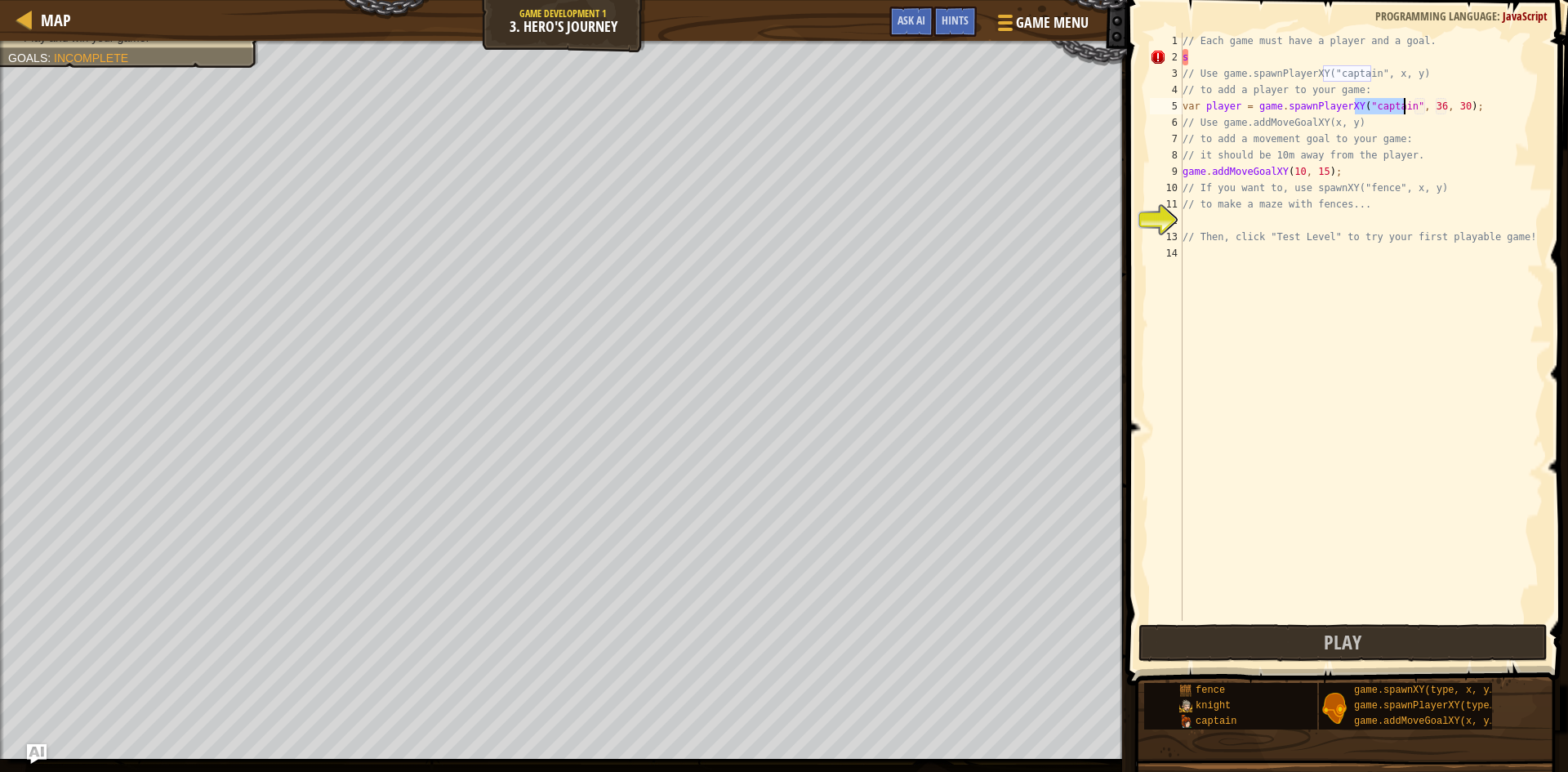
click at [1375, 55] on div "// Each game must have a player and a goal. s // Use game.spawnPlayerXY("captai…" at bounding box center [1361, 343] width 364 height 620
type textarea "s"
click at [1288, 225] on div "// Each game must have a player and a goal. // Use game.spawnPlayerXY("captain"…" at bounding box center [1361, 343] width 364 height 620
click at [1306, 630] on button "Play" at bounding box center [1343, 642] width 409 height 38
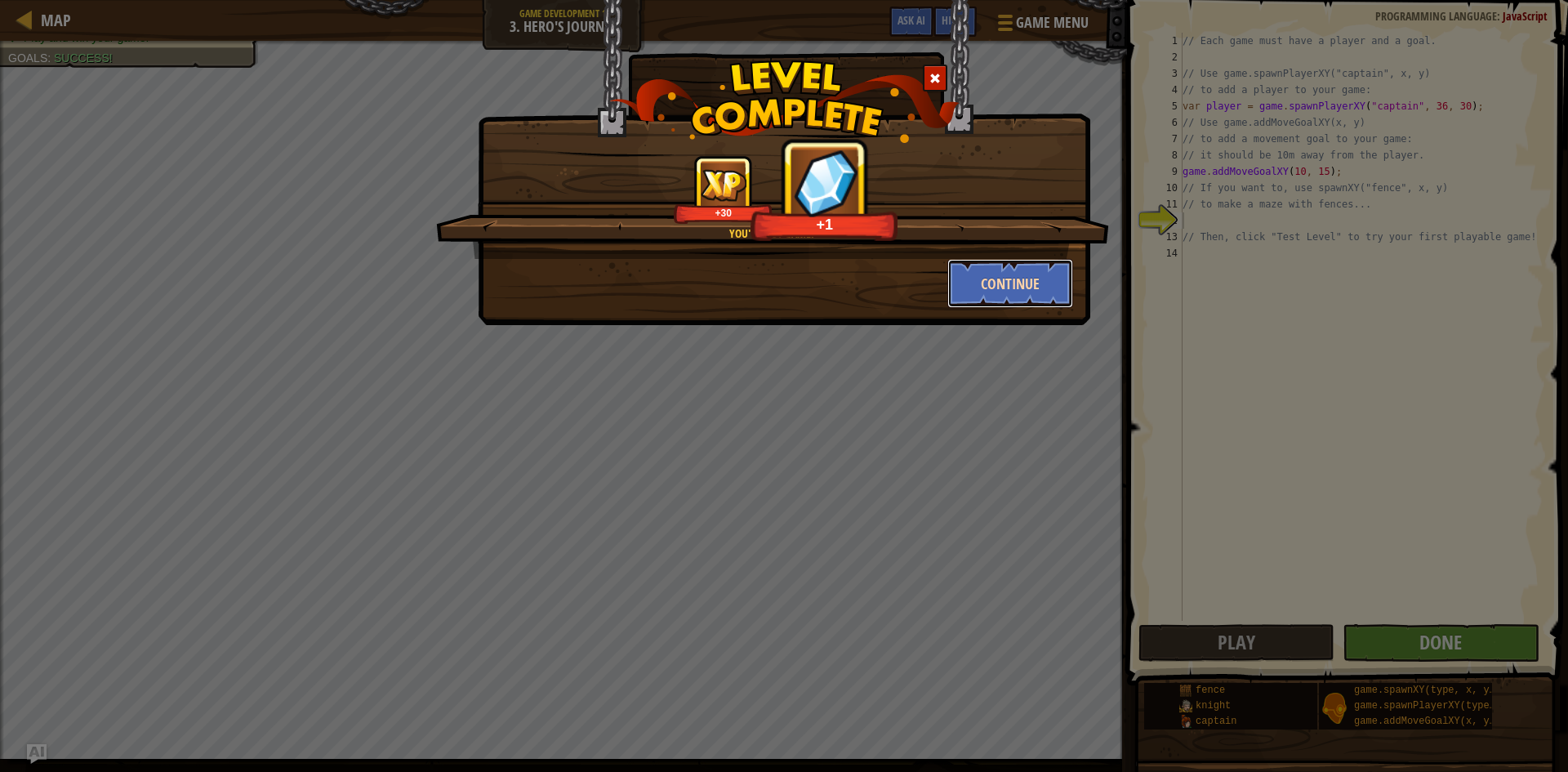
click at [998, 270] on button "Continue" at bounding box center [1011, 284] width 127 height 49
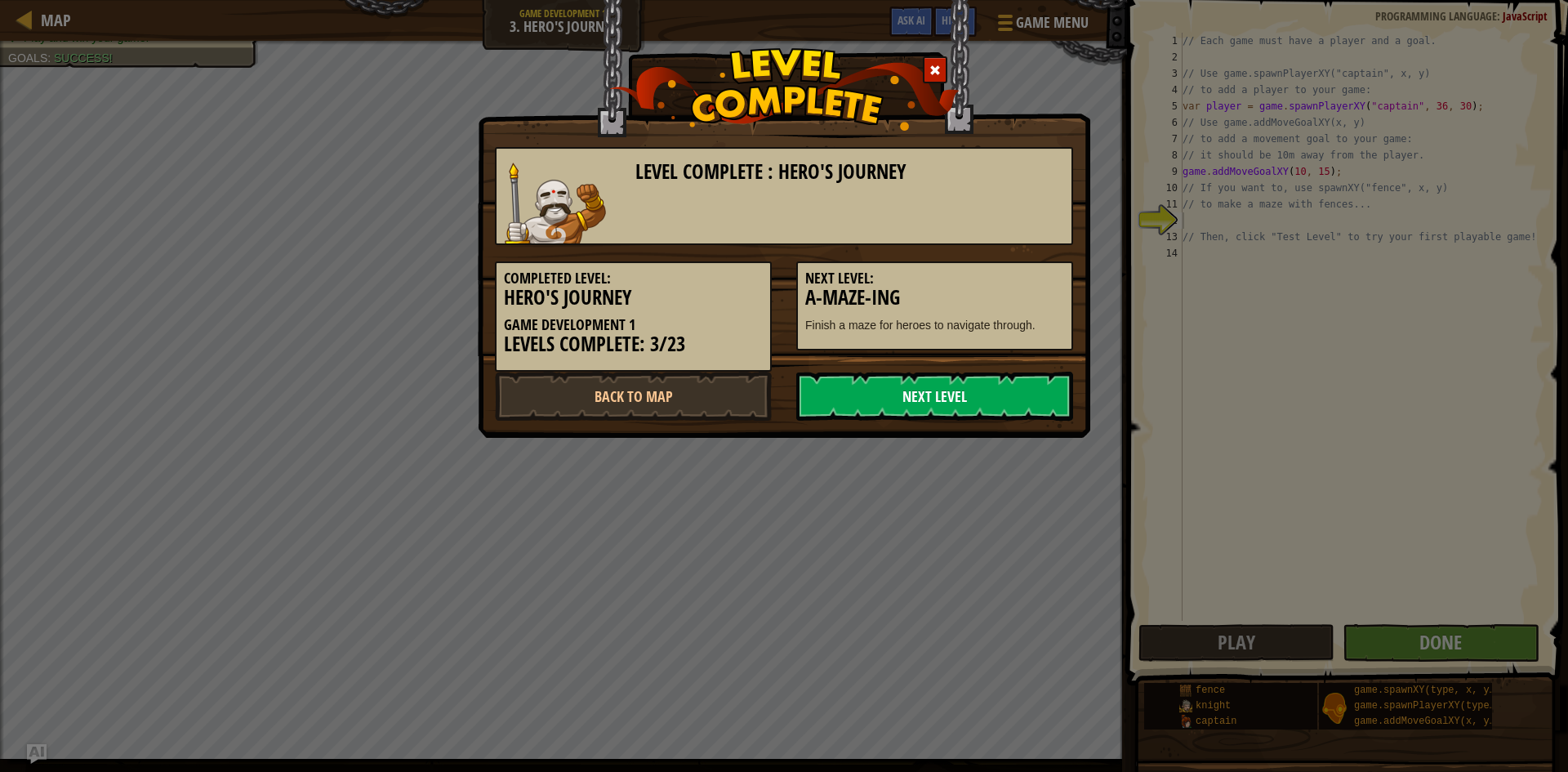
click at [958, 387] on link "Next Level" at bounding box center [935, 397] width 277 height 49
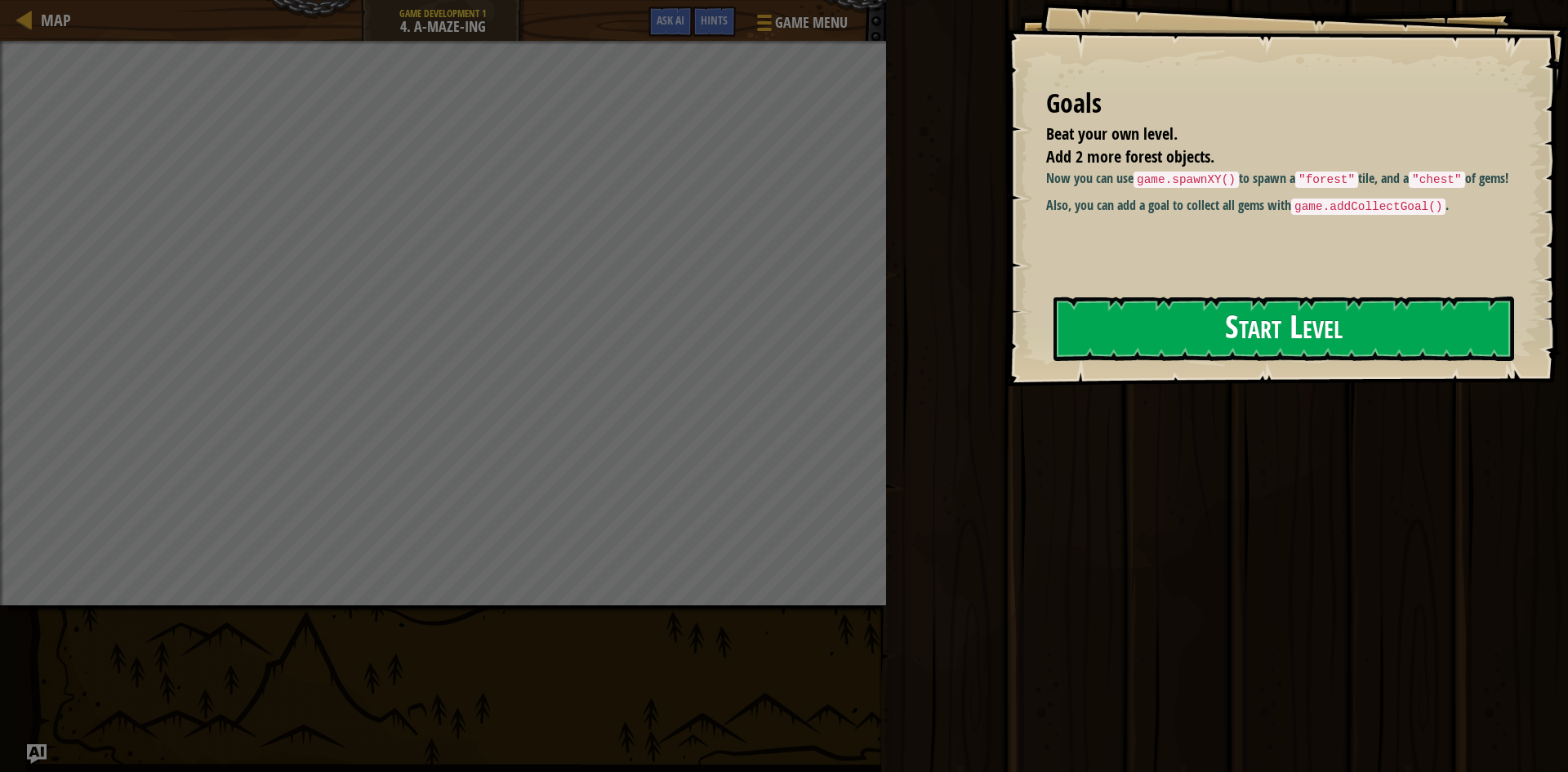
click at [1141, 309] on button "Start Level" at bounding box center [1284, 328] width 461 height 64
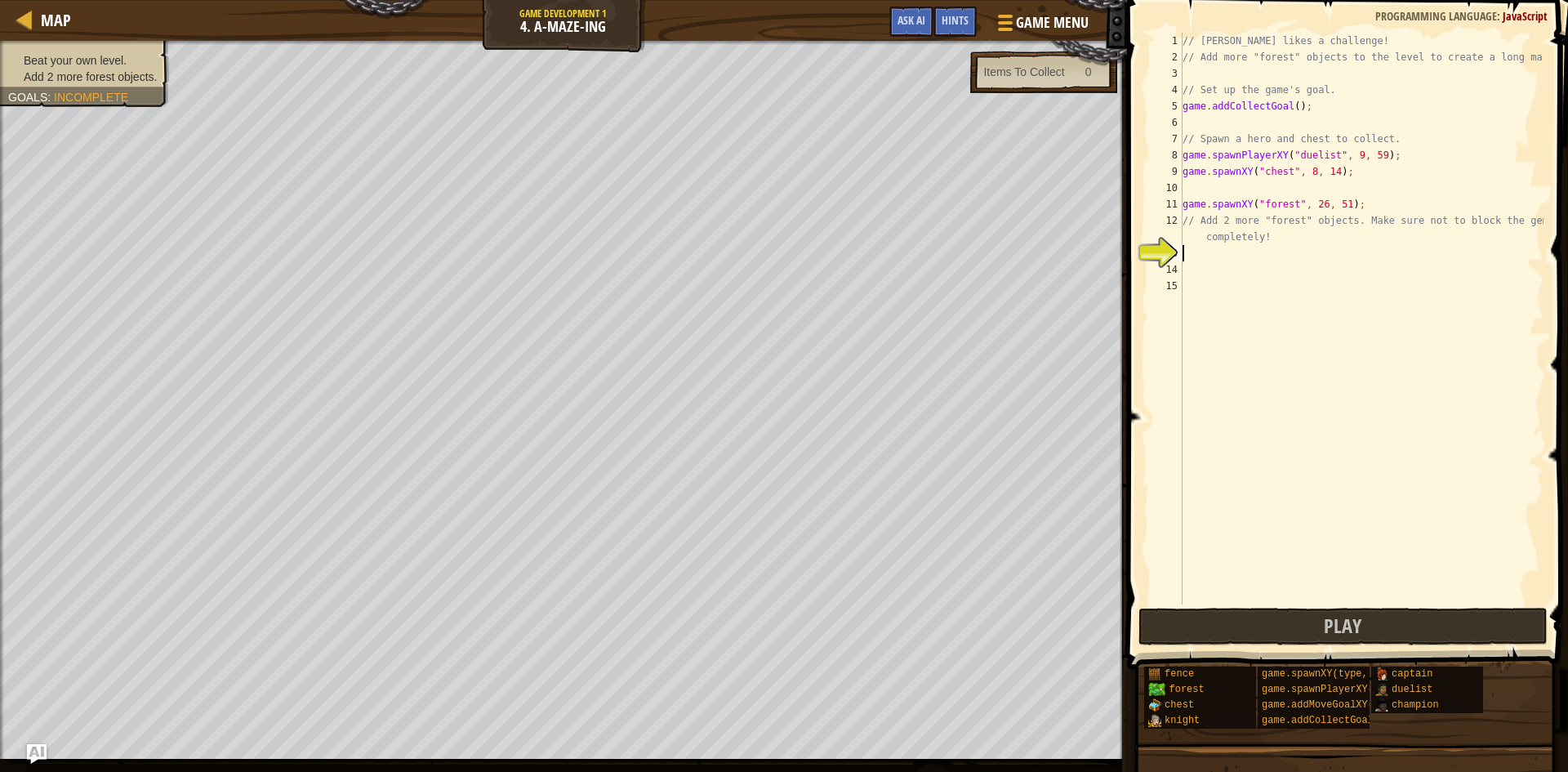
click at [1313, 72] on div "// [PERSON_NAME] likes a challenge! // Add more "forest" objects to the level t…" at bounding box center [1361, 335] width 364 height 605
click at [1356, 604] on div "// [PERSON_NAME] likes a challenge! // Add more "forest" objects to the level t…" at bounding box center [1361, 335] width 364 height 605
click at [1356, 622] on span "Play" at bounding box center [1342, 626] width 38 height 26
click at [1208, 249] on div "// [PERSON_NAME] likes a challenge! // Add more "forest" objects to the level t…" at bounding box center [1361, 335] width 364 height 605
type textarea "f"
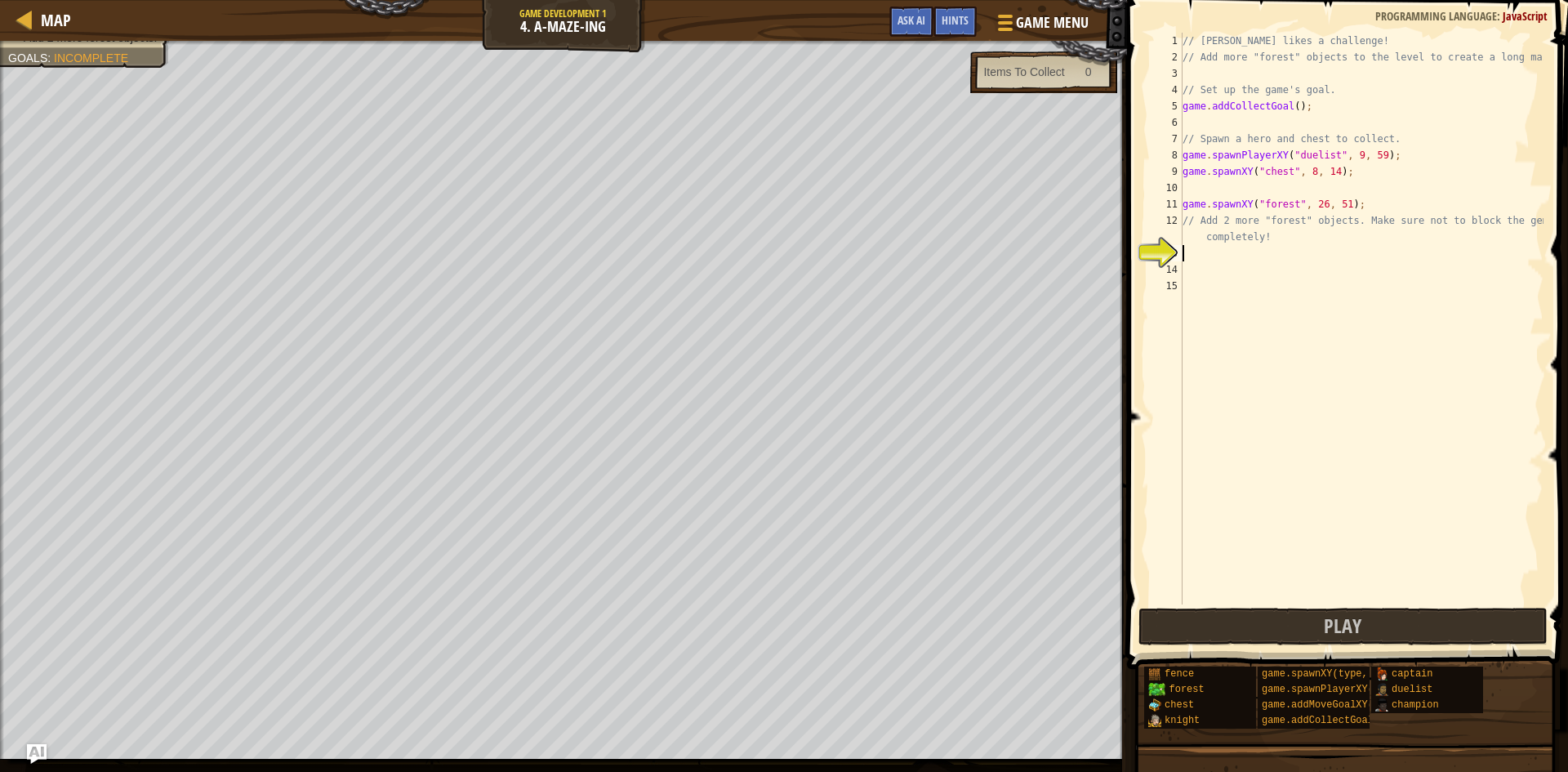
scroll to position [7, 0]
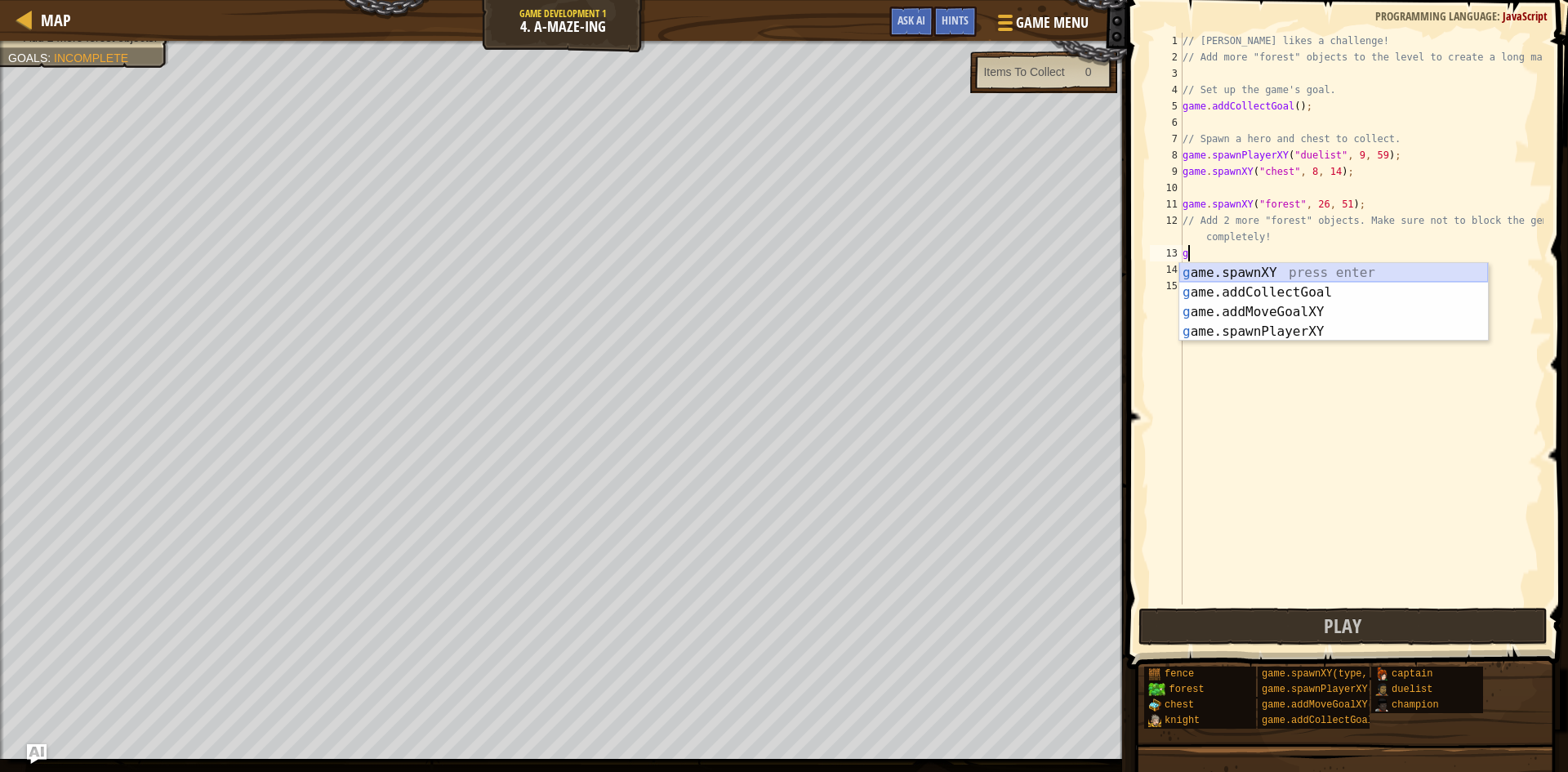
click at [1297, 269] on div "g ame.spawnXY press enter g ame.addCollectGoal press enter g ame.addMoveGoalXY …" at bounding box center [1334, 321] width 308 height 117
type textarea "game.spawnXY("fence", 36, 30);"
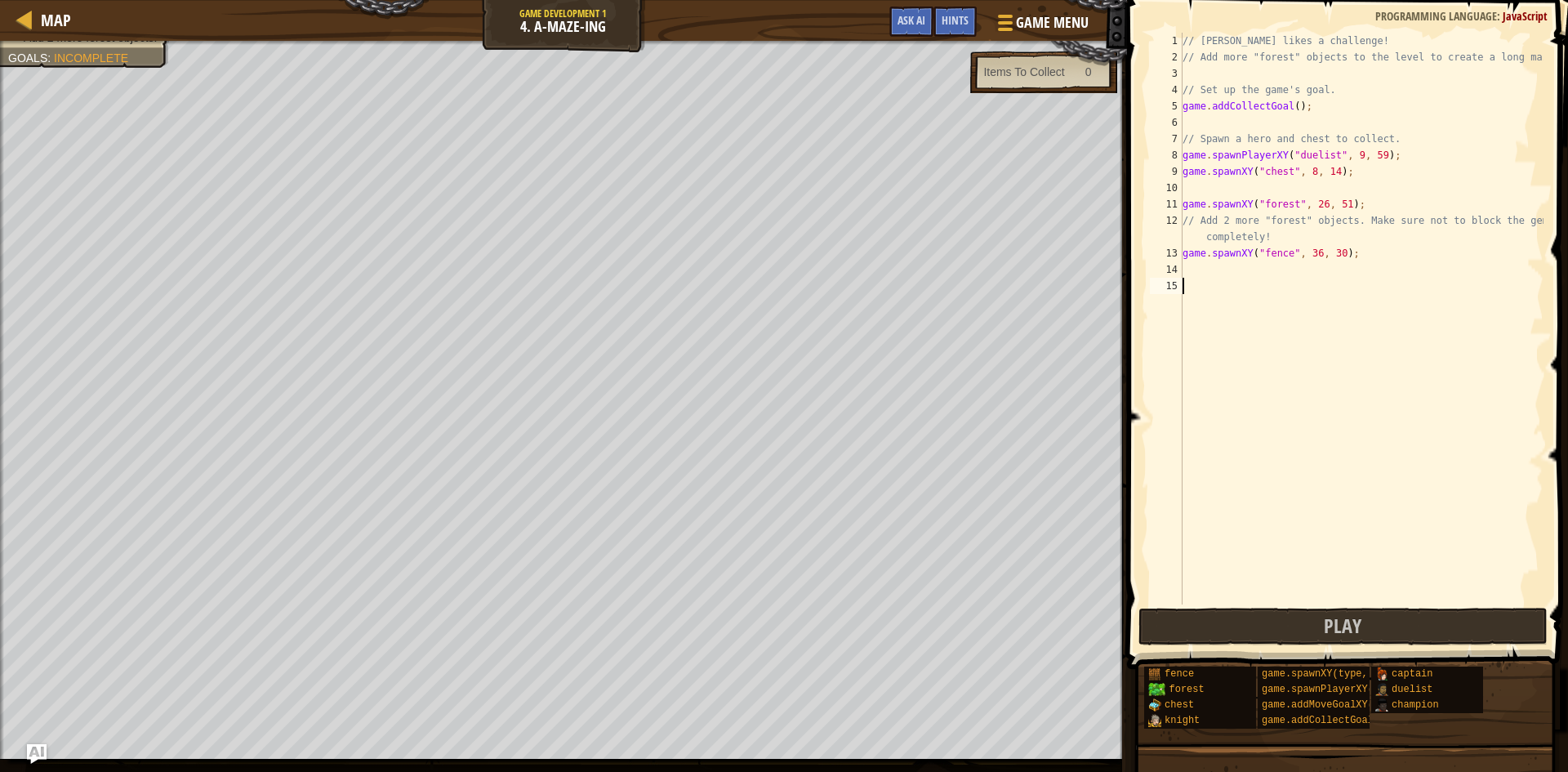
click at [1311, 278] on div "// [PERSON_NAME] likes a challenge! // Add more "forest" objects to the level t…" at bounding box center [1361, 335] width 364 height 605
click at [1292, 271] on div "// [PERSON_NAME] likes a challenge! // Add more "forest" objects to the level t…" at bounding box center [1361, 335] width 364 height 605
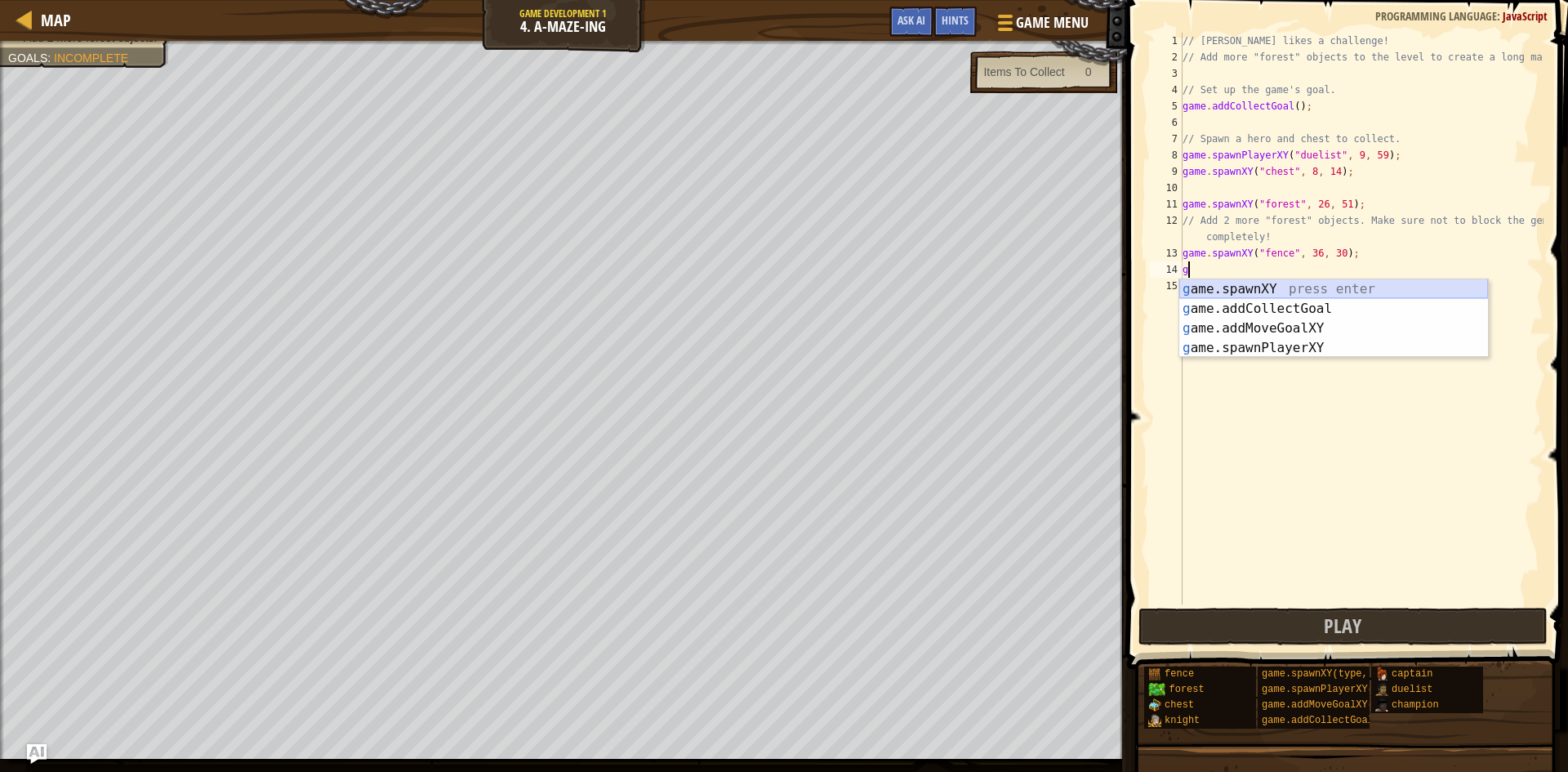
click at [1292, 293] on div "g ame.spawnXY press enter g ame.addCollectGoal press enter g ame.addMoveGoalXY …" at bounding box center [1334, 338] width 308 height 117
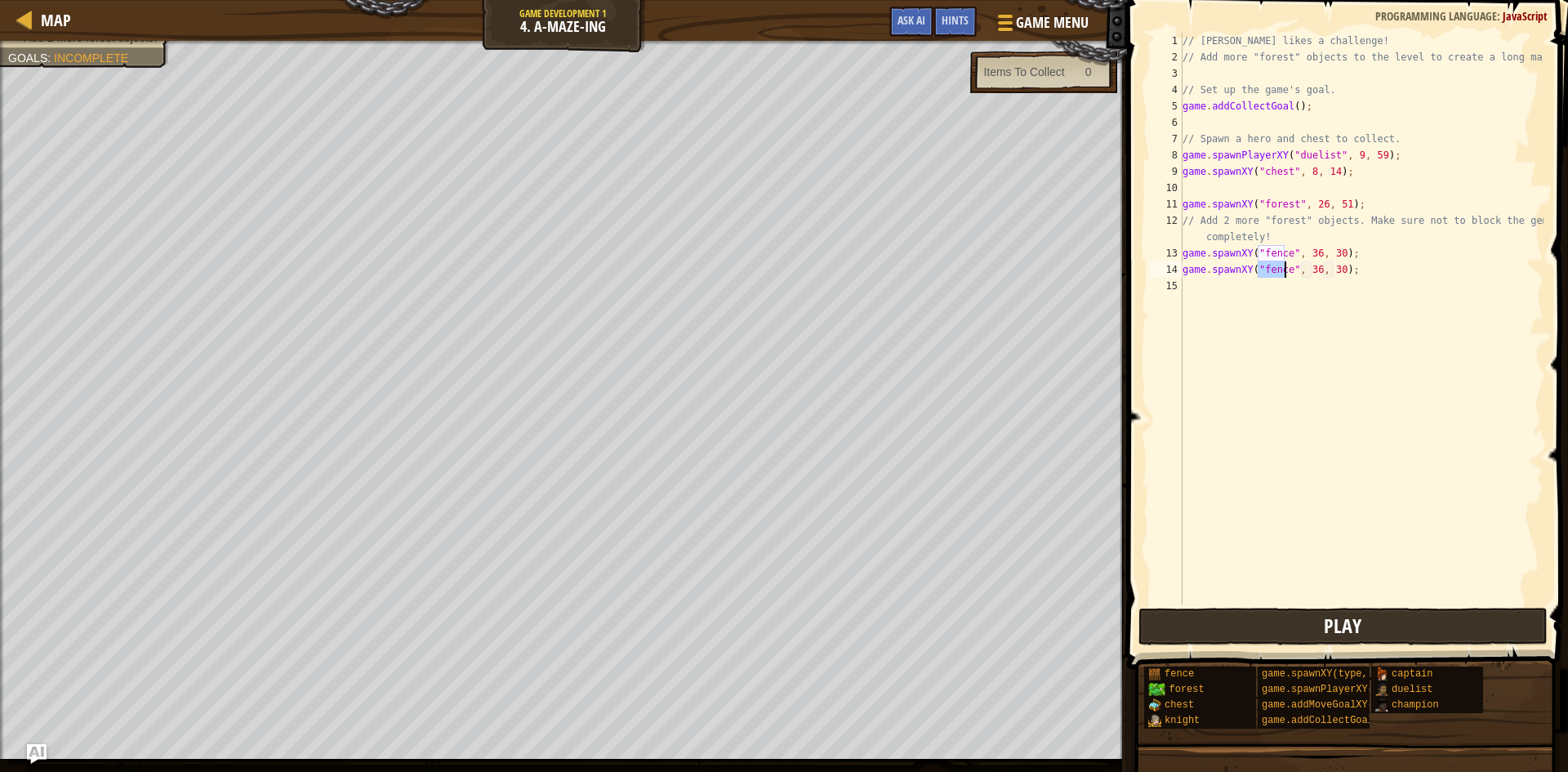
type textarea "game.spawnXY("fence", 36, 30);"
click at [1352, 642] on button "Play" at bounding box center [1343, 627] width 409 height 38
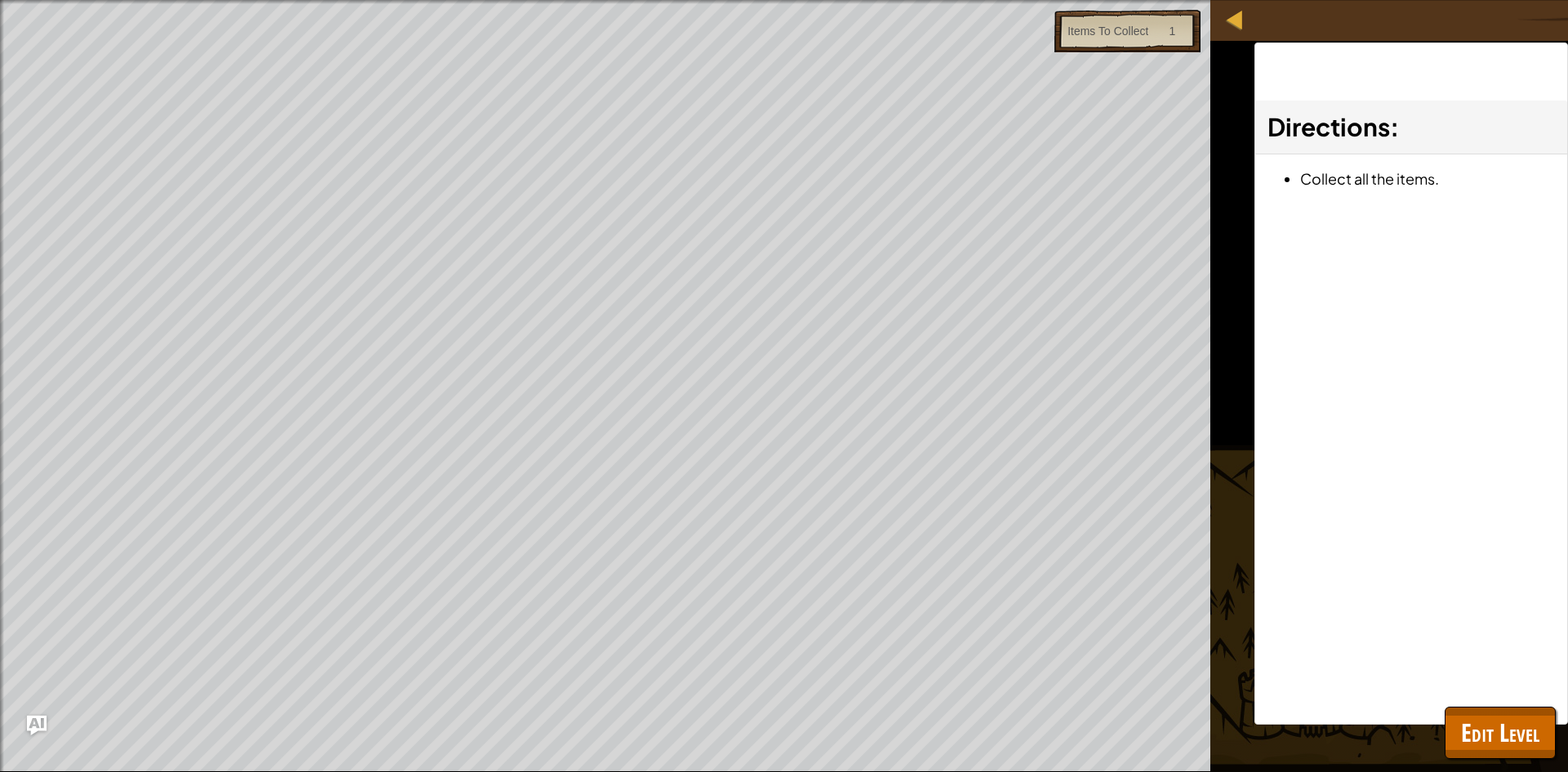
click at [0, 653] on div at bounding box center [2, 398] width 4 height 797
click at [5, 652] on div "Beat your own level. Add 2 more forest objects. Goals : Ran out of time" at bounding box center [606, 386] width 1211 height 772
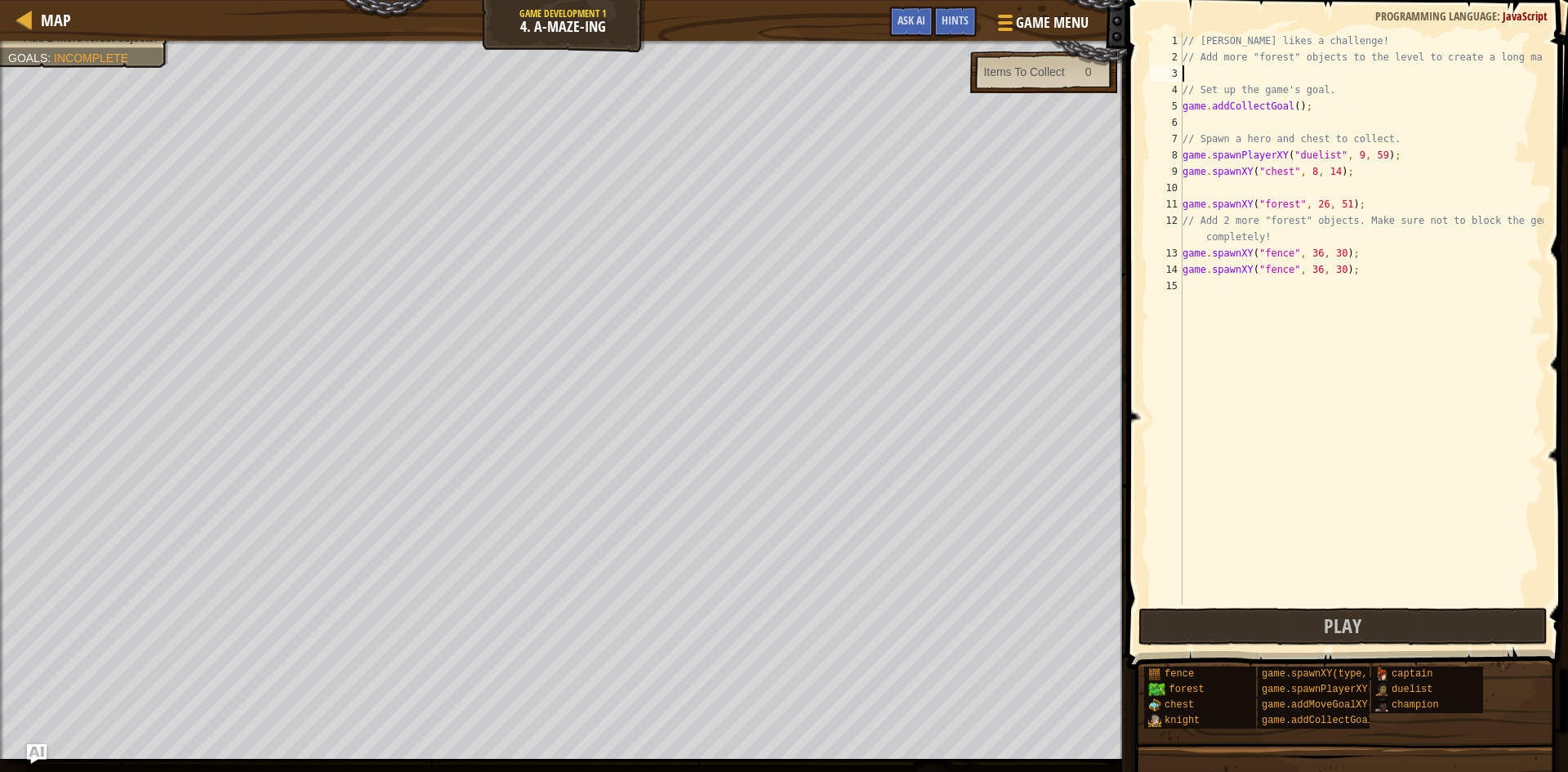
click at [1274, 71] on div "// [PERSON_NAME] likes a challenge! // Add more "forest" objects to the level t…" at bounding box center [1361, 335] width 364 height 605
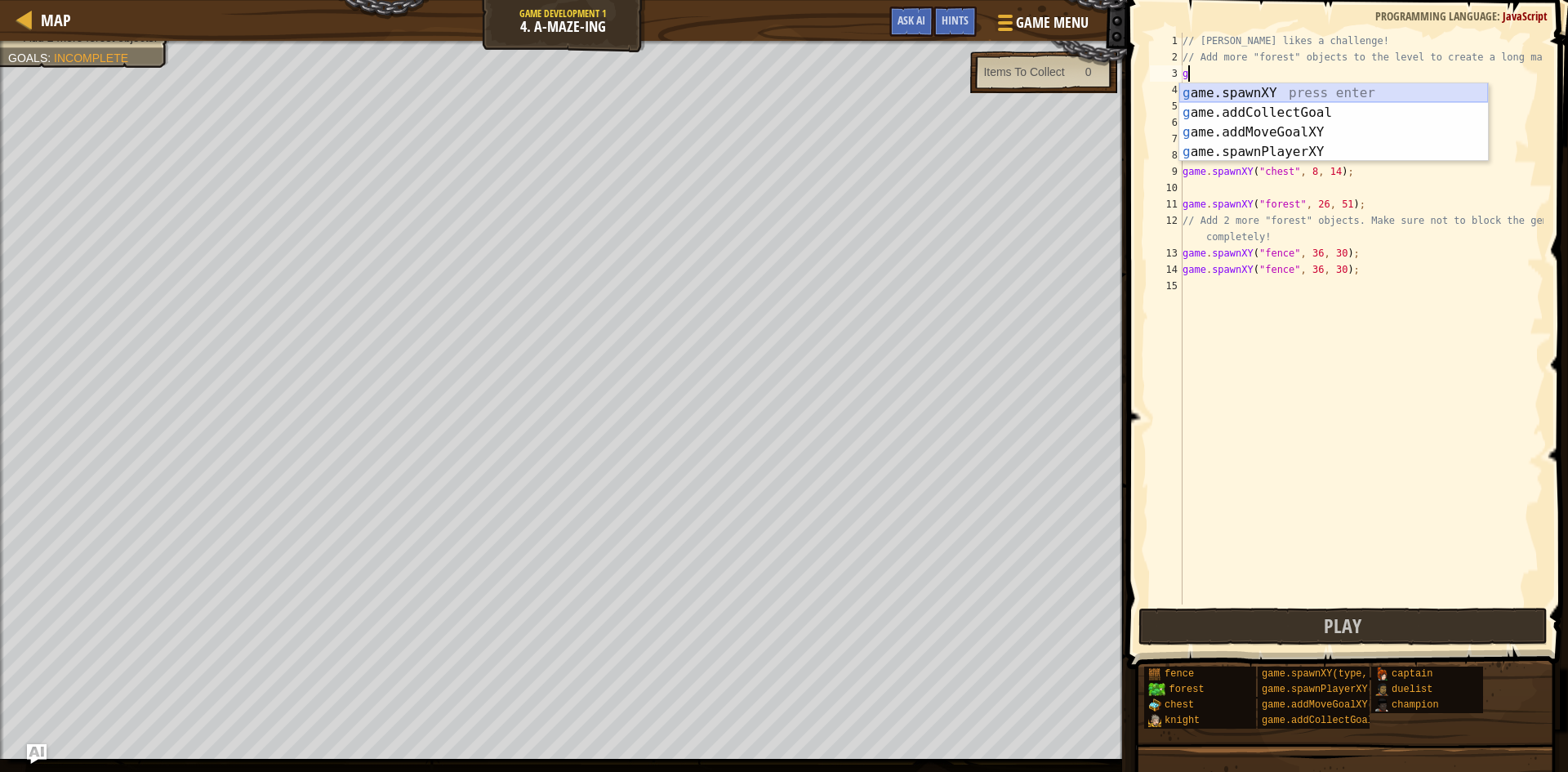
click at [1277, 89] on div "g ame.spawnXY press enter g ame.addCollectGoal press enter g ame.addMoveGoalXY …" at bounding box center [1334, 142] width 308 height 117
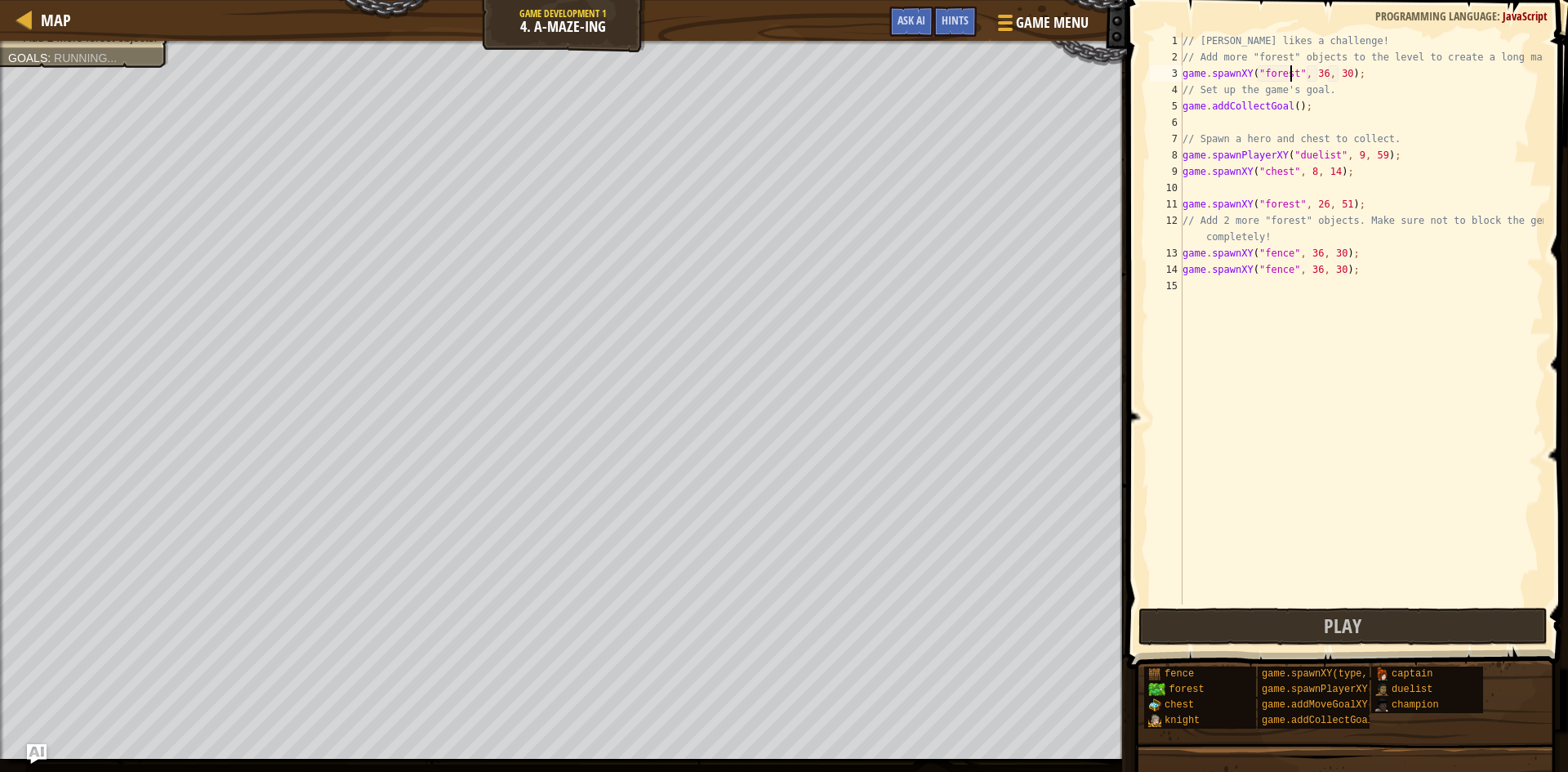
scroll to position [7, 9]
drag, startPoint x: 1345, startPoint y: 78, endPoint x: 1179, endPoint y: 73, distance: 166.1
click at [1179, 73] on div "game.spawnXY("forest", 36, 30); 1 2 3 4 5 6 7 8 9 10 11 12 13 14 15 // [PERSON_…" at bounding box center [1345, 318] width 397 height 572
click at [1370, 63] on div "// [PERSON_NAME] likes a challenge! // Add more "forest" objects to the level t…" at bounding box center [1361, 335] width 364 height 605
click at [1369, 81] on div "// [PERSON_NAME] likes a challenge! // Add more "forest" objects to the level t…" at bounding box center [1361, 335] width 364 height 605
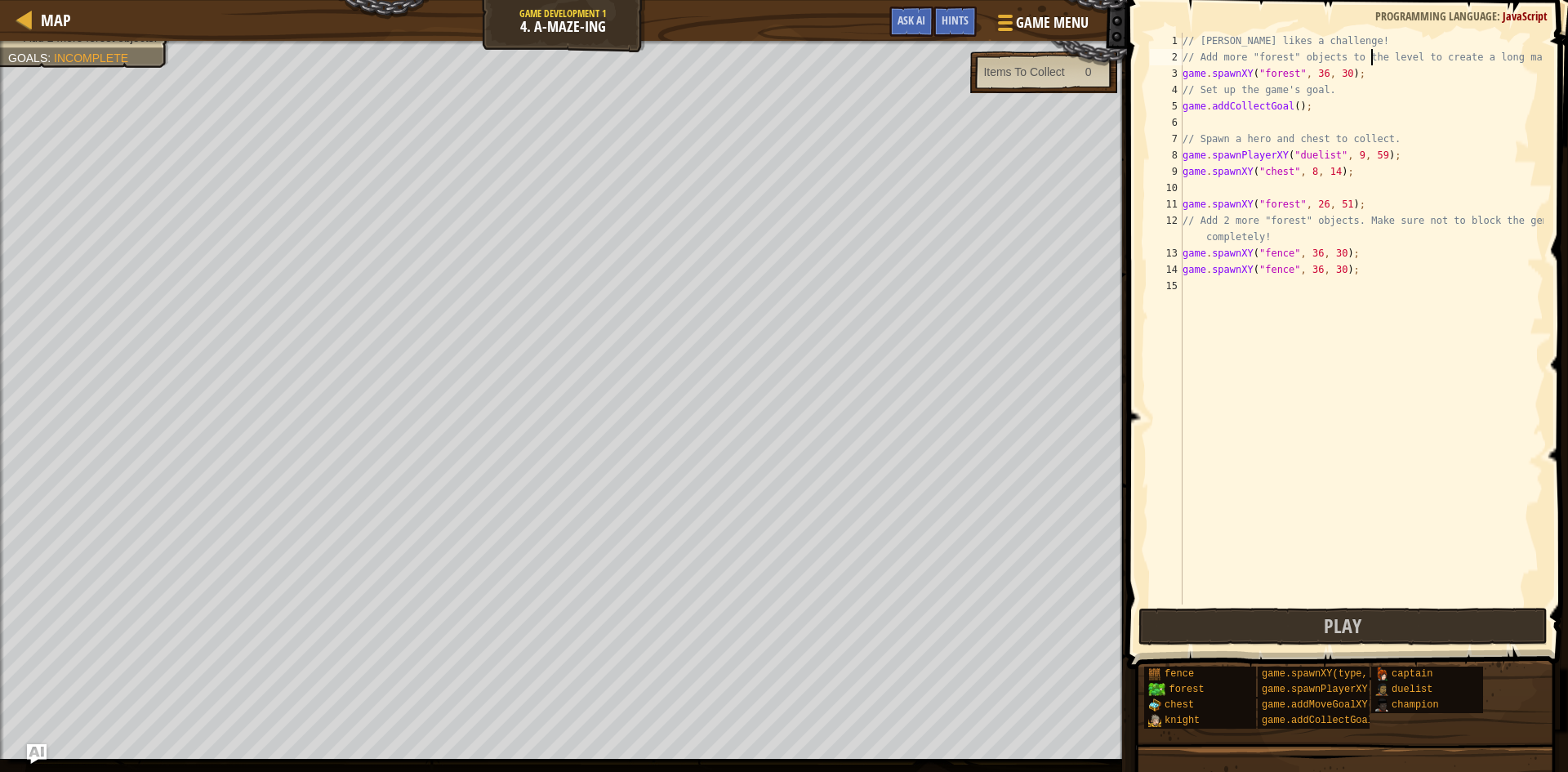
type textarea "game.spawnXY("forest", 36, 30);"
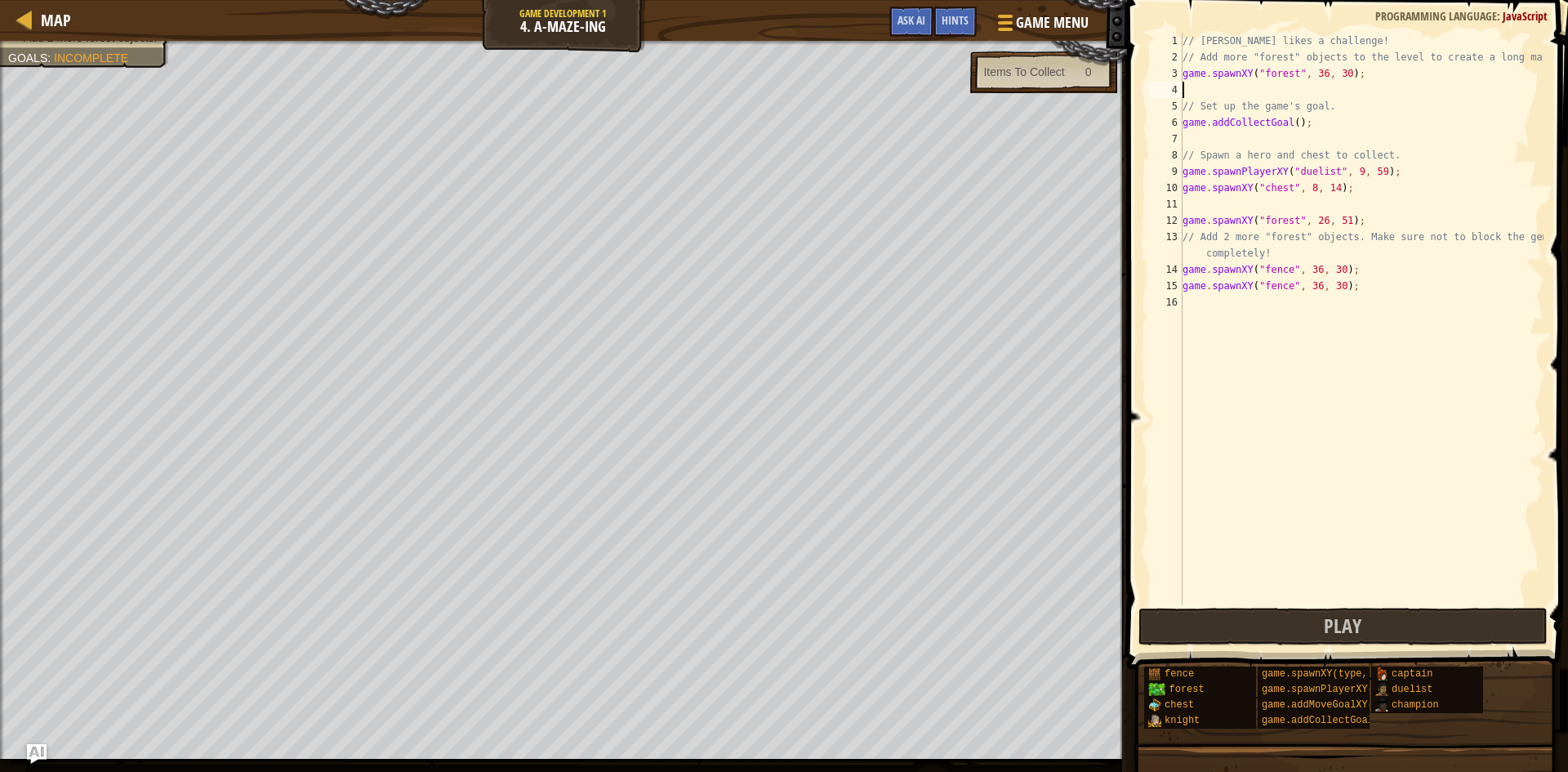
paste textarea "game.spawnXY("forest", 36, 30)"
type textarea "game.spawnXY("forest", 36, 30)"
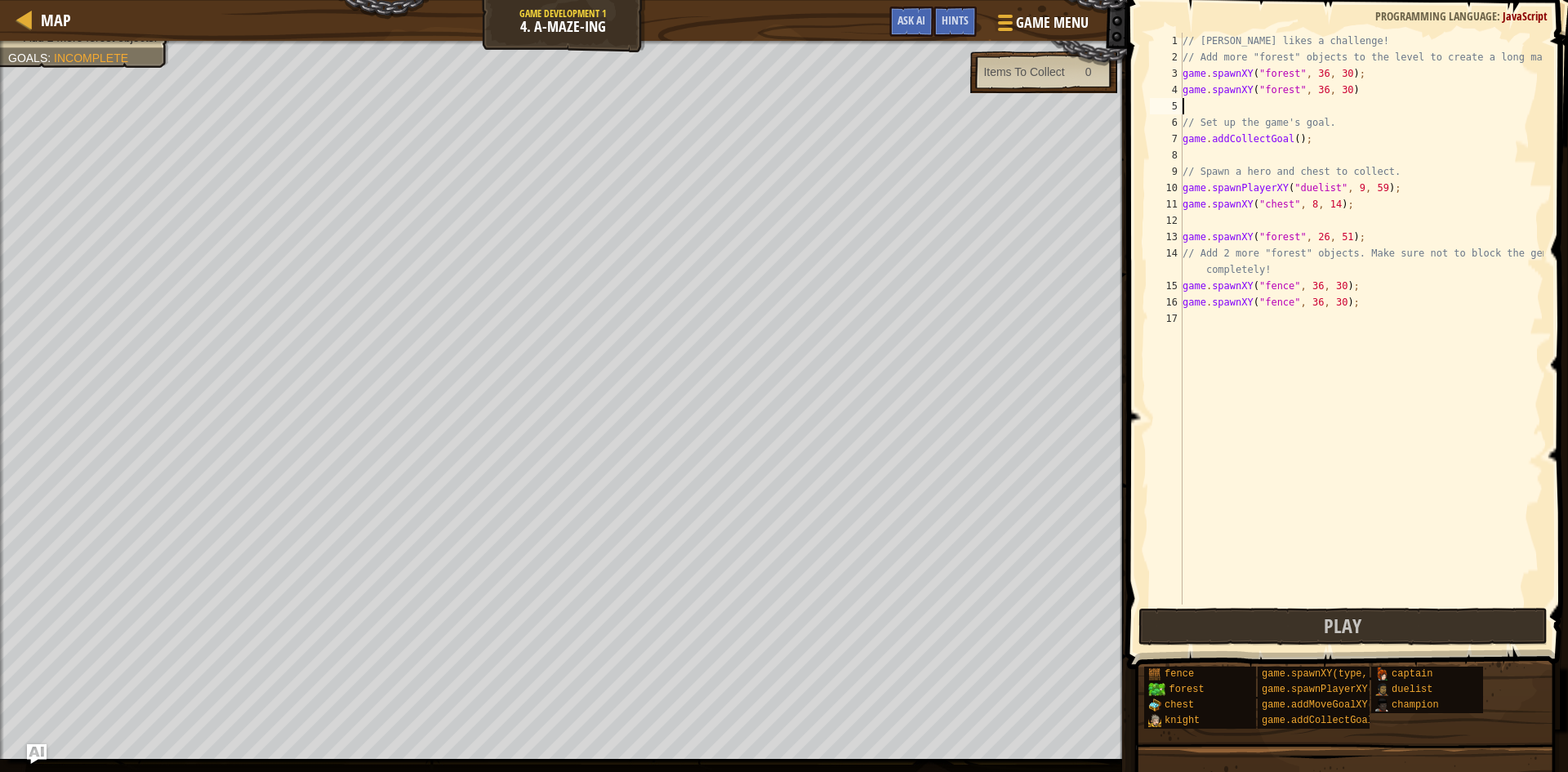
paste textarea "game.spawnXY("forest", 36, 30)"
click at [1290, 137] on div "// [PERSON_NAME] likes a challenge! // Add more "forest" objects to the level t…" at bounding box center [1361, 335] width 364 height 605
click at [1389, 178] on div "// [PERSON_NAME] likes a challenge! // Add more "forest" objects to the level t…" at bounding box center [1361, 335] width 364 height 605
click at [1297, 137] on div "// [PERSON_NAME] likes a challenge! // Add more "forest" objects to the level t…" at bounding box center [1361, 335] width 364 height 605
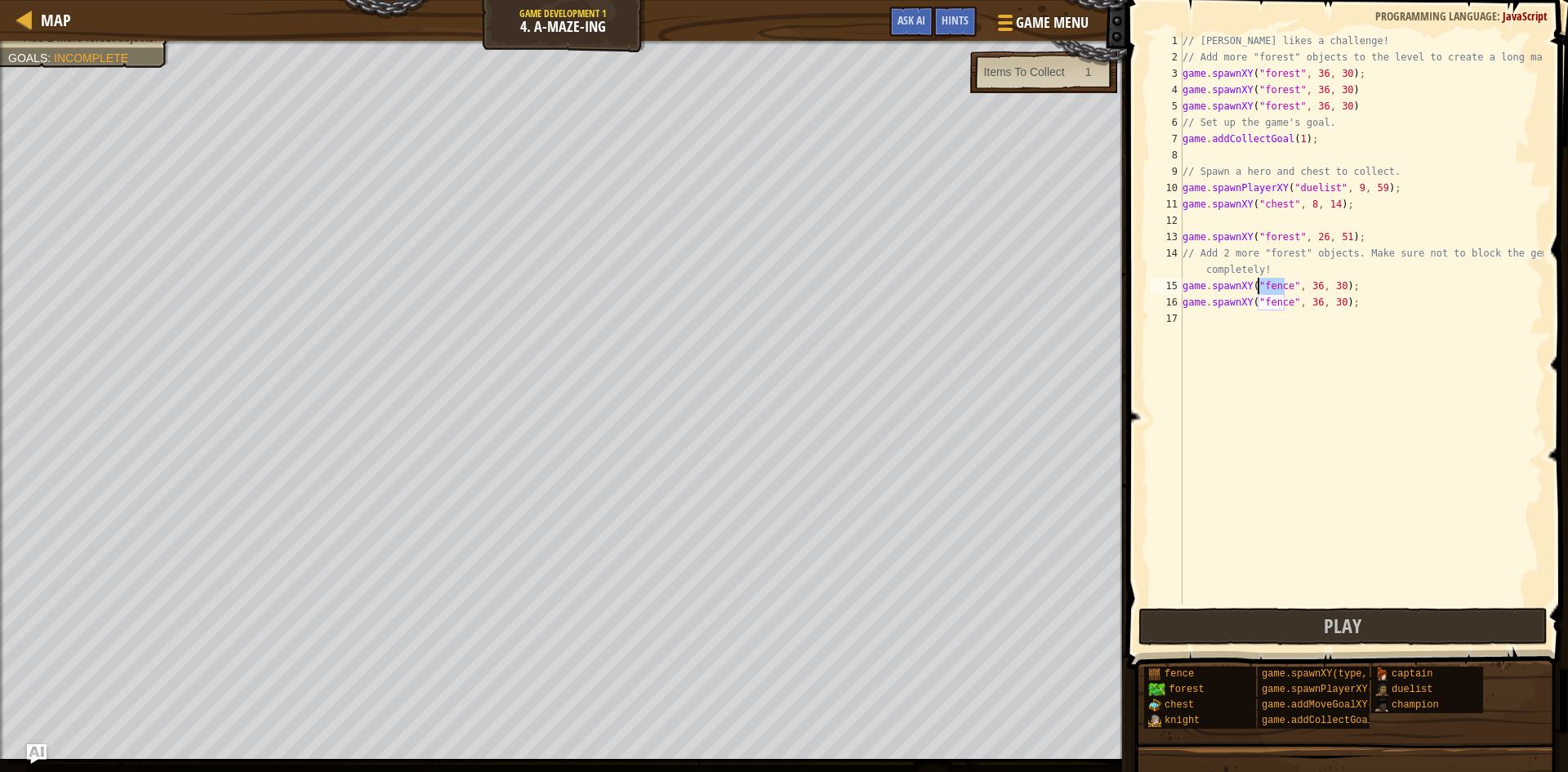
drag, startPoint x: 1287, startPoint y: 285, endPoint x: 1260, endPoint y: 287, distance: 27.1
click at [1260, 287] on div "// [PERSON_NAME] likes a challenge! // Add more "forest" objects to the level t…" at bounding box center [1361, 335] width 364 height 605
click at [1282, 301] on div ""forest " press enter" at bounding box center [1404, 324] width 308 height 59
drag, startPoint x: 1282, startPoint y: 301, endPoint x: 1264, endPoint y: 302, distance: 18.0
click at [1264, 302] on div "// [PERSON_NAME] likes a challenge! // Add more "forest" objects to the level t…" at bounding box center [1361, 335] width 364 height 605
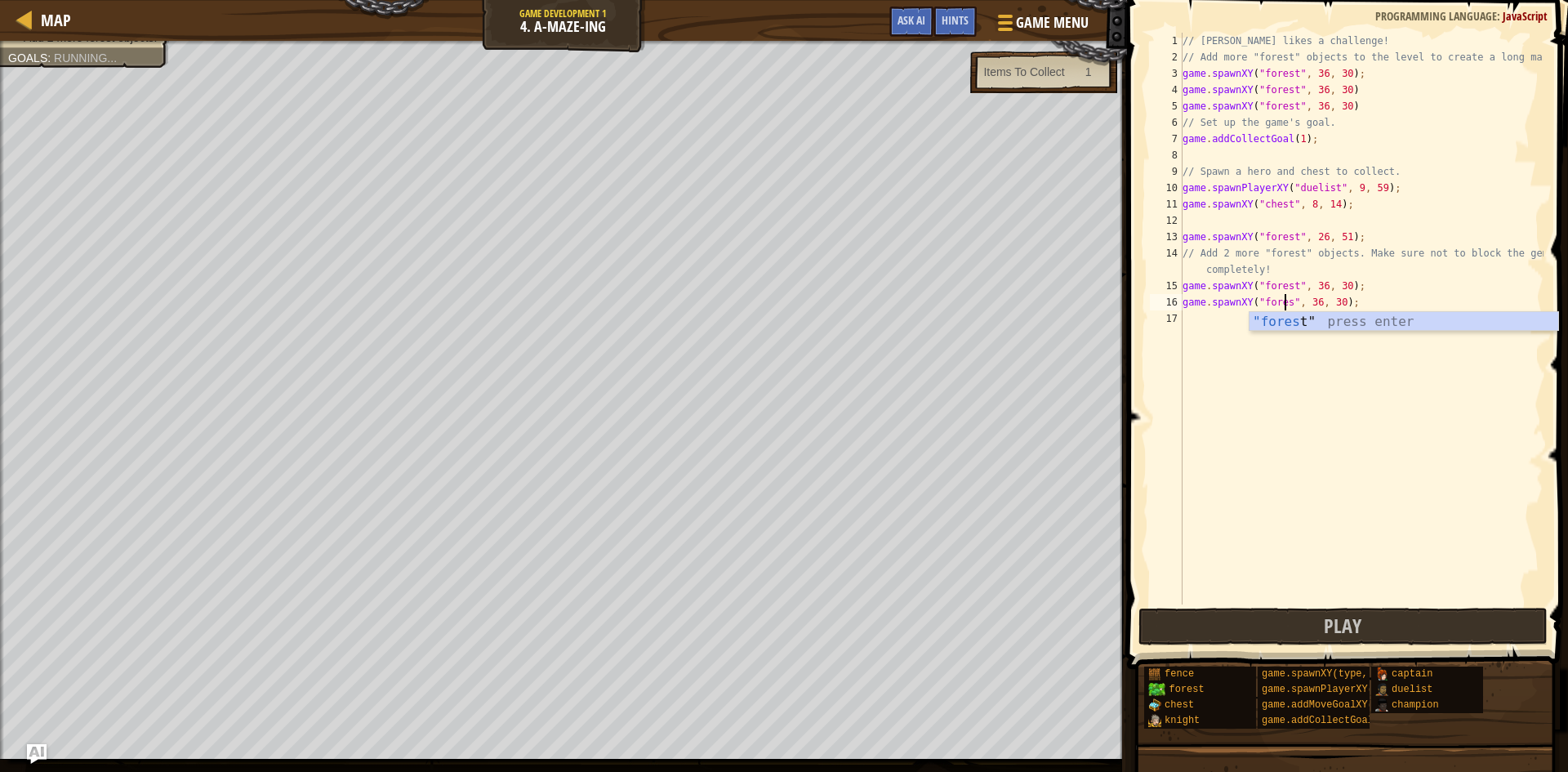
type textarea "game.spawnXY("forest", 36, 30);"
click at [1265, 642] on button "Play" at bounding box center [1343, 627] width 409 height 38
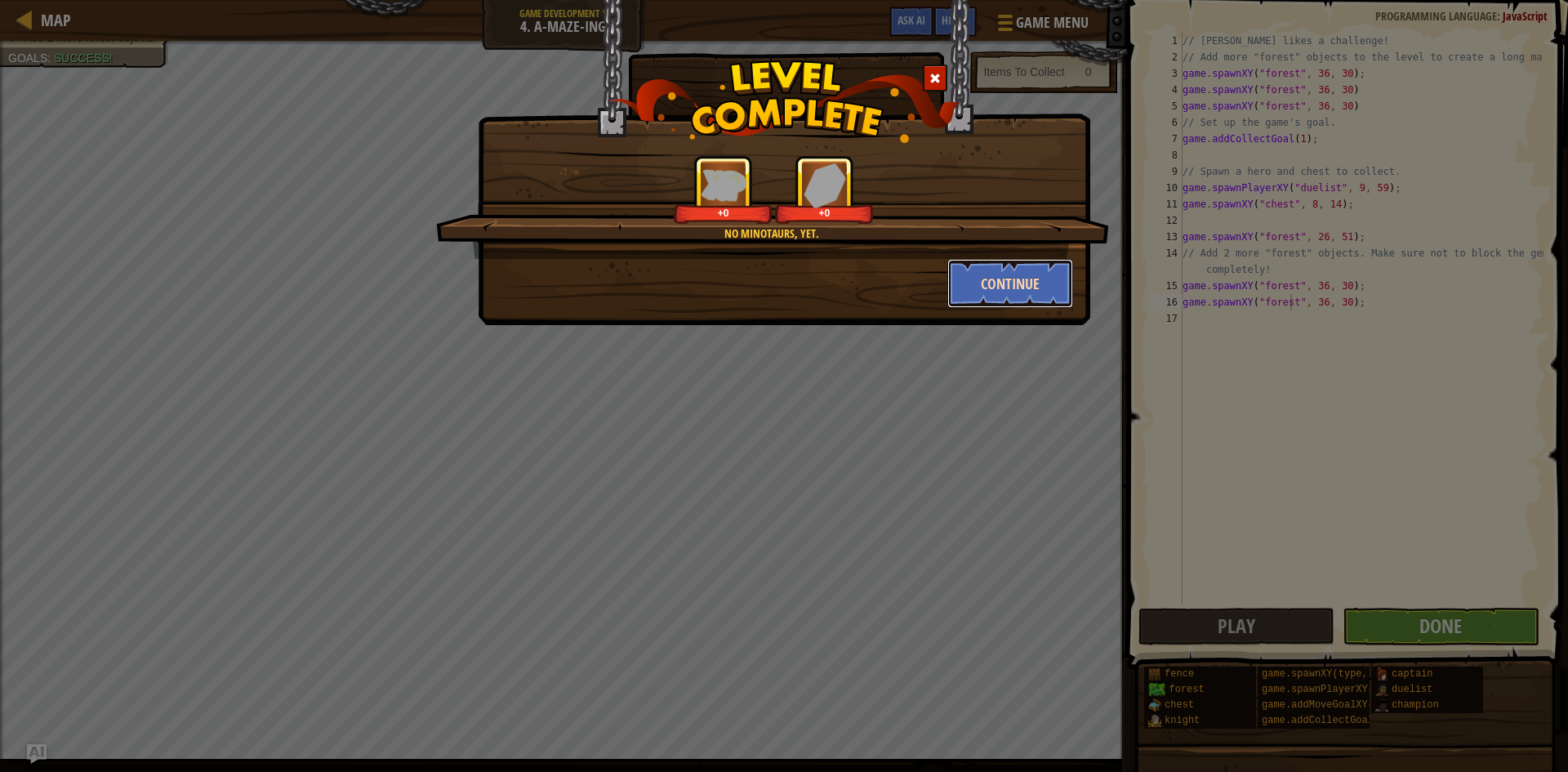
click at [1016, 281] on button "Continue" at bounding box center [1011, 284] width 127 height 49
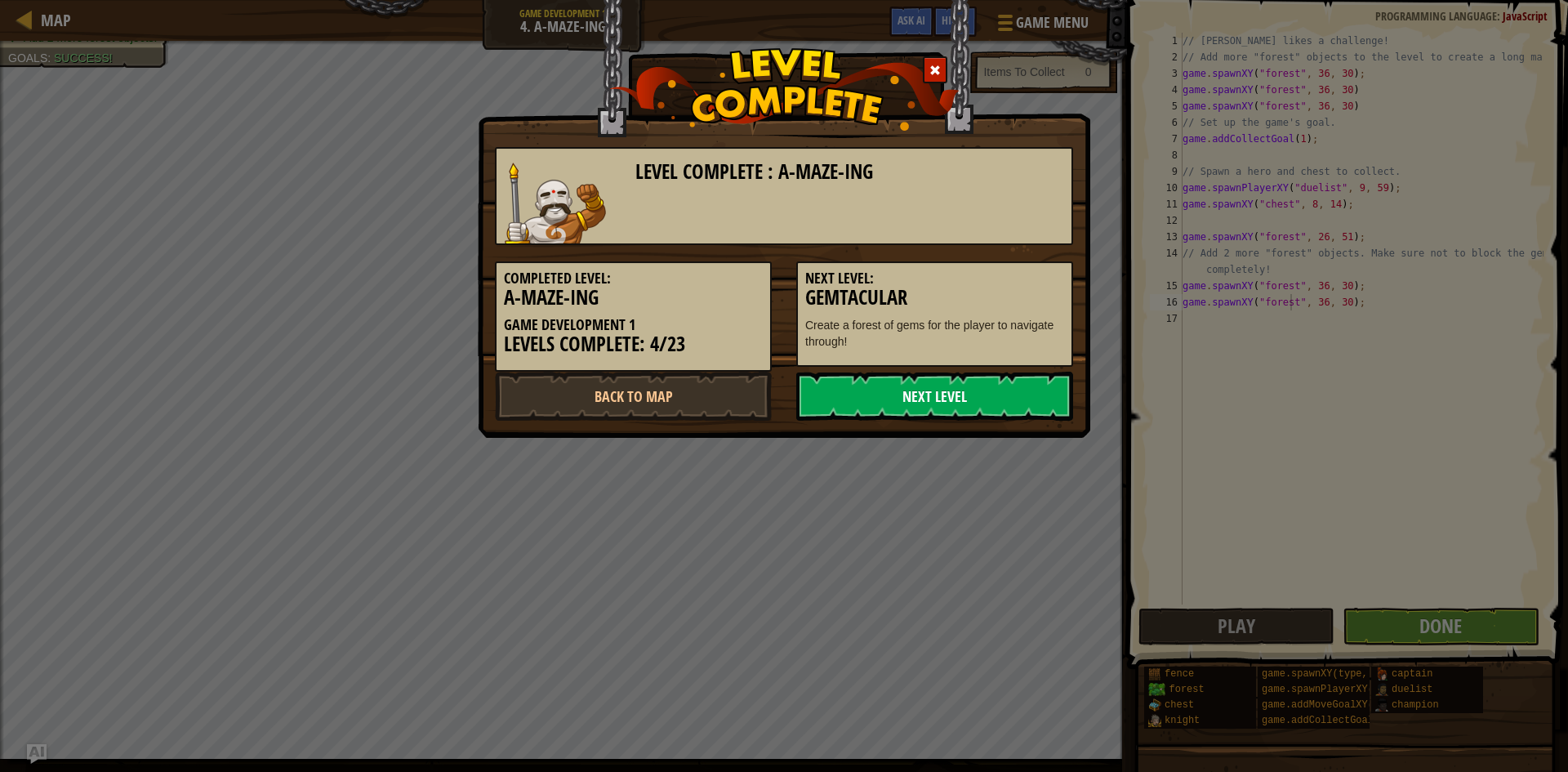
click at [902, 409] on link "Next Level" at bounding box center [935, 397] width 277 height 49
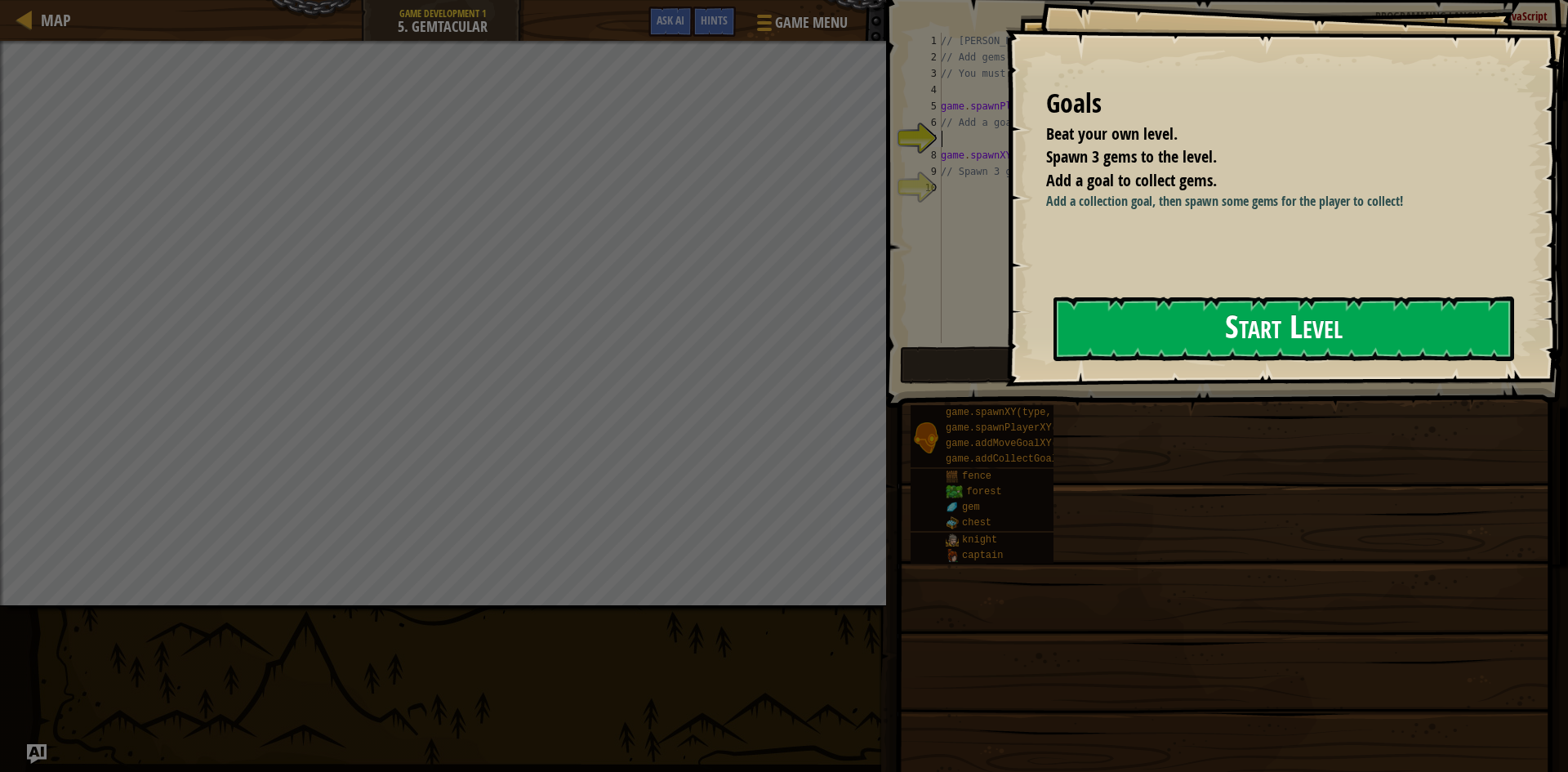
click at [1244, 343] on button "Start Level" at bounding box center [1284, 328] width 461 height 64
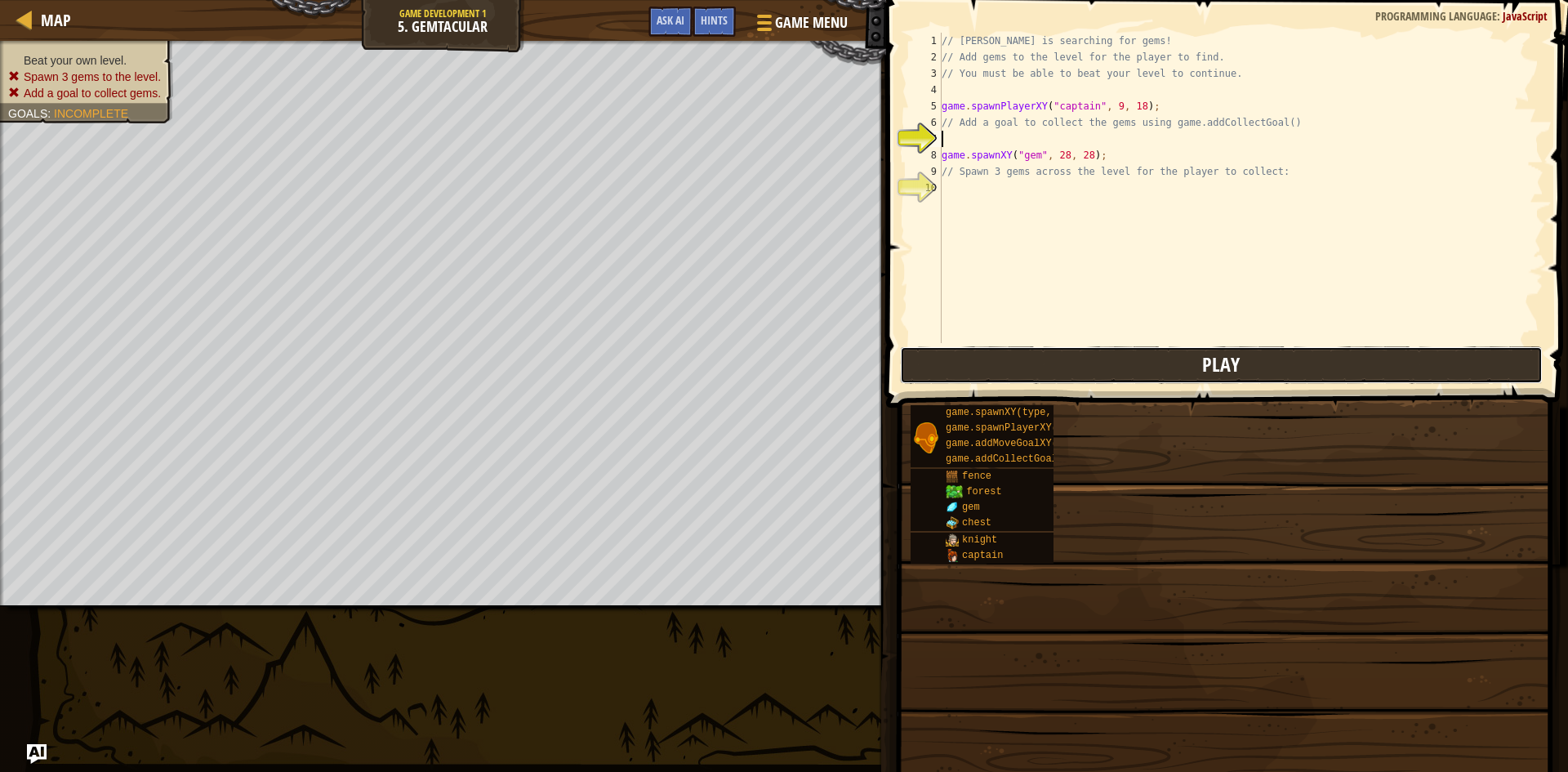
click at [1180, 368] on button "Play" at bounding box center [1221, 365] width 643 height 38
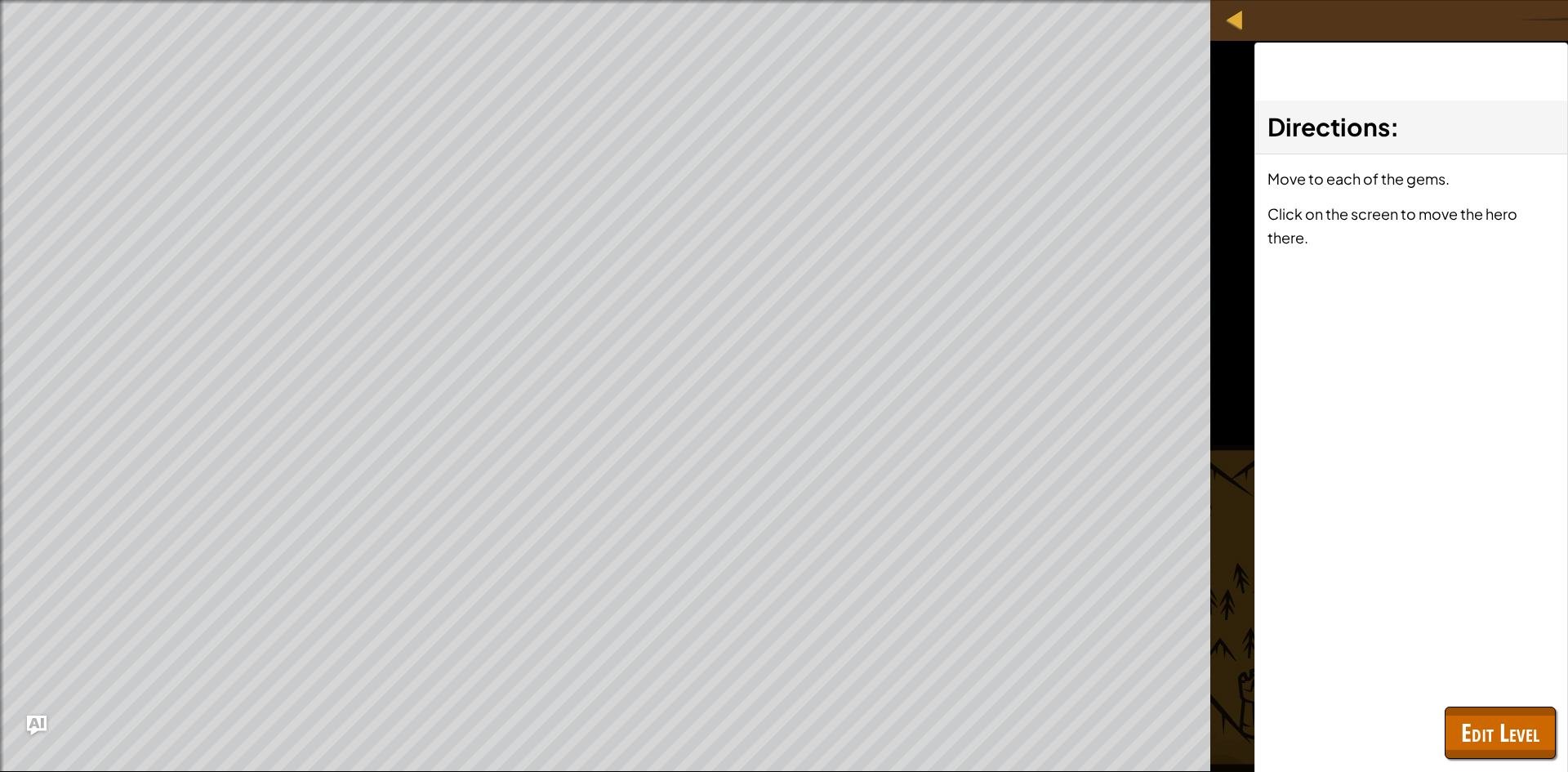
click at [1568, 735] on div "Directions : Move to each of the gems. Click on the screen to move the hero the…" at bounding box center [1412, 428] width 314 height 772
click at [1532, 739] on span "Edit Level" at bounding box center [1500, 732] width 78 height 33
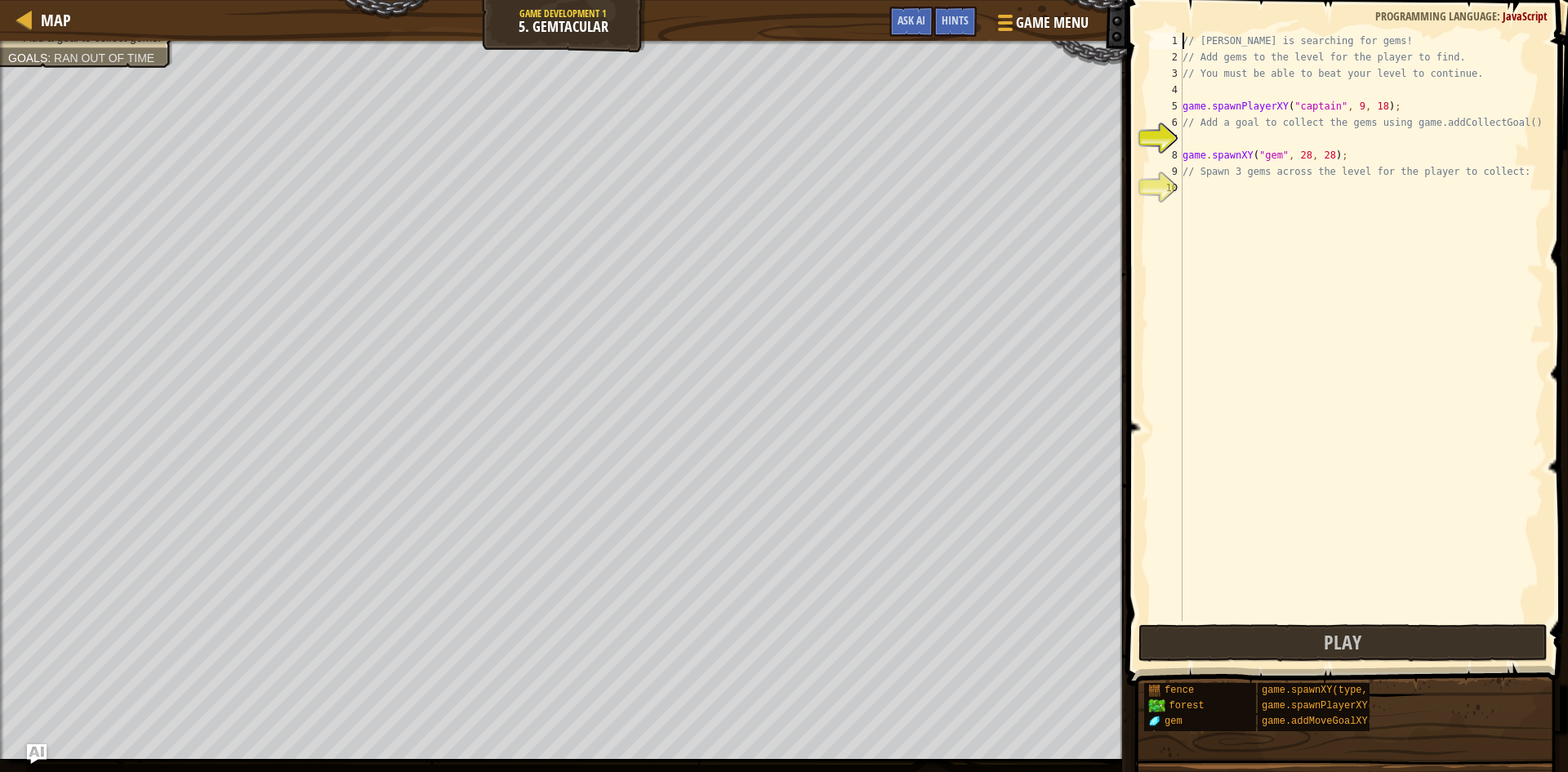
click at [1208, 80] on div "// [PERSON_NAME] is searching for gems! // Add gems to the level for the player…" at bounding box center [1361, 343] width 364 height 620
type textarea "// Add gems to the level for the player to find. // You must be able to beat yo…"
click at [1224, 95] on div "// [PERSON_NAME] is searching for gems! // Add gems to the level for the player…" at bounding box center [1361, 343] width 364 height 620
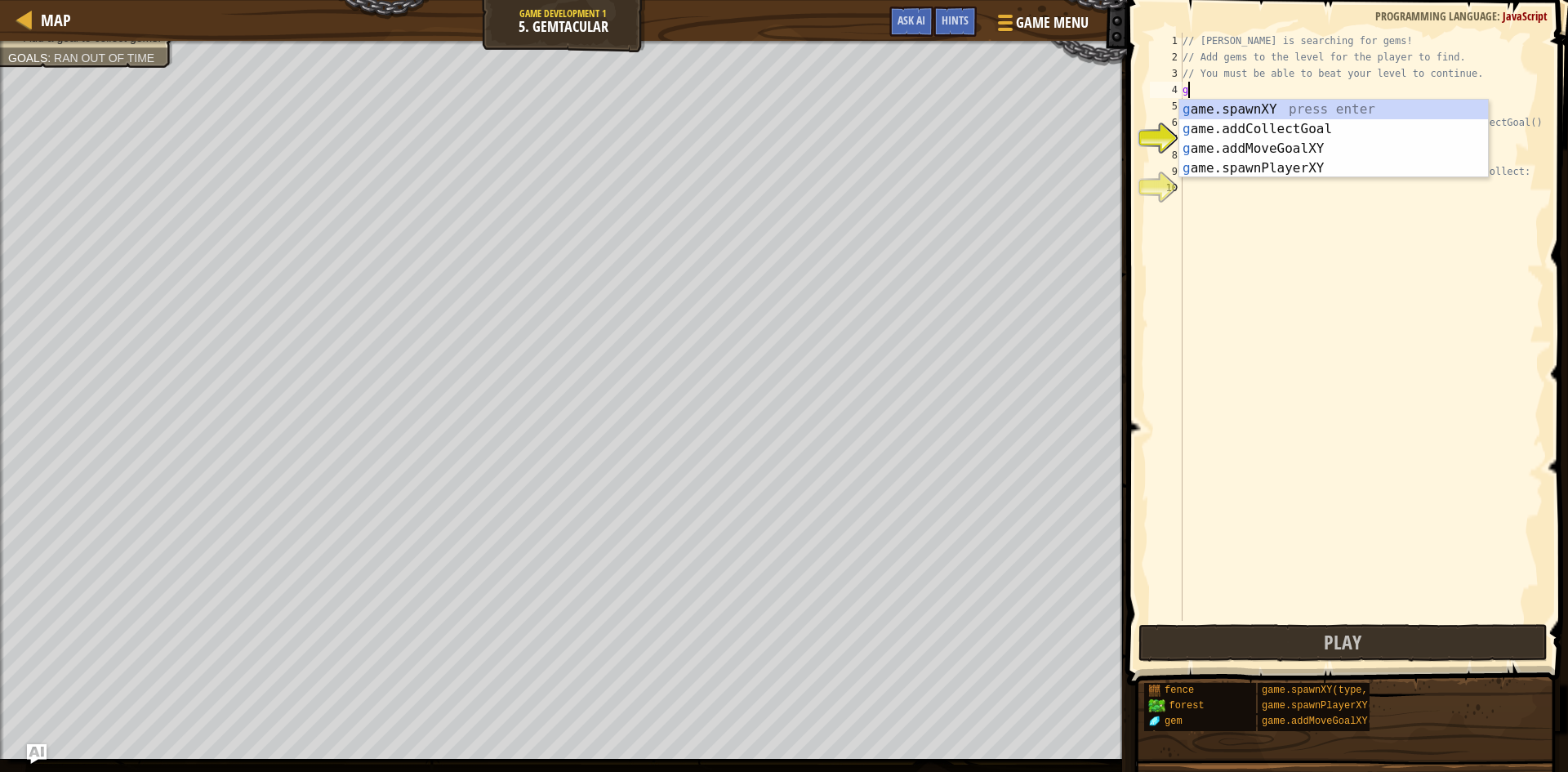
scroll to position [7, 0]
click at [1267, 107] on div "g ame.spawnXY press enter g ame.addCollectGoal press enter g ame.addMoveGoalXY …" at bounding box center [1334, 158] width 308 height 117
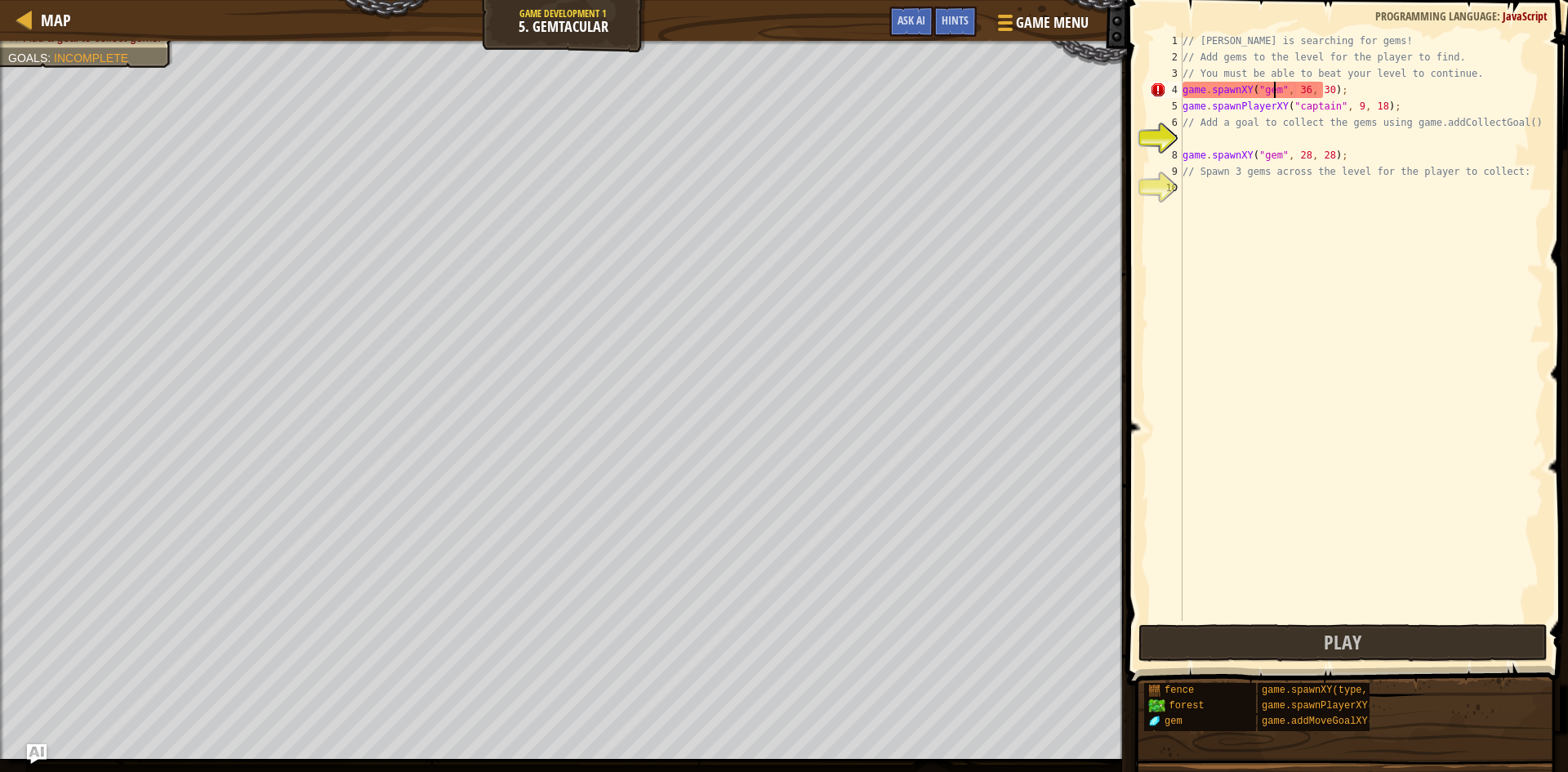
scroll to position [7, 7]
click at [1301, 85] on div "// [PERSON_NAME] is searching for gems! // Add gems to the level for the player…" at bounding box center [1361, 343] width 364 height 620
click at [1322, 91] on div "// [PERSON_NAME] is searching for gems! // Add gems to the level for the player…" at bounding box center [1361, 343] width 364 height 620
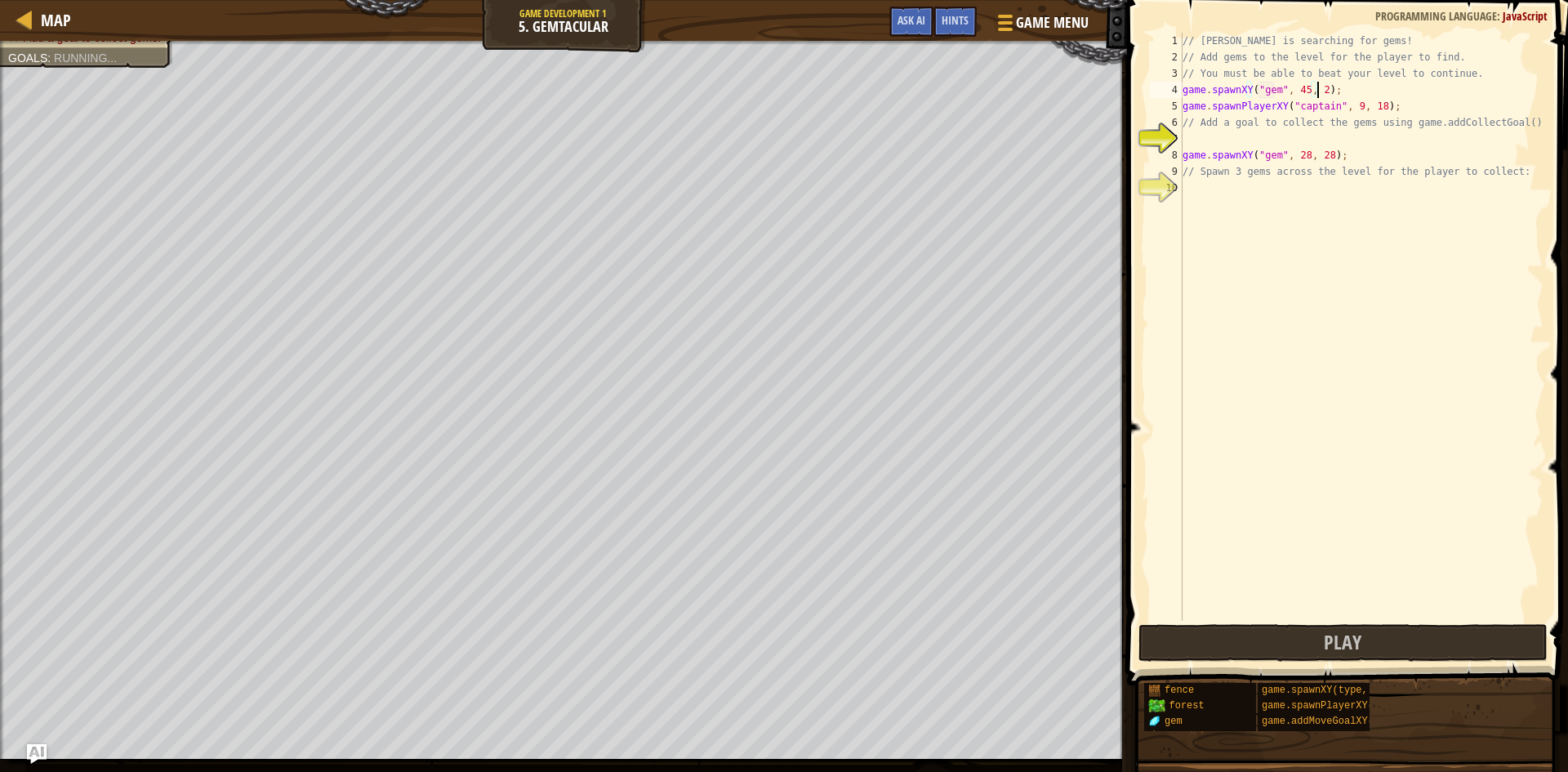
type textarea "game.spawnXY("gem", 45, 28);"
click at [1319, 131] on div "// [PERSON_NAME] is searching for gems! // Add gems to the level for the player…" at bounding box center [1361, 343] width 364 height 620
type textarea "ga"
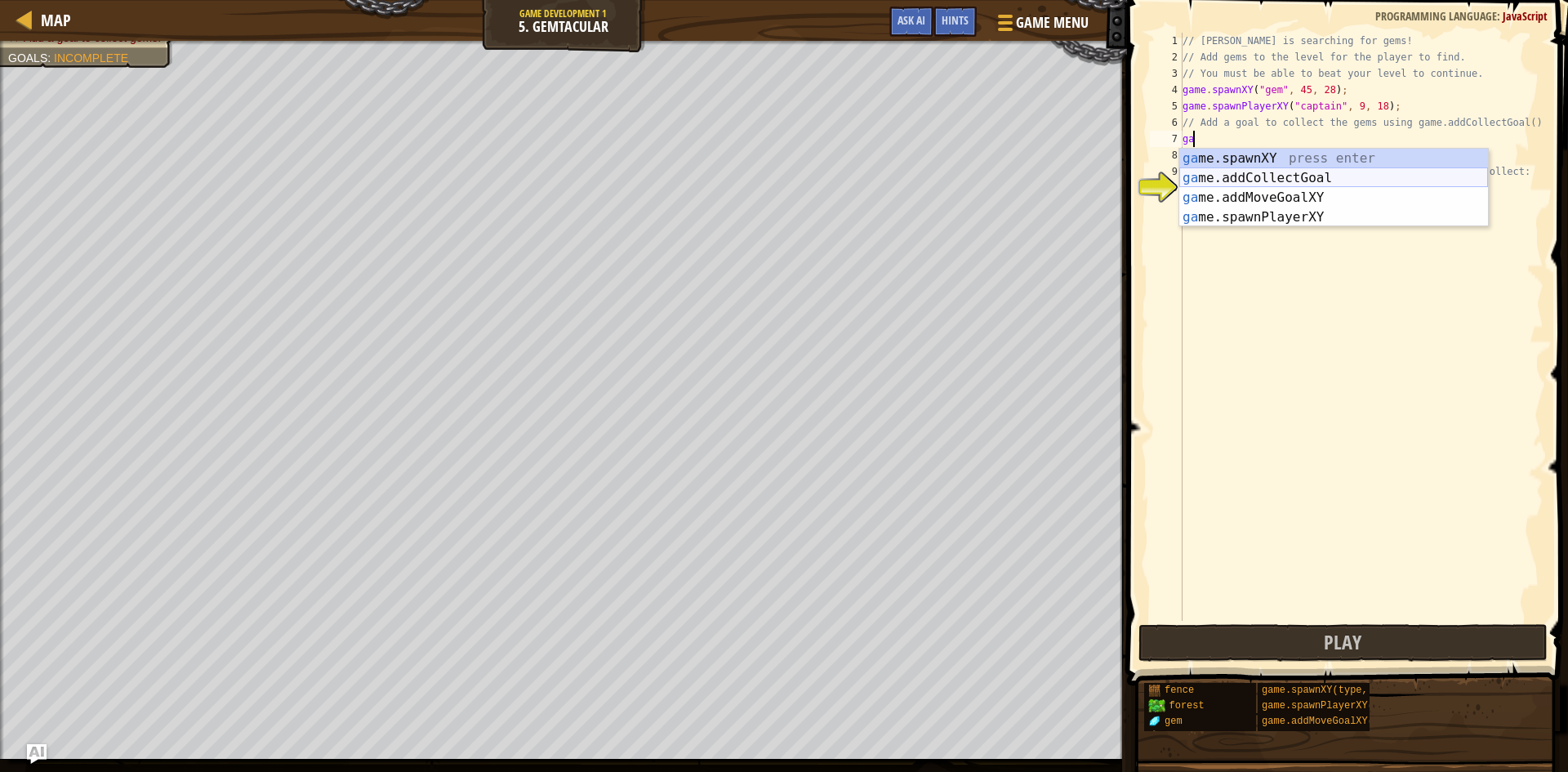
click at [1297, 186] on div "ga me.spawnXY press enter ga me.addCollectGoal press enter ga me.addMoveGoalXY …" at bounding box center [1334, 207] width 308 height 117
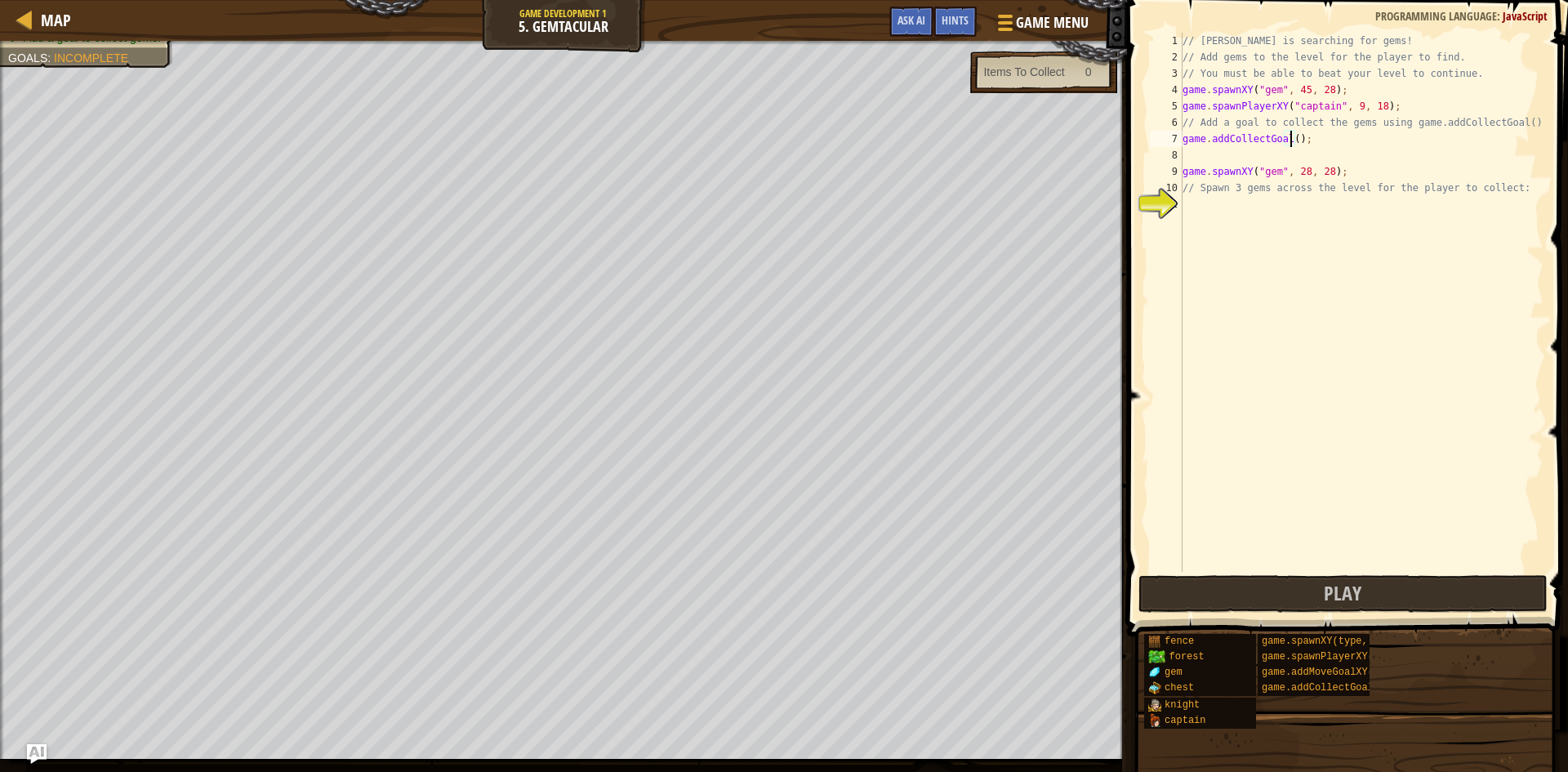
click at [1289, 140] on div "// [PERSON_NAME] is searching for gems! // Add gems to the level for the player…" at bounding box center [1361, 318] width 364 height 572
type textarea "game.addCollectGoal(2);"
click at [1284, 207] on div "// [PERSON_NAME] is searching for gems! // Add gems to the level for the player…" at bounding box center [1361, 318] width 364 height 572
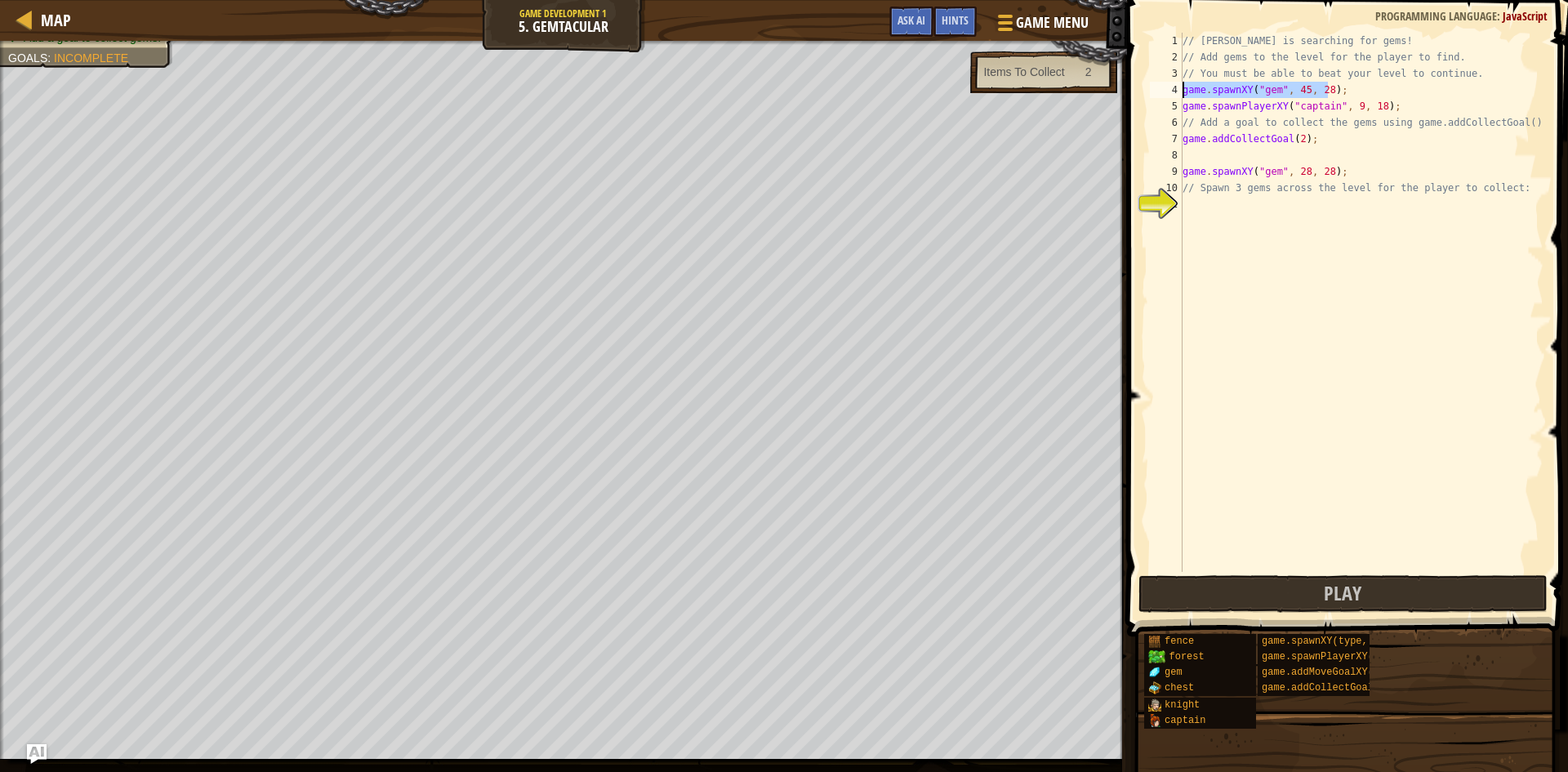
drag, startPoint x: 1331, startPoint y: 92, endPoint x: 1178, endPoint y: 94, distance: 153.0
click at [1178, 94] on div "1 2 3 4 5 6 7 8 9 10 11 // [PERSON_NAME] is searching for gems! // Add gems to …" at bounding box center [1345, 302] width 397 height 539
type textarea "game.spawnXY("gem", 45, 28);"
click at [1215, 198] on div "// [PERSON_NAME] is searching for gems! // Add gems to the level for the player…" at bounding box center [1361, 318] width 364 height 572
paste textarea "game.spawnXY("gem", 45, 28)"
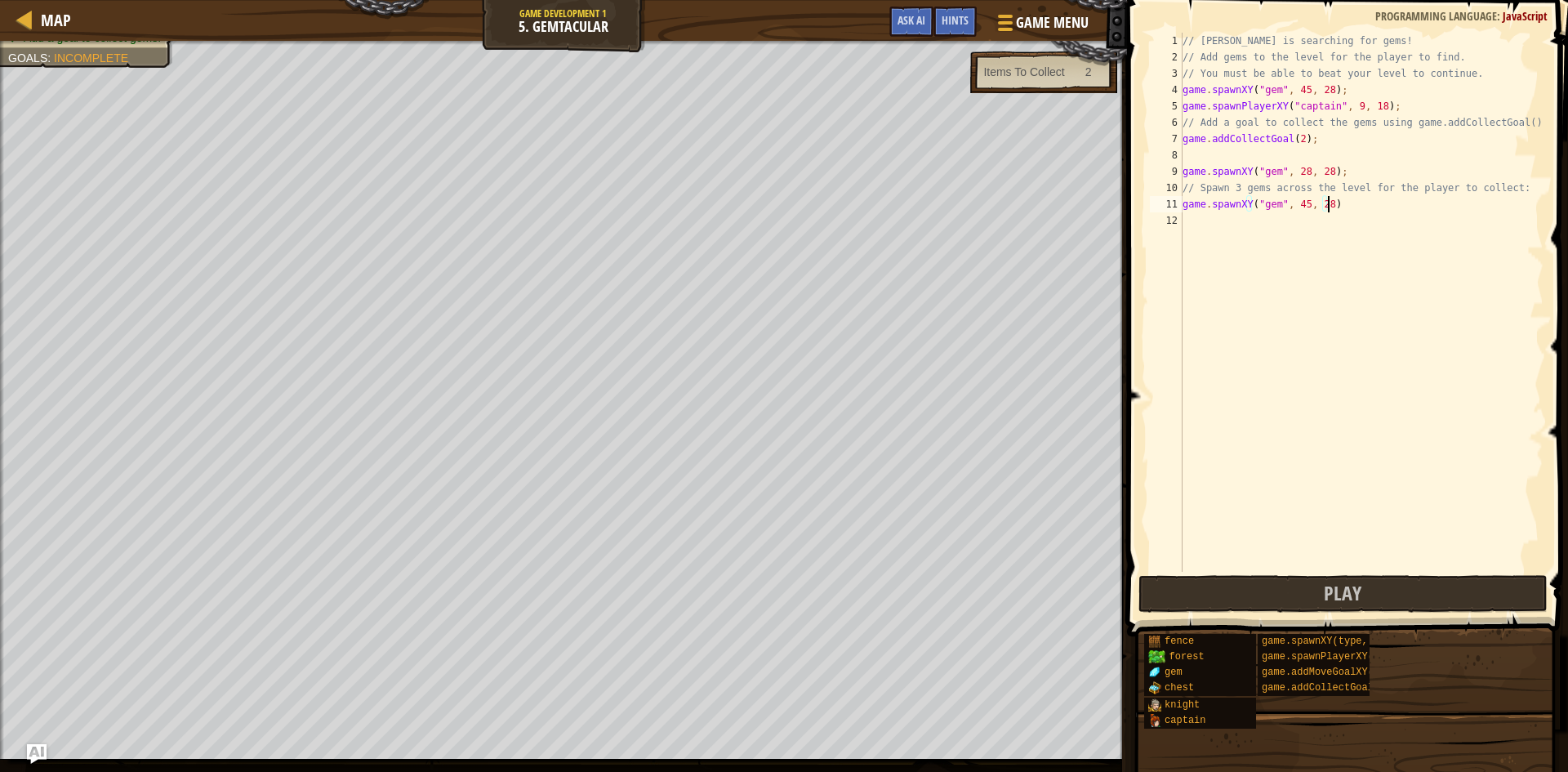
click at [1303, 200] on div "// [PERSON_NAME] is searching for gems! // Add gems to the level for the player…" at bounding box center [1361, 318] width 364 height 572
type textarea "game.spawnXY("gem", 43, 28)"
click at [1319, 590] on button "Play" at bounding box center [1343, 593] width 409 height 38
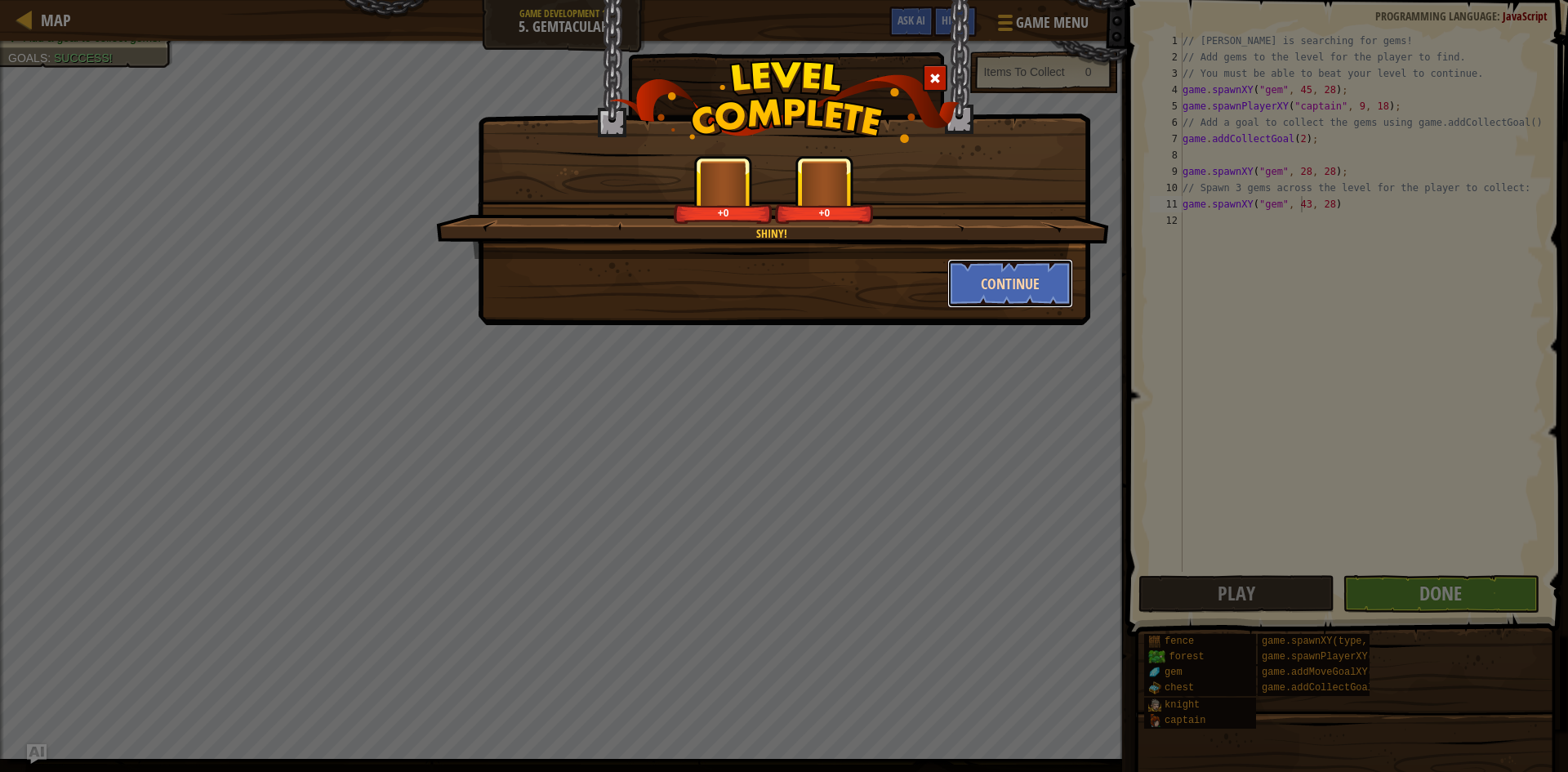
click at [983, 286] on button "Continue" at bounding box center [1011, 284] width 127 height 49
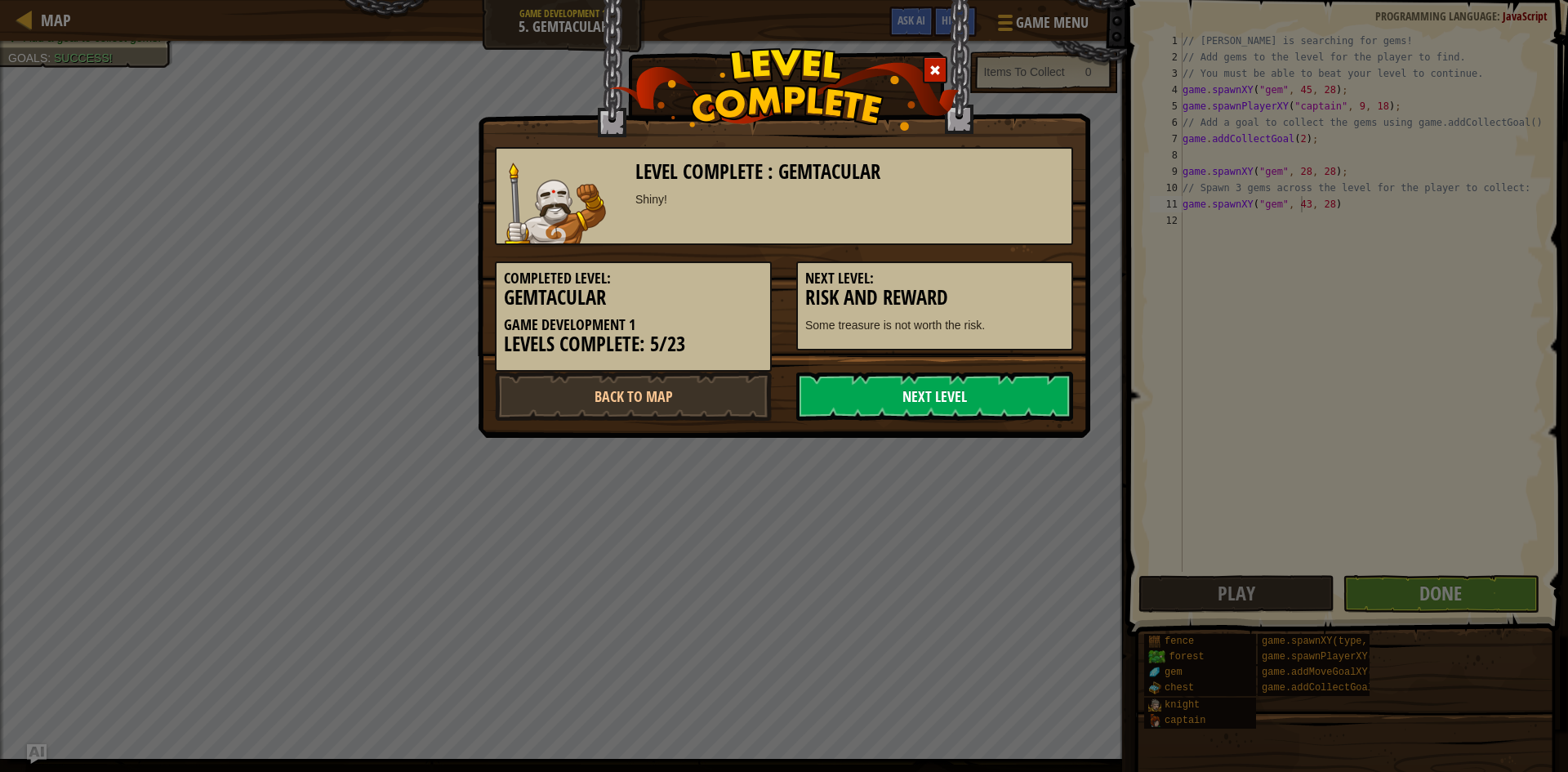
click at [925, 412] on link "Next Level" at bounding box center [935, 397] width 277 height 49
